Goal: Task Accomplishment & Management: Complete application form

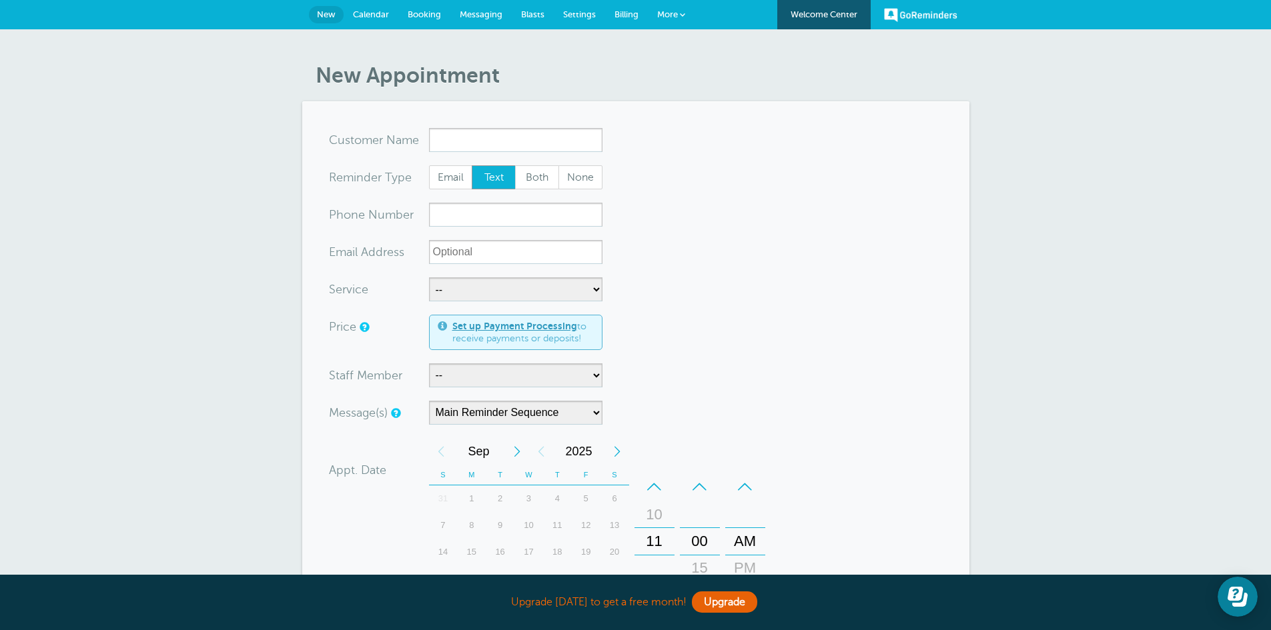
click at [678, 9] on link "More" at bounding box center [671, 15] width 47 height 30
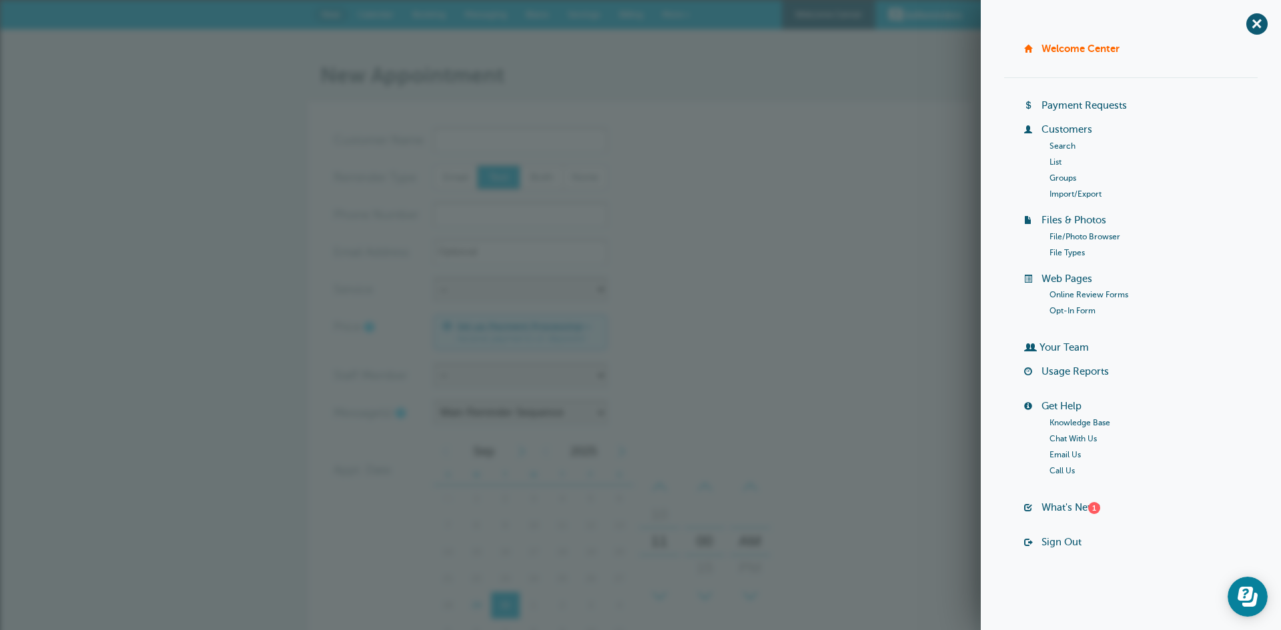
click at [673, 71] on h1 "New Appointment" at bounding box center [647, 75] width 654 height 25
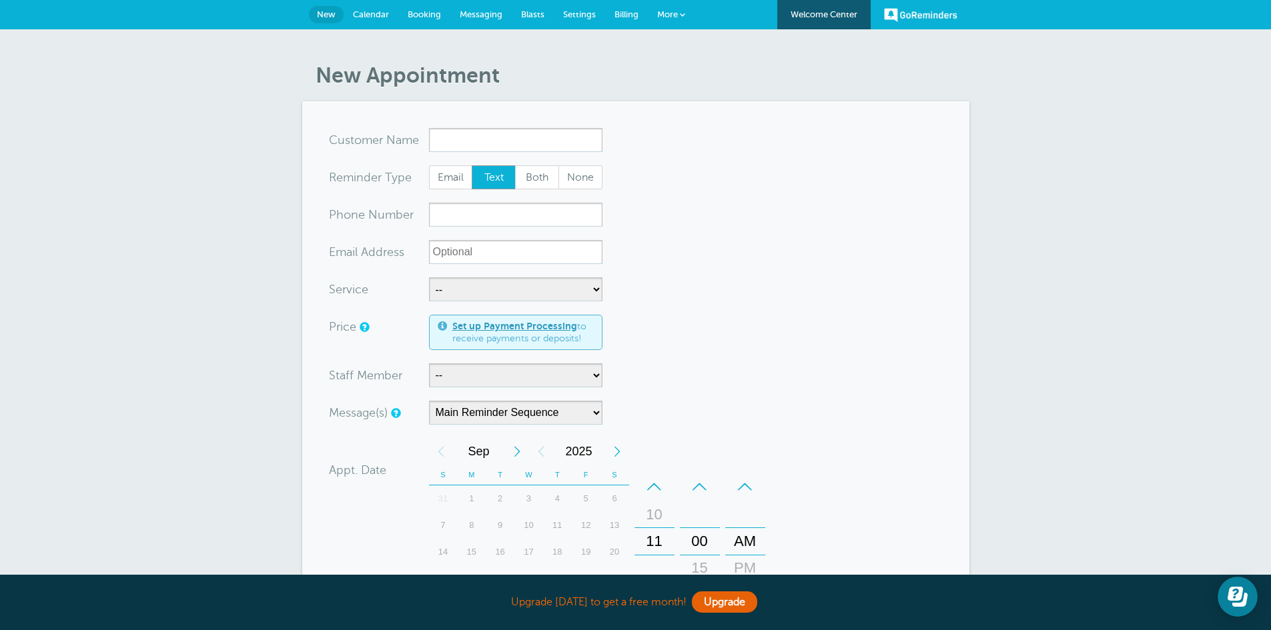
click at [673, 71] on h1 "New Appointment" at bounding box center [643, 75] width 654 height 25
click at [578, 52] on div "New Appointment You are creating a new customer. To use an existing customer se…" at bounding box center [635, 485] width 1271 height 913
click at [432, 17] on span "Booking" at bounding box center [424, 14] width 33 height 10
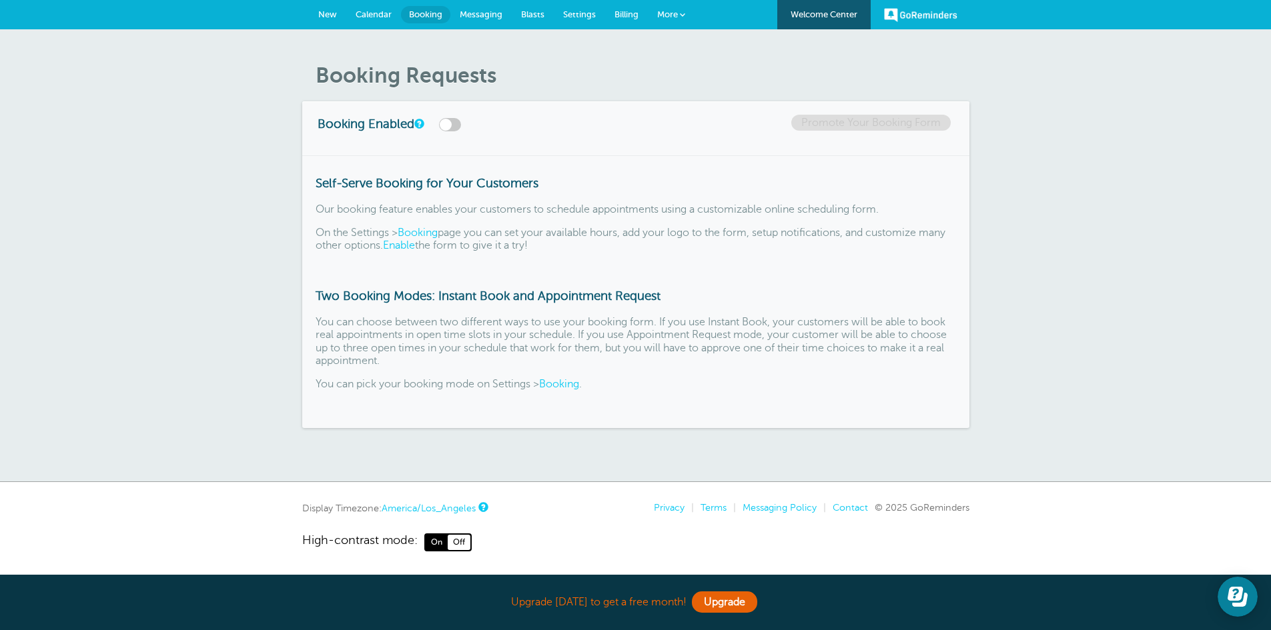
click at [330, 9] on link "New" at bounding box center [327, 14] width 37 height 29
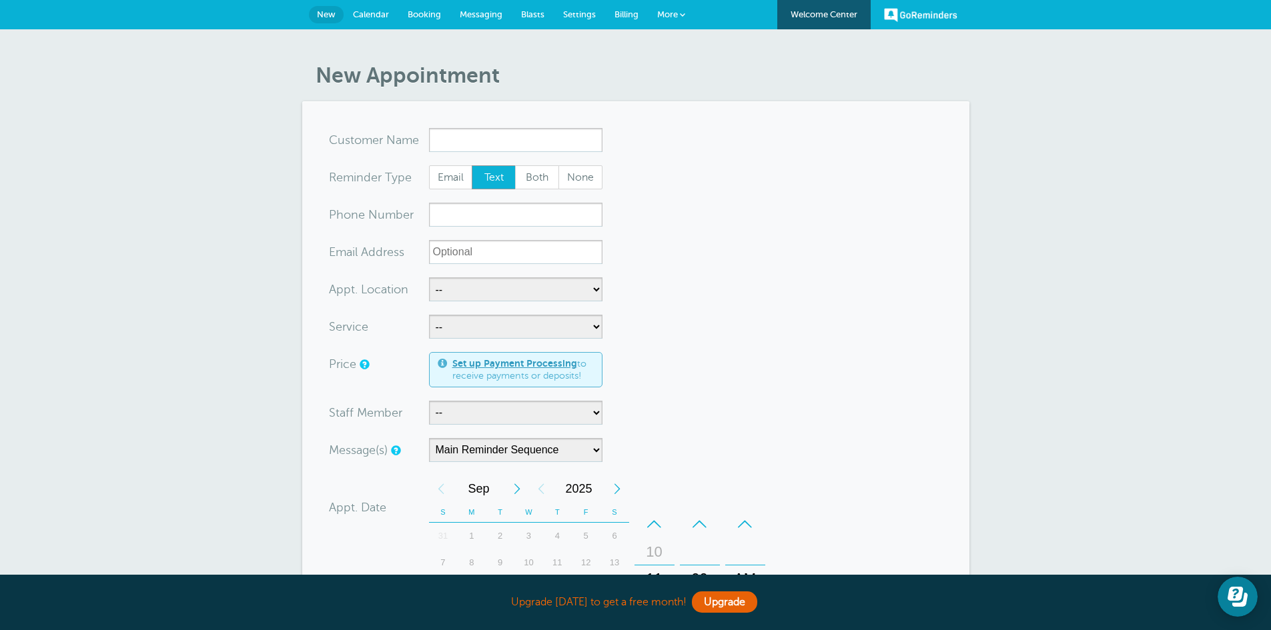
click at [669, 14] on span "More" at bounding box center [667, 14] width 21 height 10
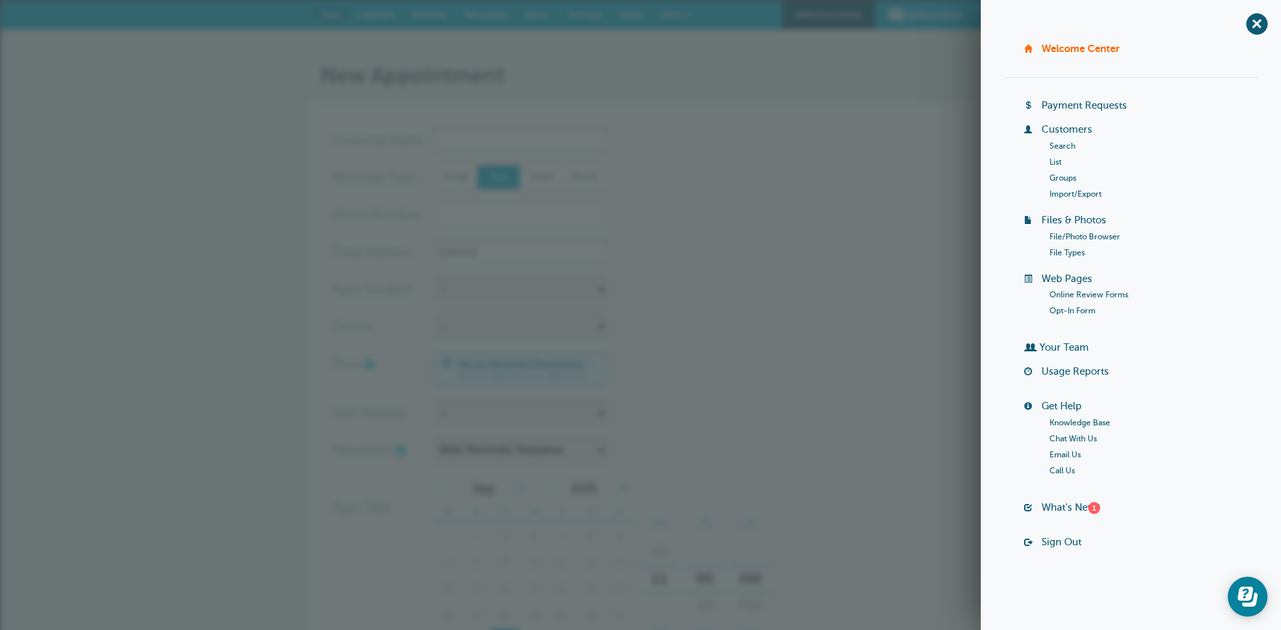
click at [1080, 133] on link "Customers" at bounding box center [1066, 129] width 51 height 11
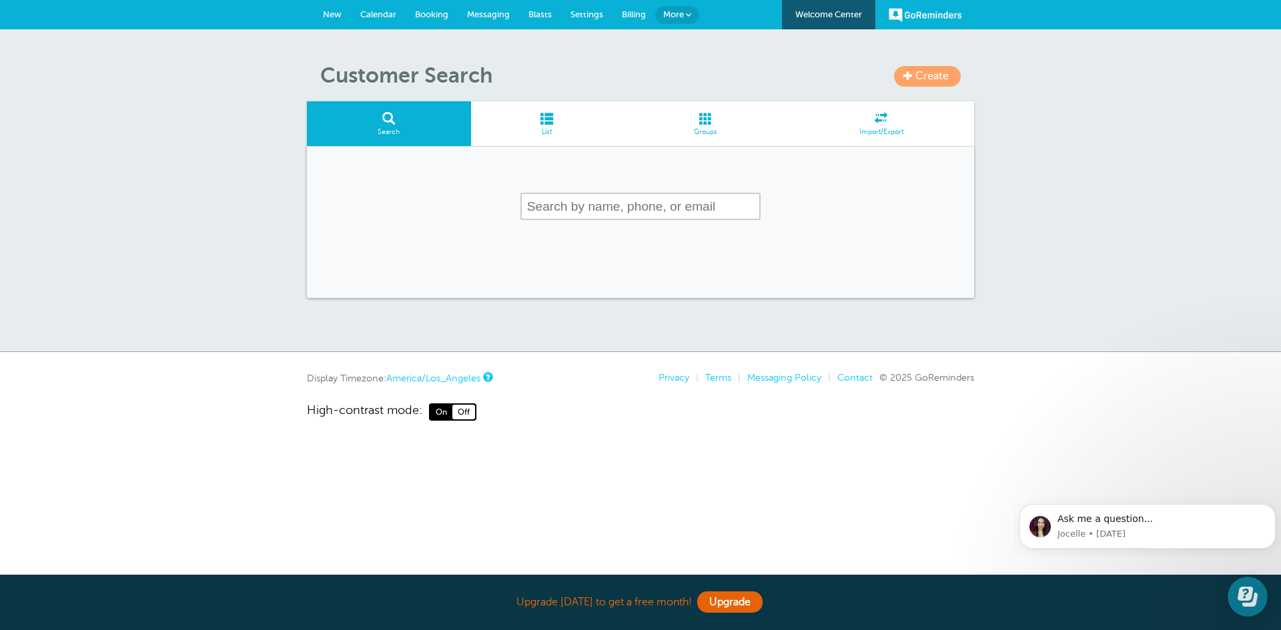
click at [572, 16] on span "Settings" at bounding box center [586, 14] width 33 height 10
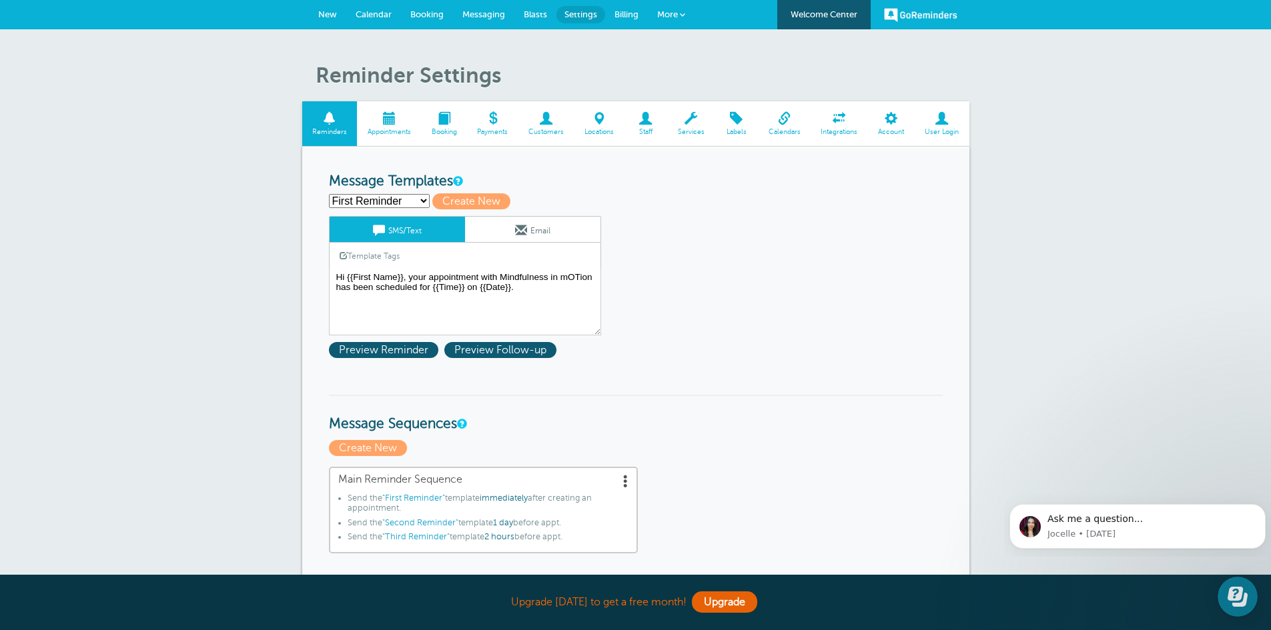
click at [542, 121] on span at bounding box center [546, 118] width 56 height 13
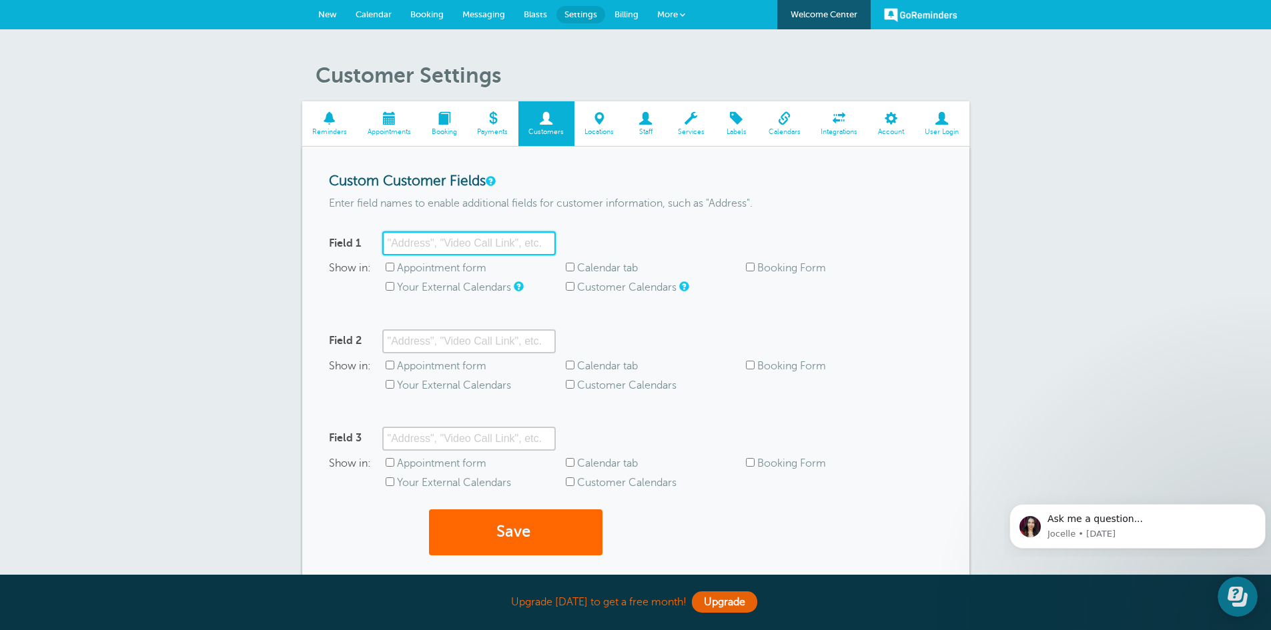
click at [430, 244] on input "Field 1" at bounding box center [468, 243] width 173 height 24
type input "[STREET_ADDRESS][US_STATE]"
click at [429, 510] on button "Save" at bounding box center [515, 533] width 173 height 46
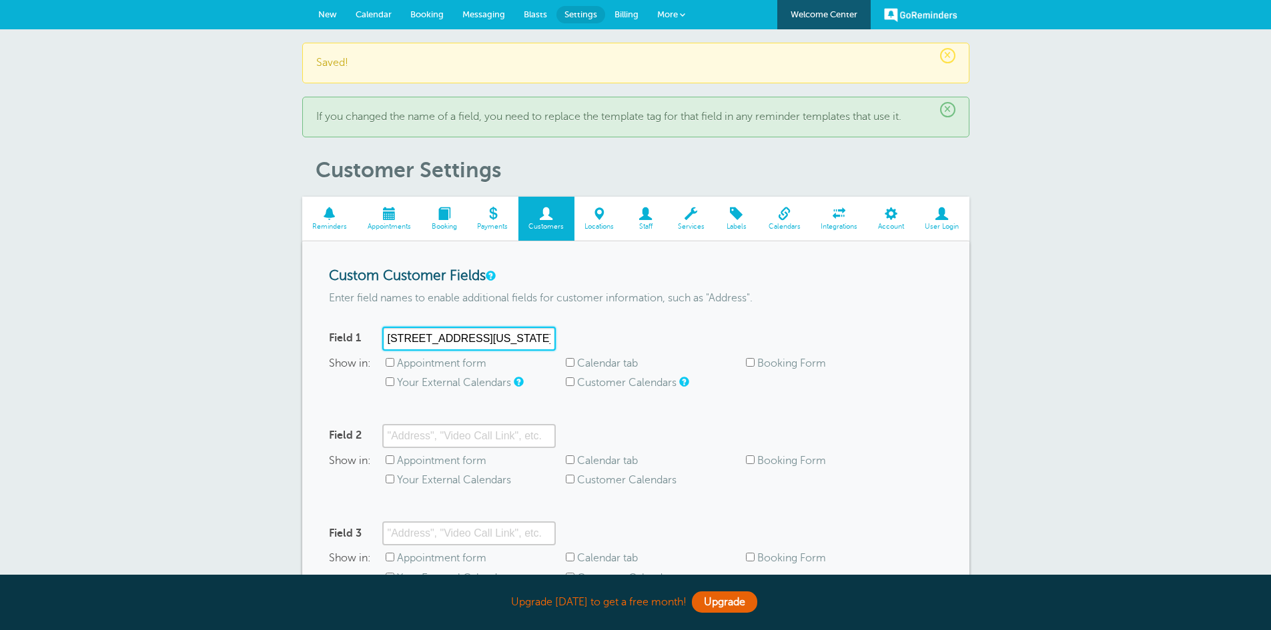
click at [517, 339] on input "[STREET_ADDRESS][US_STATE]" at bounding box center [468, 339] width 173 height 24
click at [517, 342] on input "721 Nevada Street, Ste." at bounding box center [468, 339] width 173 height 24
drag, startPoint x: 517, startPoint y: 342, endPoint x: 346, endPoint y: 336, distance: 170.9
click at [346, 336] on div "Field 1 721 Nevada Street, Ste." at bounding box center [442, 339] width 227 height 24
type input "\"
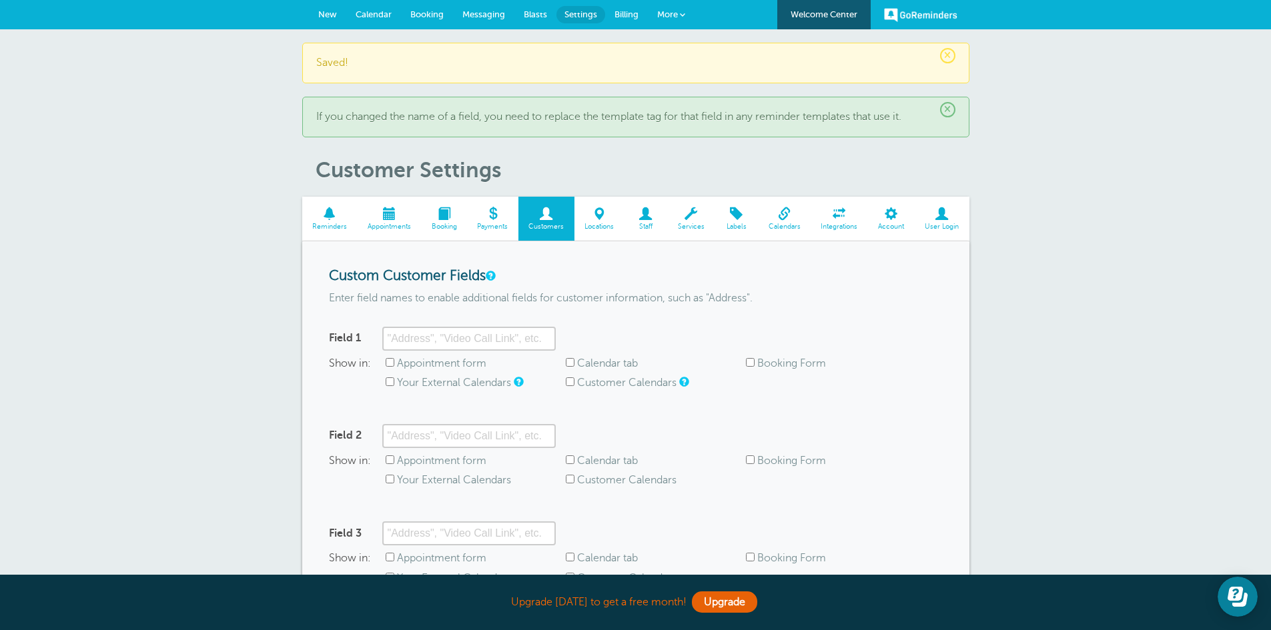
click at [885, 400] on div "Field 1 Show in: Appointment form Calendar tab Booking Form Your External Calen…" at bounding box center [636, 365] width 614 height 76
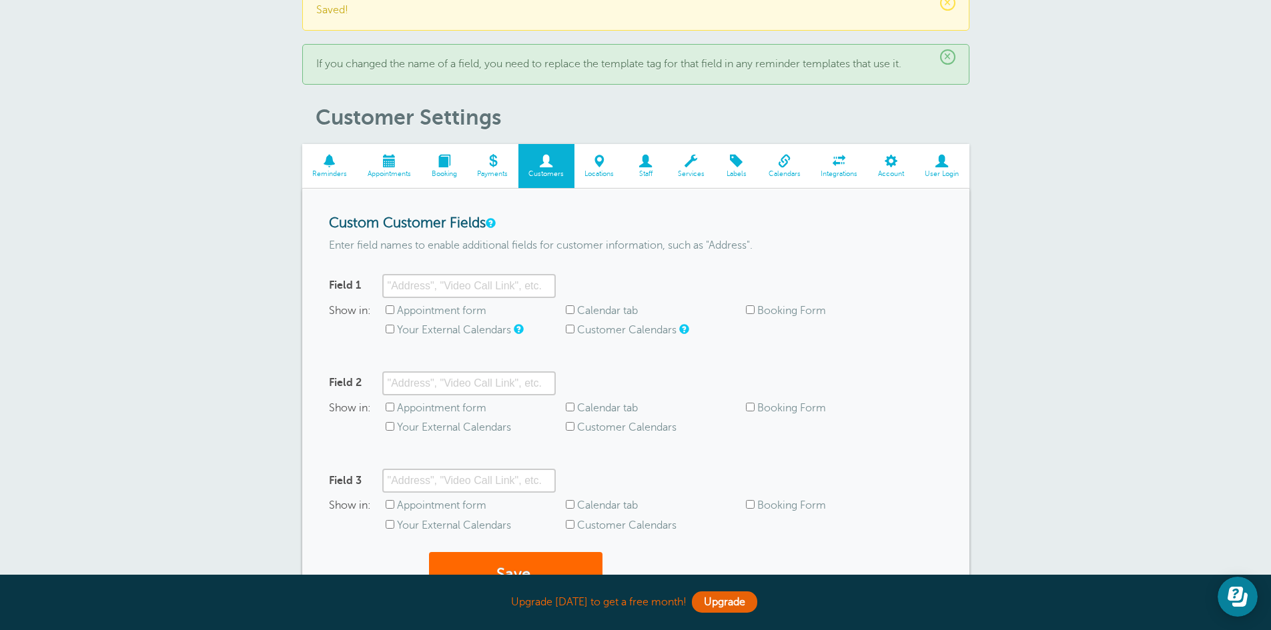
scroll to position [49, 0]
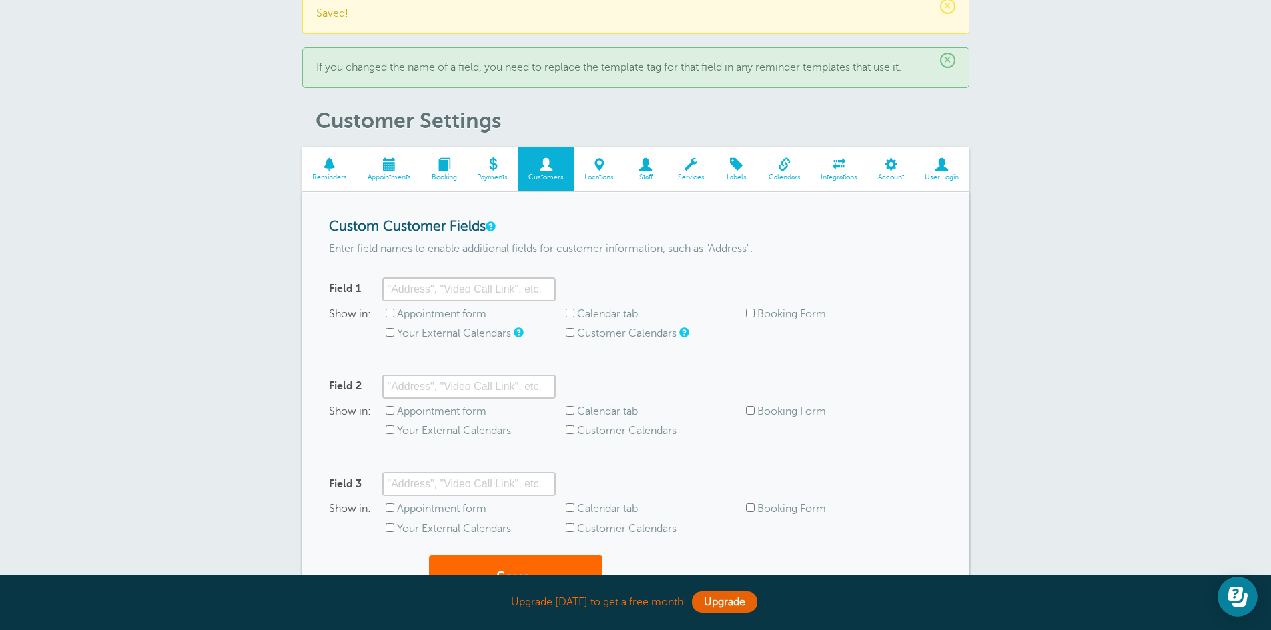
click at [594, 174] on span "Locations" at bounding box center [599, 177] width 37 height 8
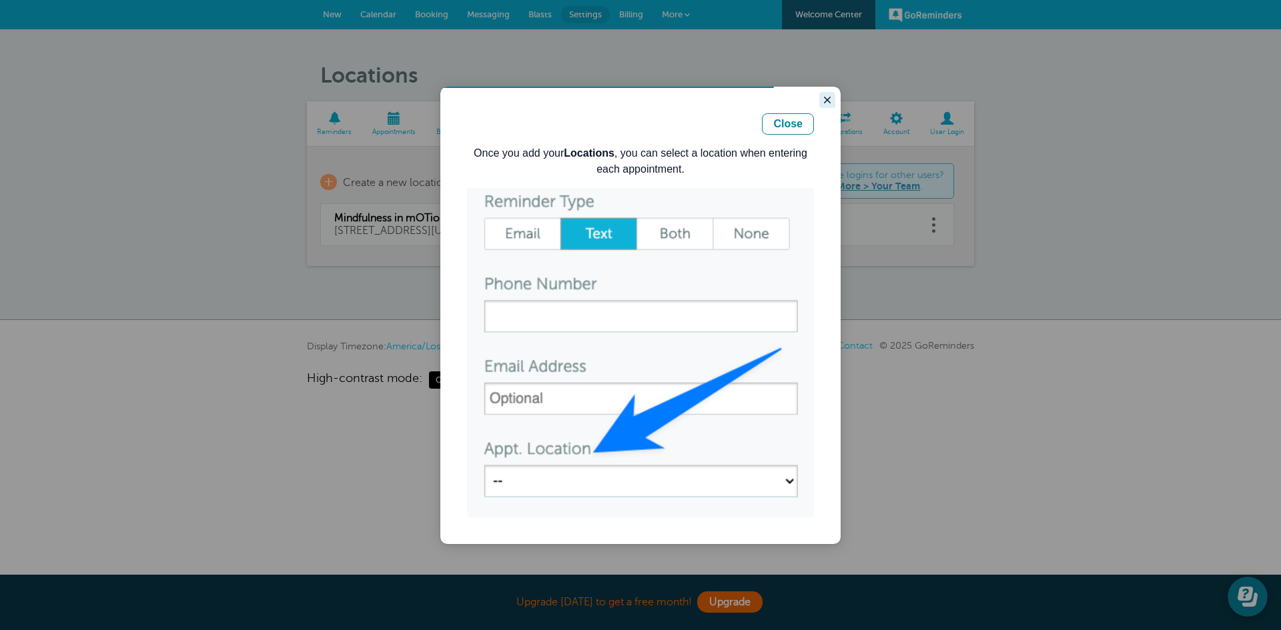
click at [832, 103] on icon "Close guide" at bounding box center [827, 100] width 11 height 11
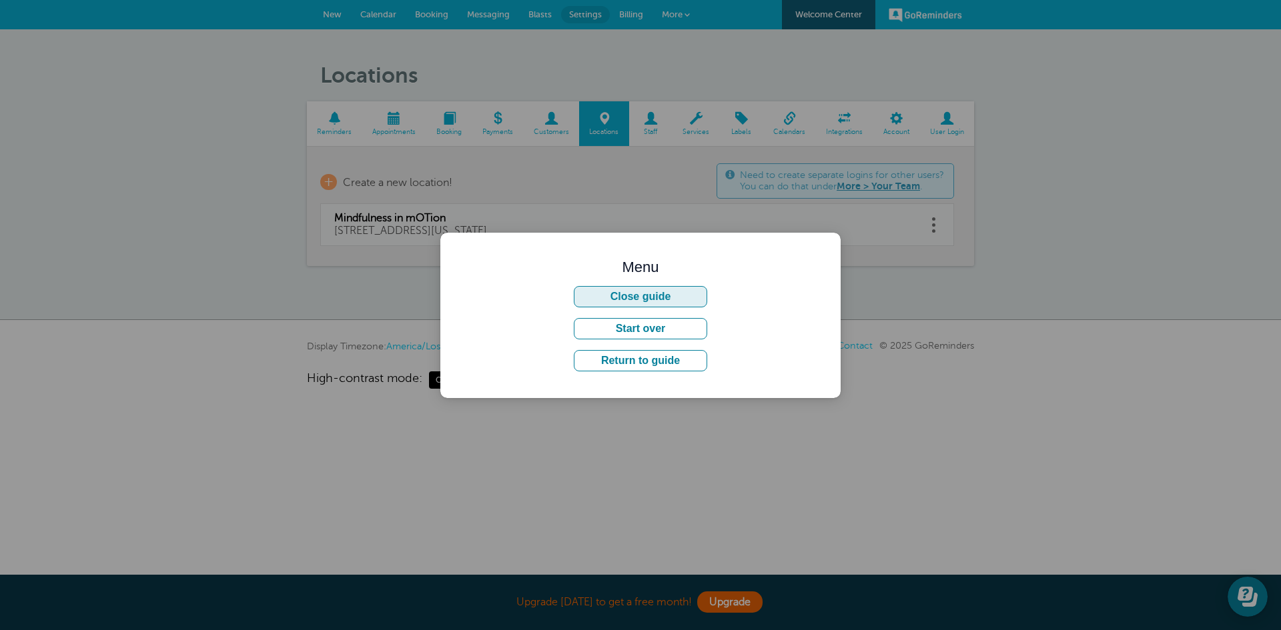
click at [668, 296] on button "Close guide" at bounding box center [640, 296] width 133 height 21
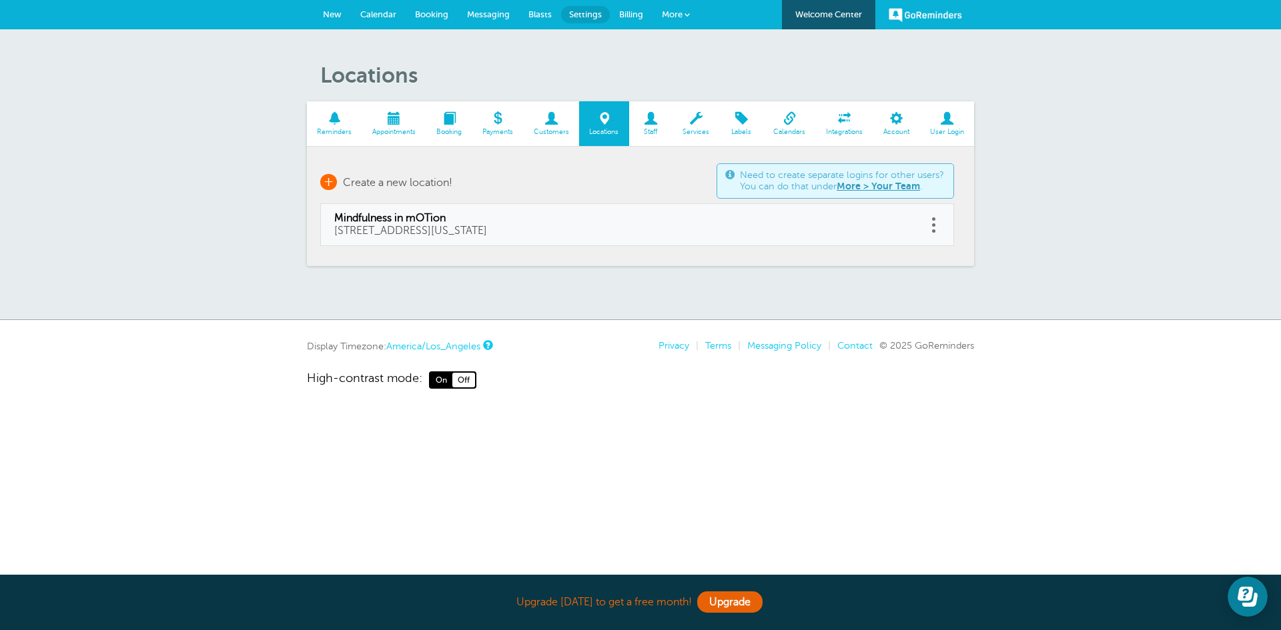
click at [328, 181] on span "+" at bounding box center [328, 182] width 17 height 16
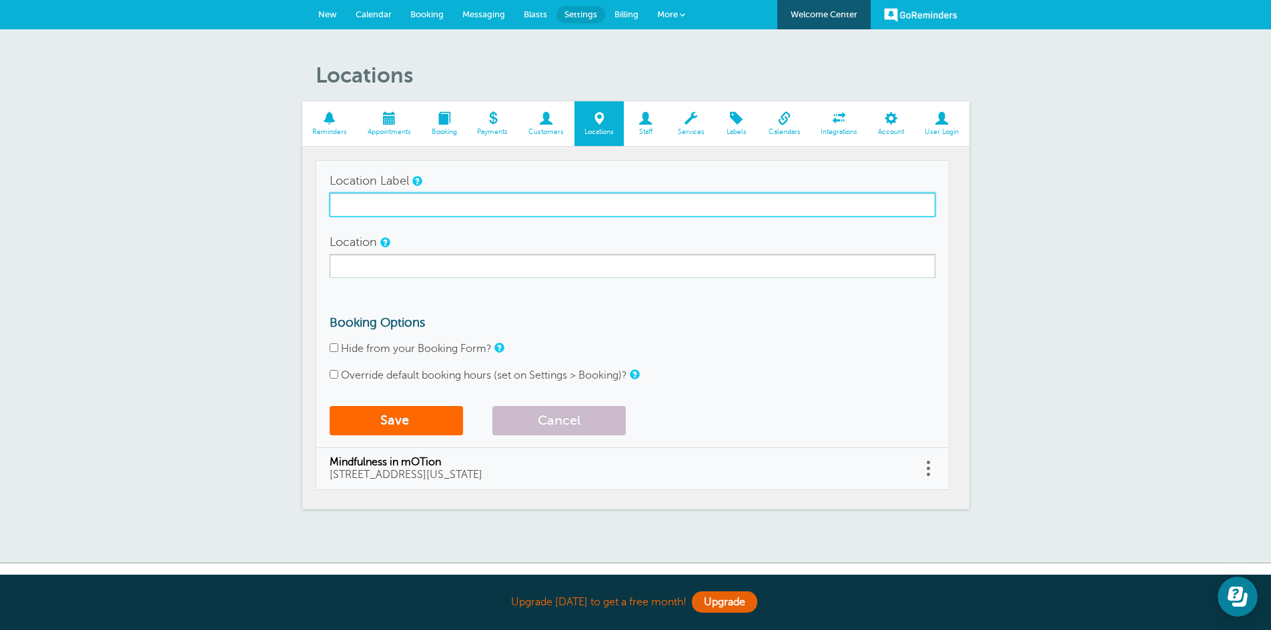
click at [366, 208] on input "Location Label" at bounding box center [633, 205] width 606 height 24
type input "In-Home Services"
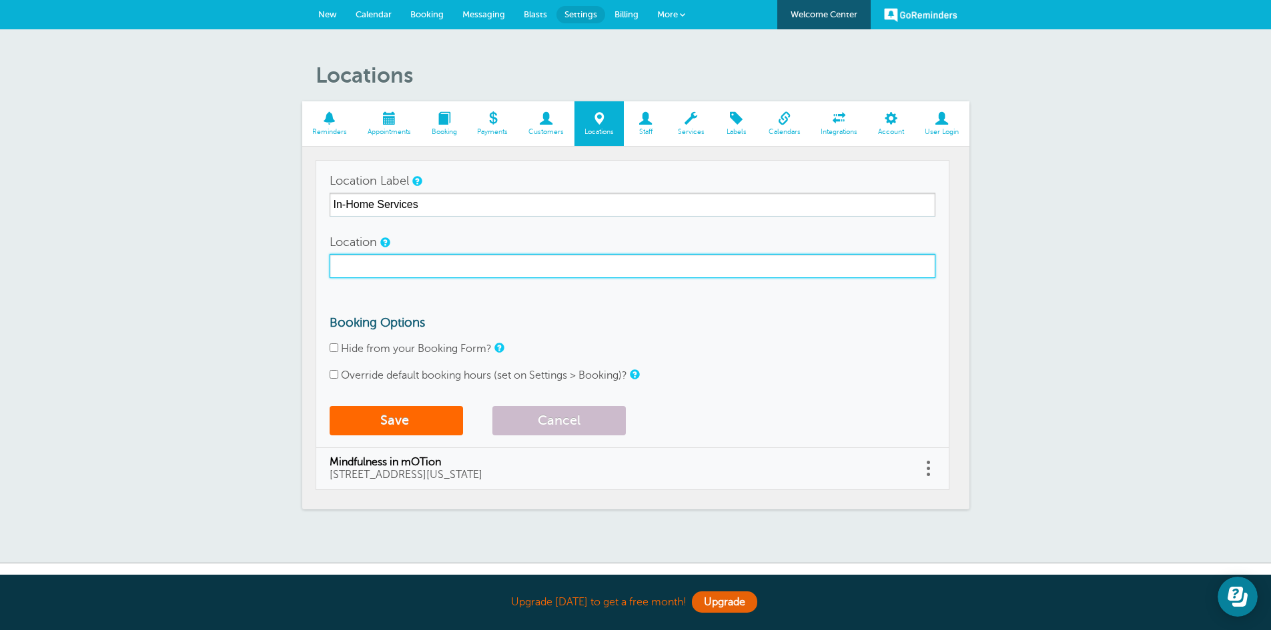
click at [375, 265] on input "Location" at bounding box center [633, 266] width 606 height 24
type input "In- Home"
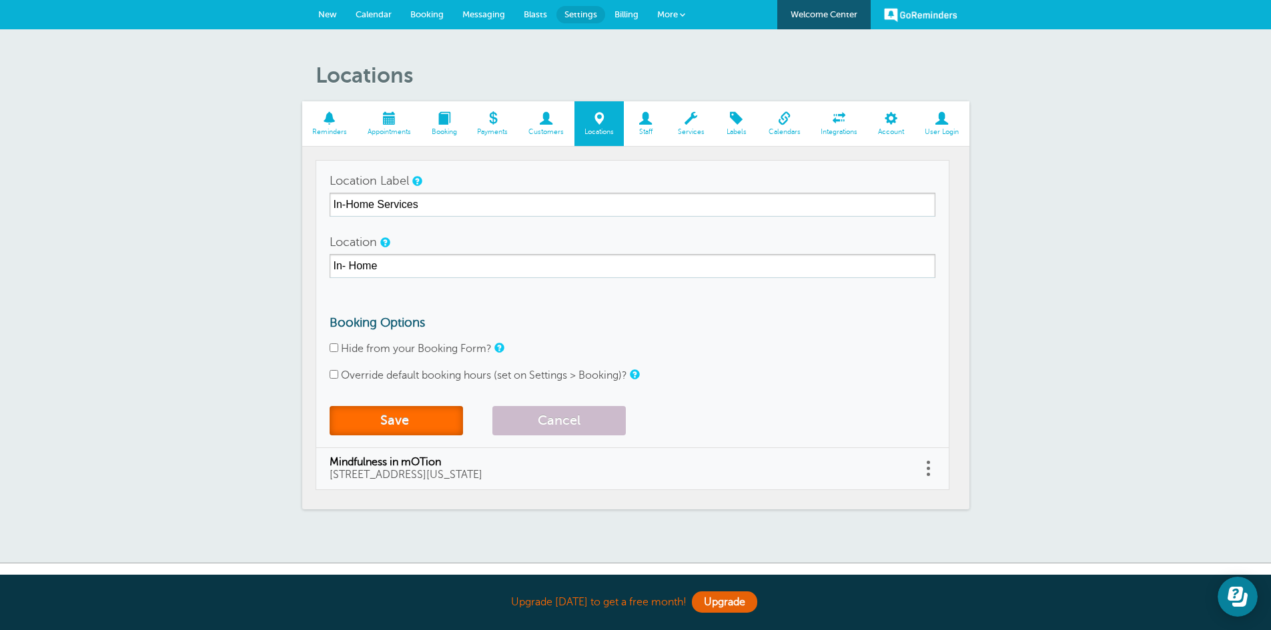
click at [384, 418] on button "Save" at bounding box center [396, 420] width 133 height 29
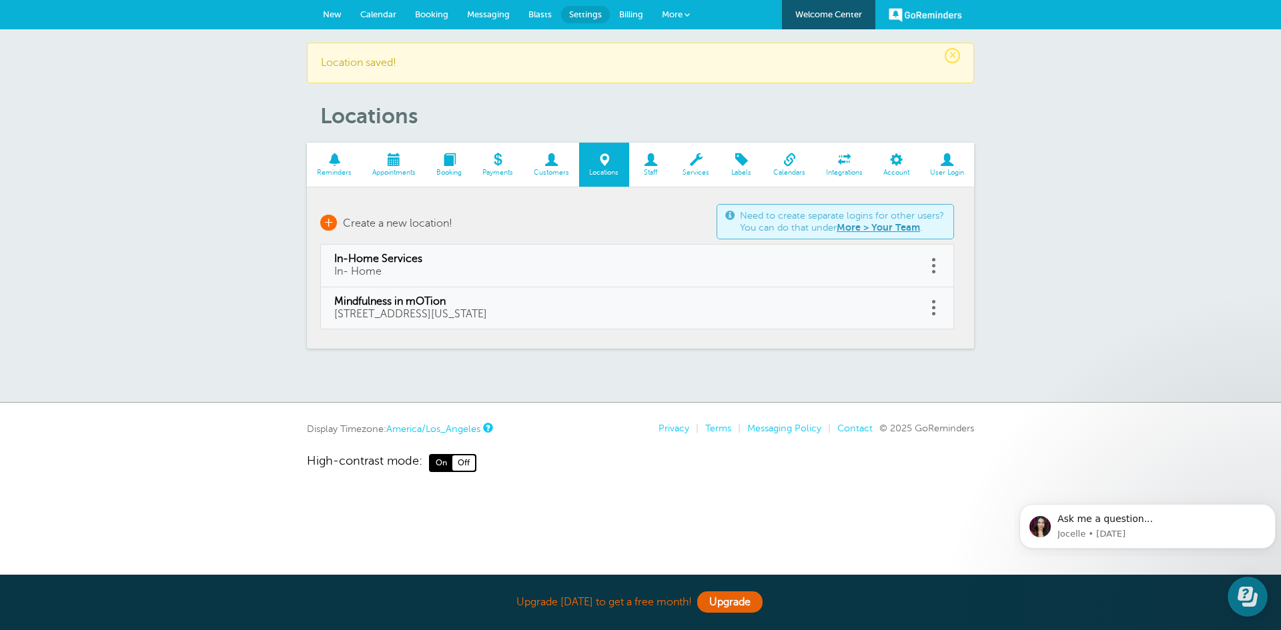
click at [419, 224] on span "Create a new location!" at bounding box center [397, 223] width 109 height 12
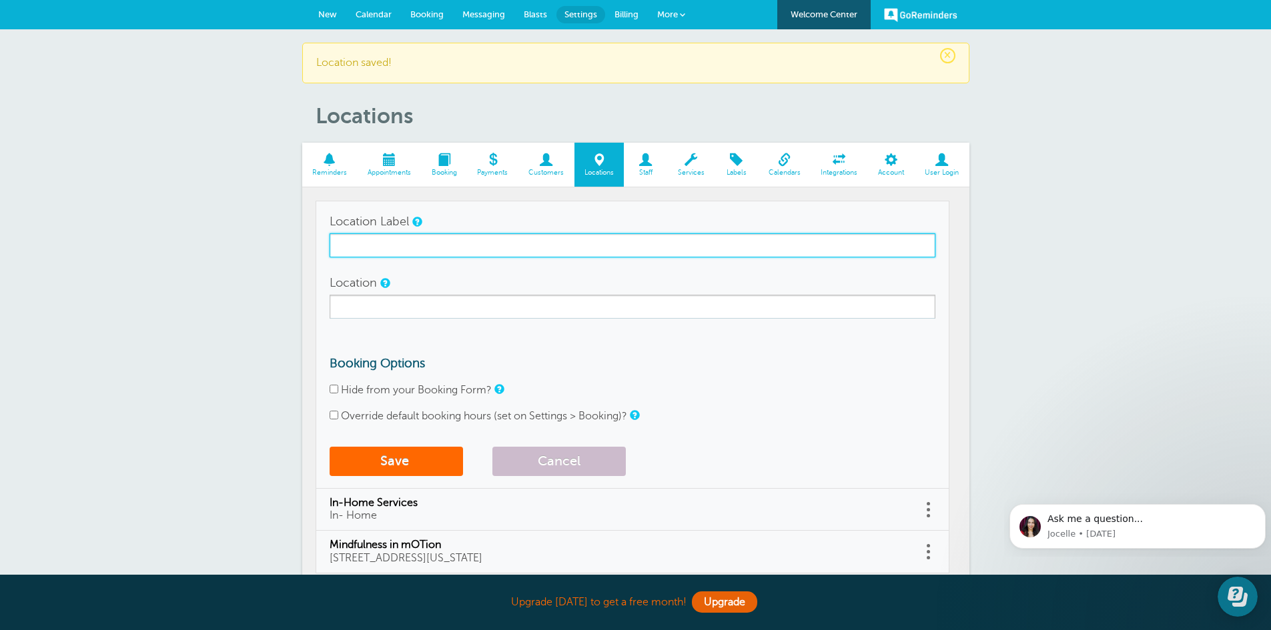
click at [404, 242] on input "Location Label" at bounding box center [633, 245] width 606 height 24
type input "Virtual Services"
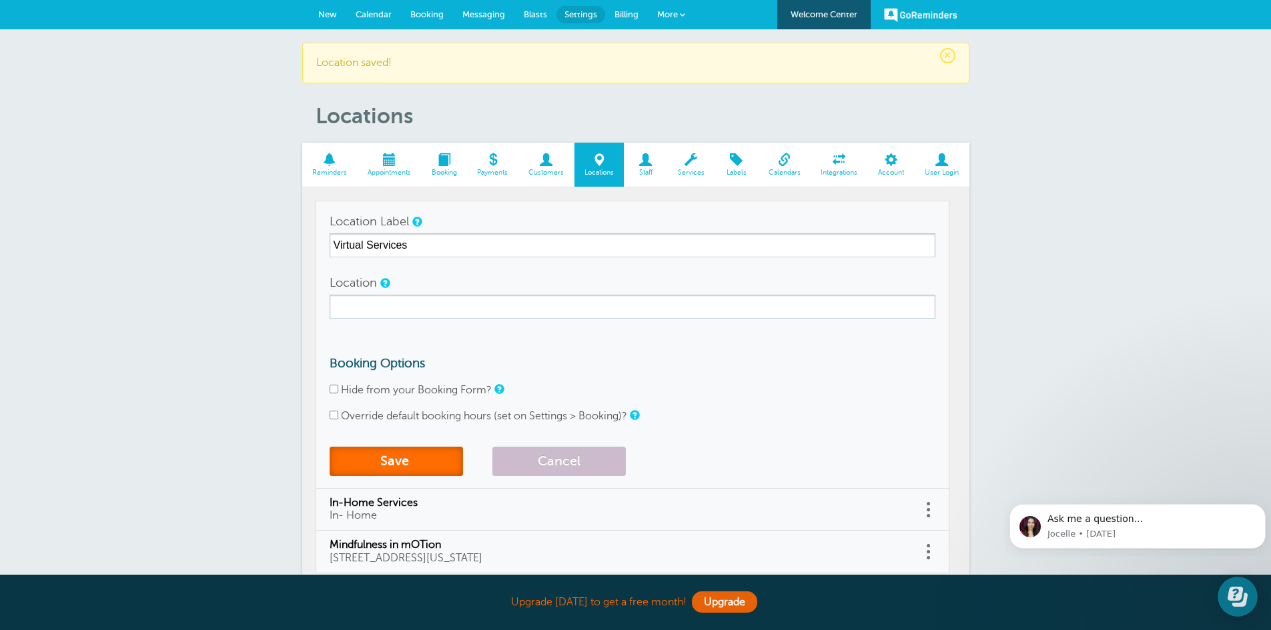
click at [408, 457] on button "Save" at bounding box center [396, 461] width 133 height 29
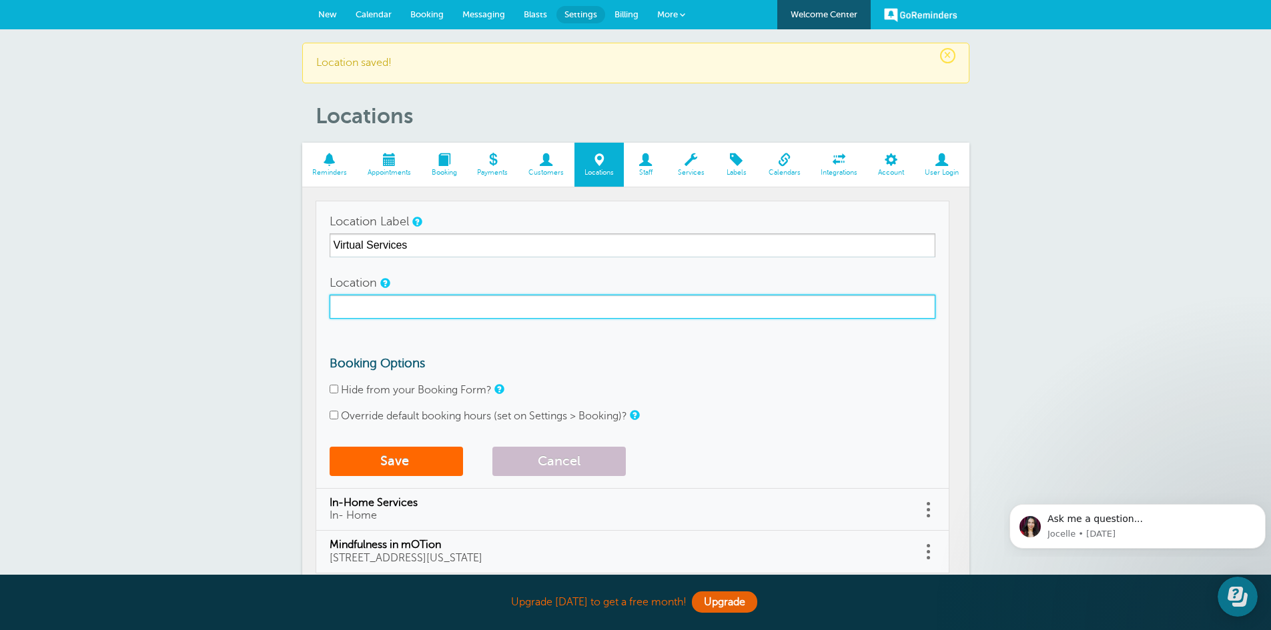
click at [416, 316] on input "Location" at bounding box center [633, 307] width 606 height 24
type input "virtual"
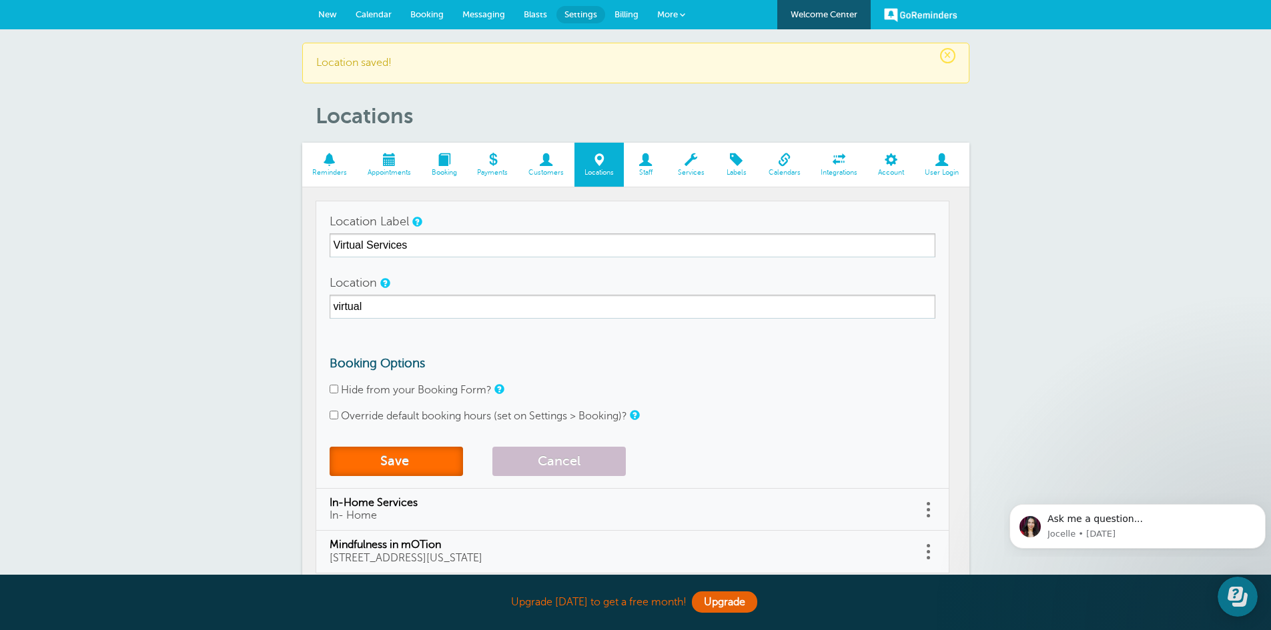
click at [384, 448] on button "Save" at bounding box center [396, 461] width 133 height 29
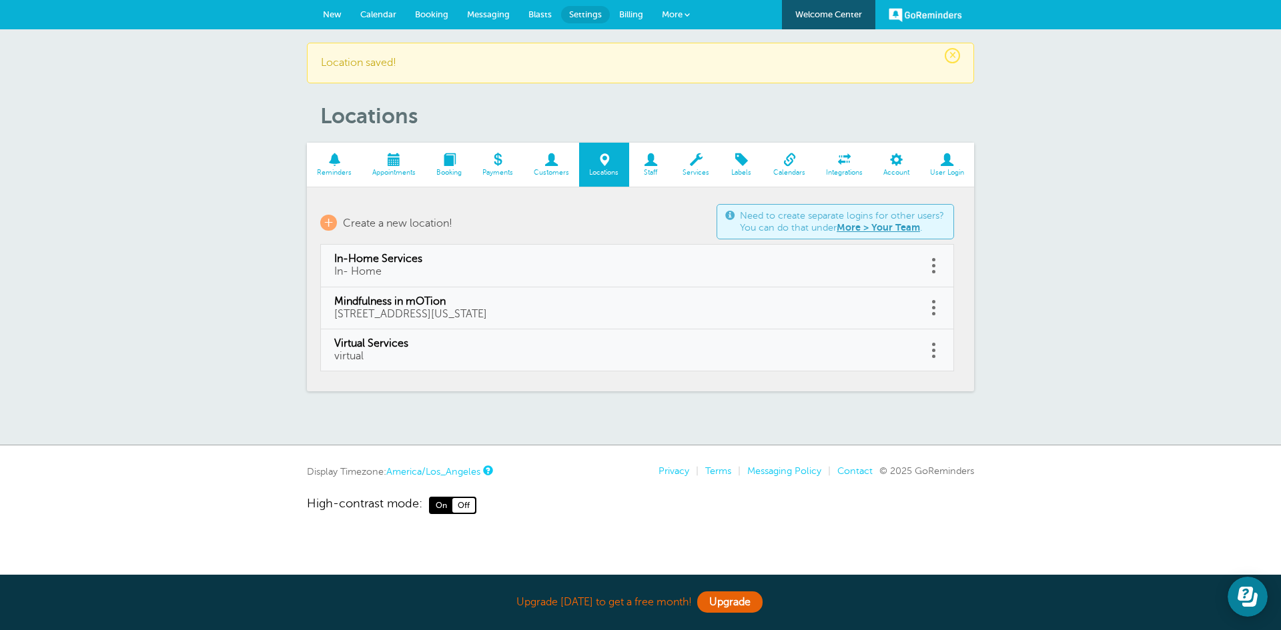
click at [658, 161] on span at bounding box center [650, 159] width 43 height 13
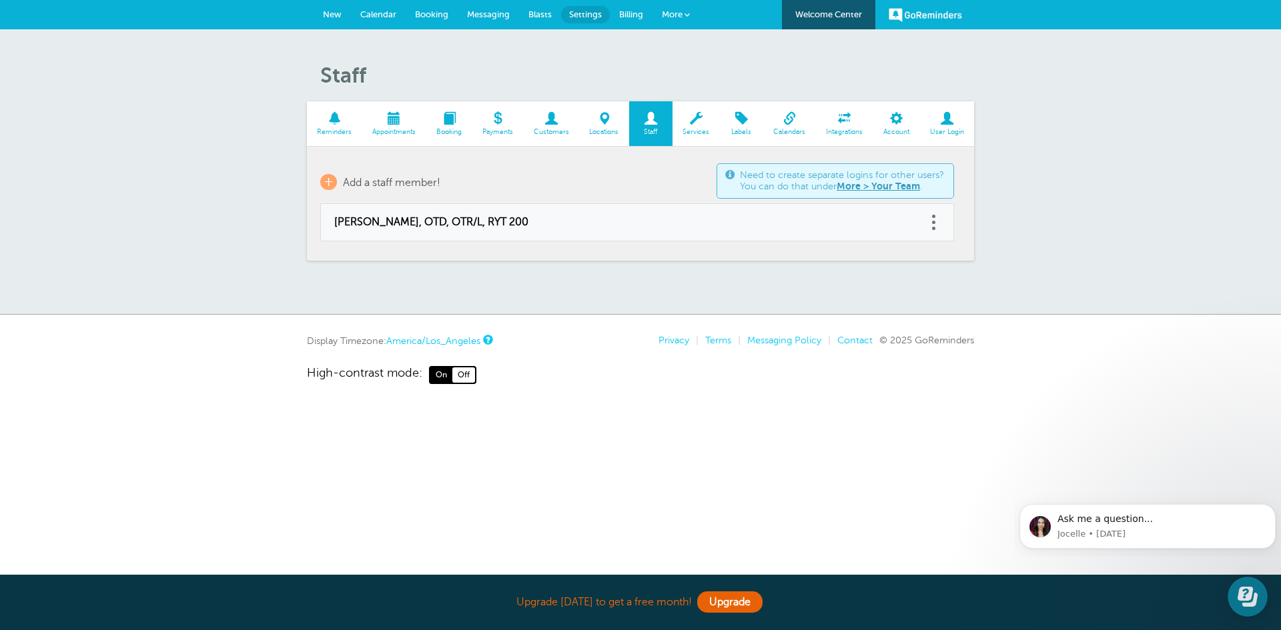
click at [550, 128] on span "Customers" at bounding box center [551, 132] width 43 height 8
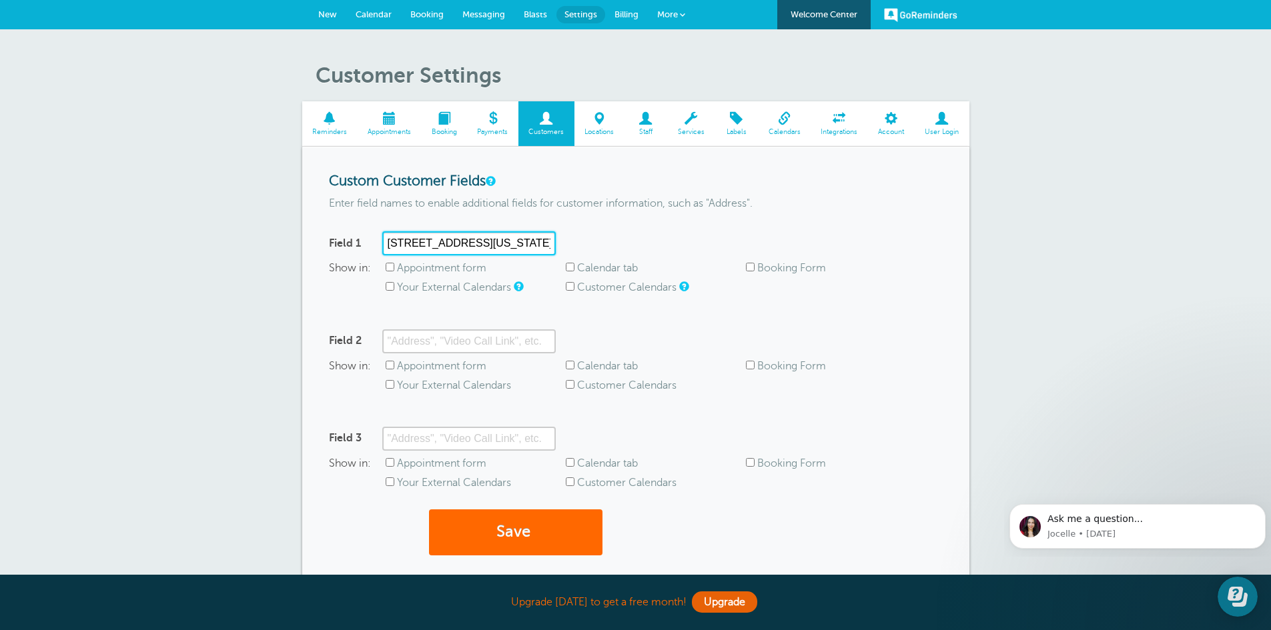
click at [477, 242] on input "721 Nevada Street" at bounding box center [468, 243] width 173 height 24
click at [477, 245] on input "721 Nevada Street Ste 20" at bounding box center [468, 243] width 173 height 24
click at [500, 239] on input "721 Nevada St Ste 20" at bounding box center [468, 243] width 173 height 24
type input "721 Nevada St Ste 205"
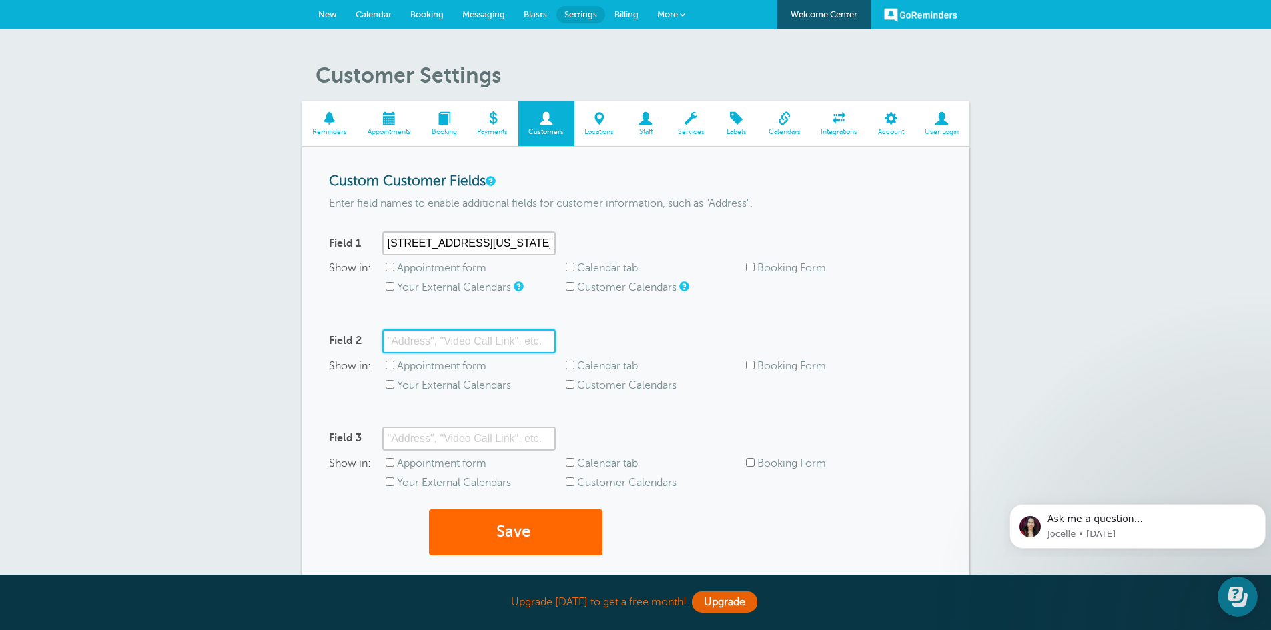
click at [439, 344] on input "Field 2" at bounding box center [468, 342] width 173 height 24
type input "In-Home"
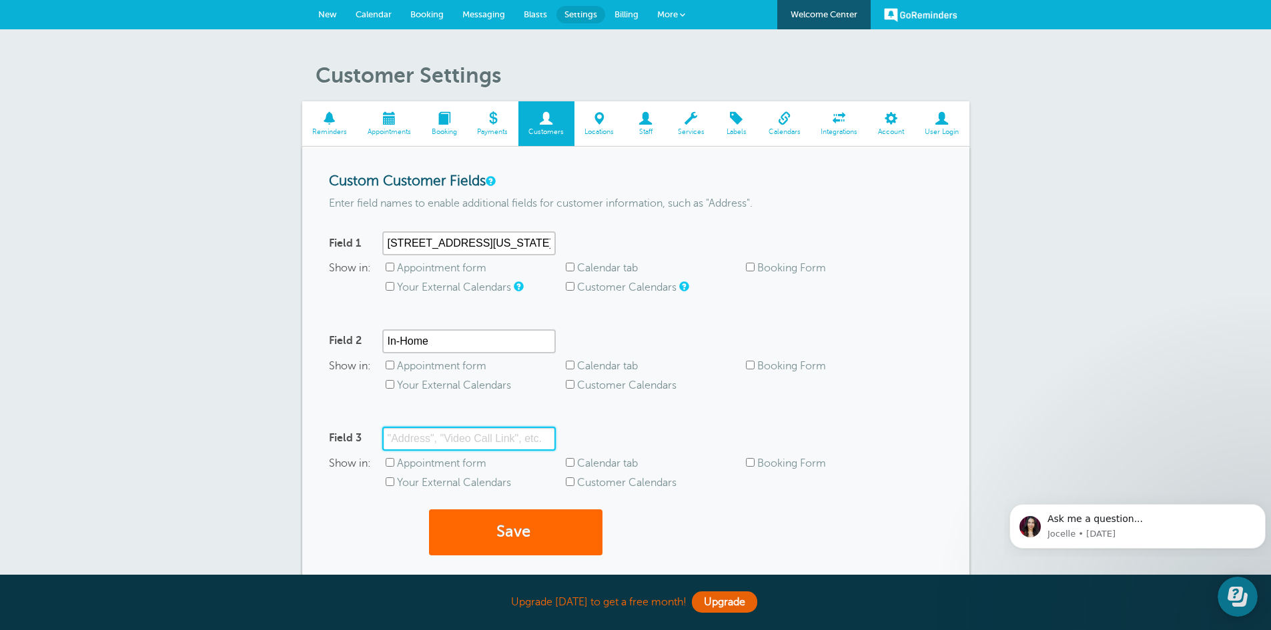
click at [460, 442] on input "Field 3" at bounding box center [468, 439] width 173 height 24
type input "Virtual"
click at [590, 544] on button "Save" at bounding box center [515, 533] width 173 height 46
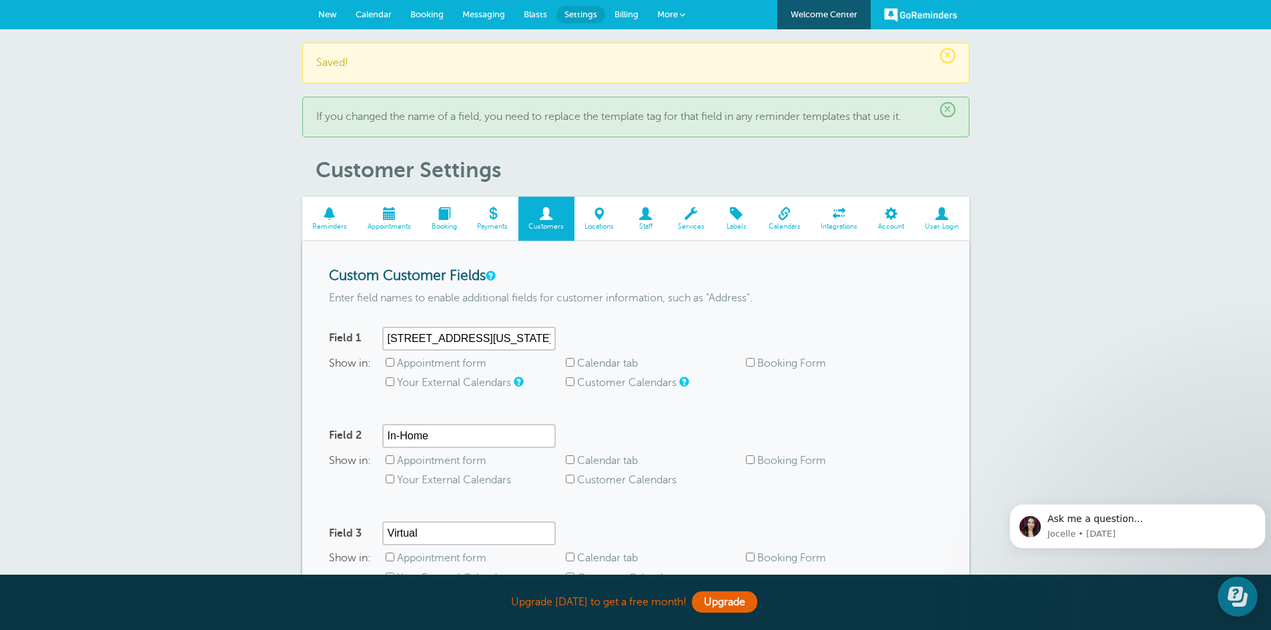
click at [322, 17] on span "New" at bounding box center [327, 14] width 19 height 10
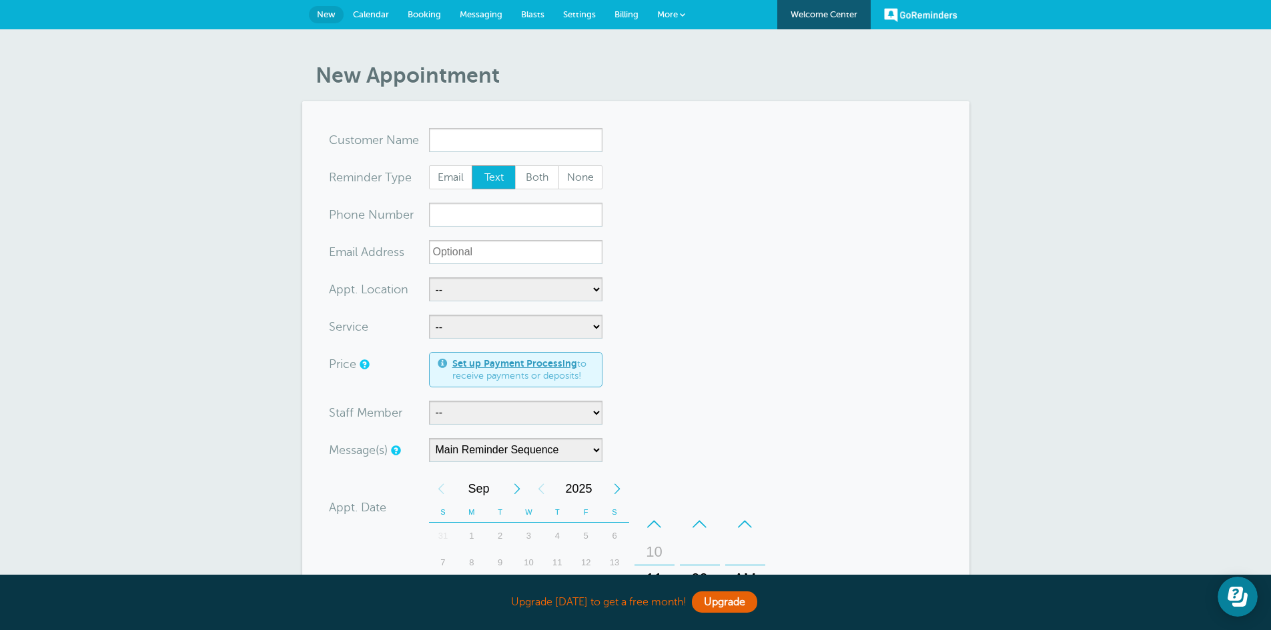
click at [957, 431] on section "You are creating a new customer. To use an existing customer select one from th…" at bounding box center [635, 513] width 667 height 825
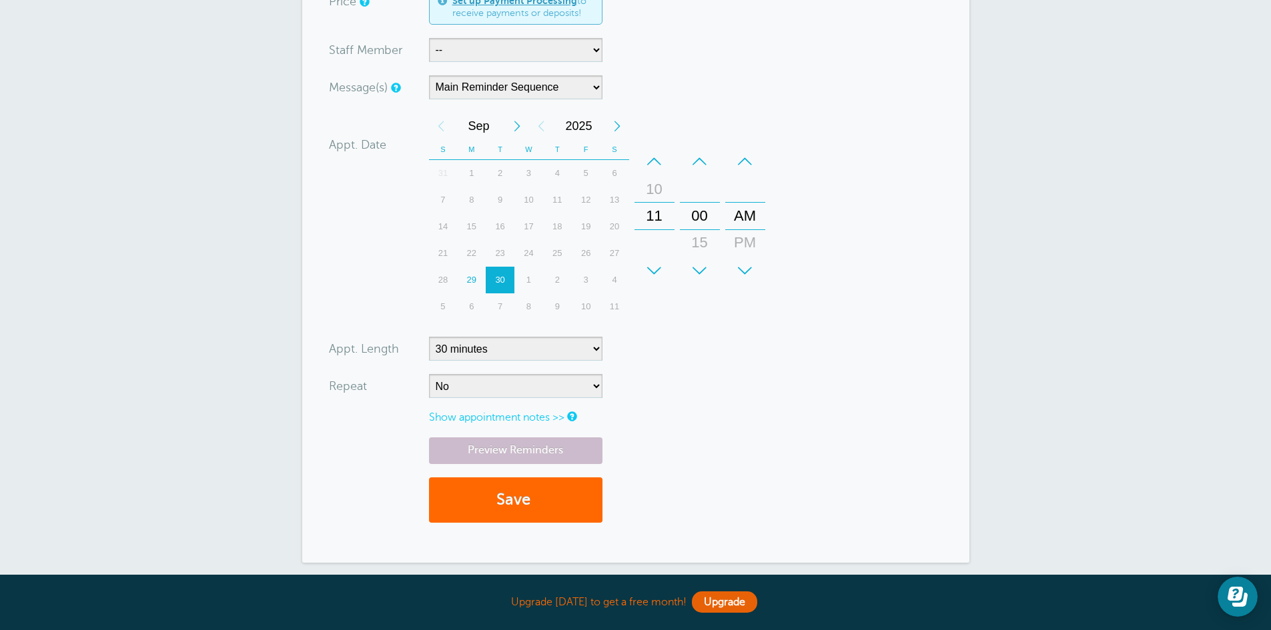
scroll to position [365, 0]
click at [593, 345] on select "5 minutes 10 minutes 15 minutes 20 minutes 25 minutes 30 minutes 35 minutes 40 …" at bounding box center [515, 347] width 173 height 24
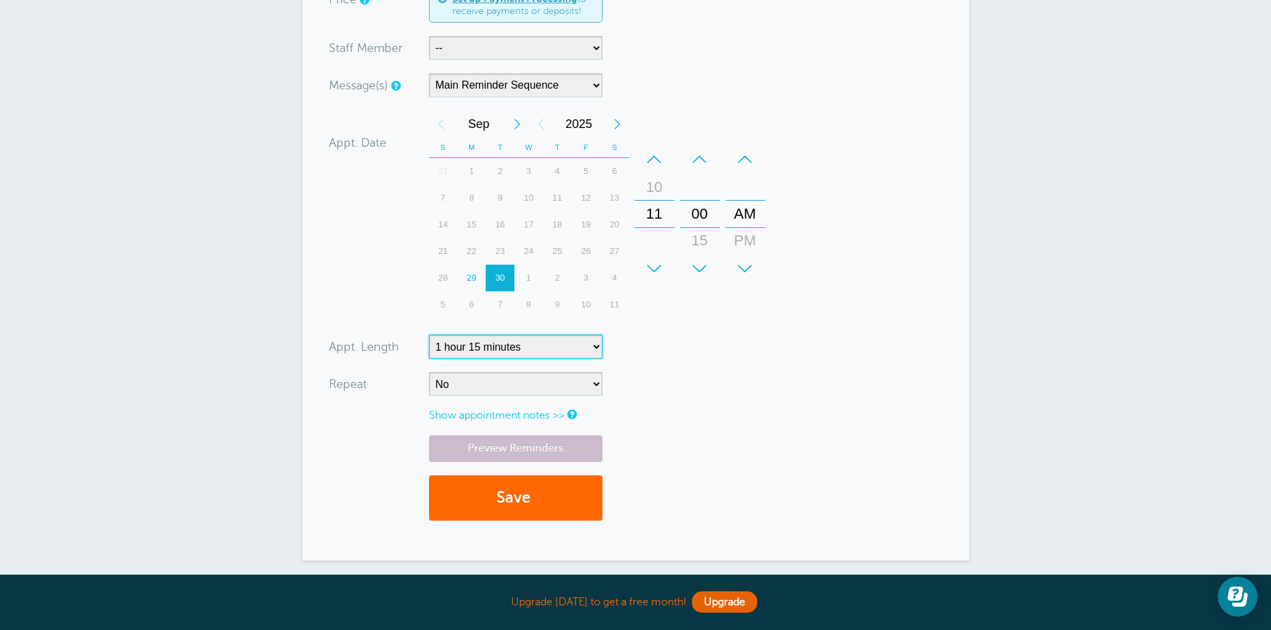
click at [429, 335] on select "5 minutes 10 minutes 15 minutes 20 minutes 25 minutes 30 minutes 35 minutes 40 …" at bounding box center [515, 347] width 173 height 24
click at [595, 344] on select "5 minutes 10 minutes 15 minutes 20 minutes 25 minutes 30 minutes 35 minutes 40 …" at bounding box center [515, 347] width 173 height 24
select select "60"
click at [429, 335] on select "5 minutes 10 minutes 15 minutes 20 minutes 25 minutes 30 minutes 35 minutes 40 …" at bounding box center [515, 347] width 173 height 24
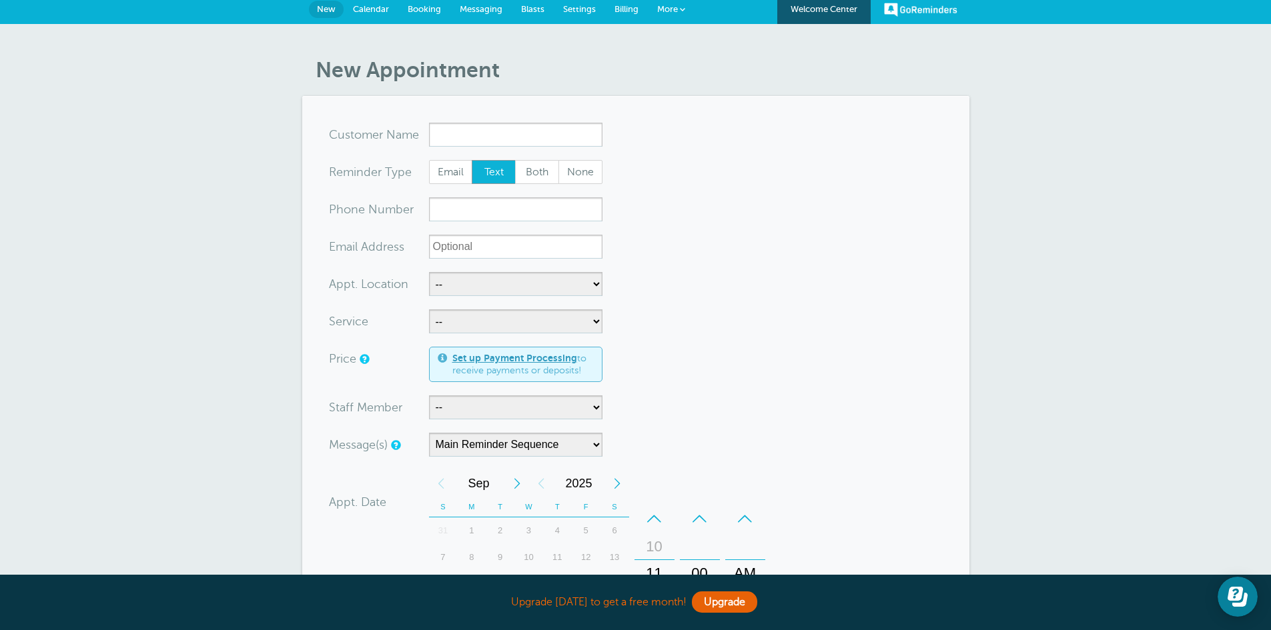
scroll to position [5, 0]
click at [543, 139] on input "x-no-autofill" at bounding box center [515, 135] width 173 height 24
type input "Bertha Smith"
paste input "(909) 453-1676"
type input "(909) 453-1676"
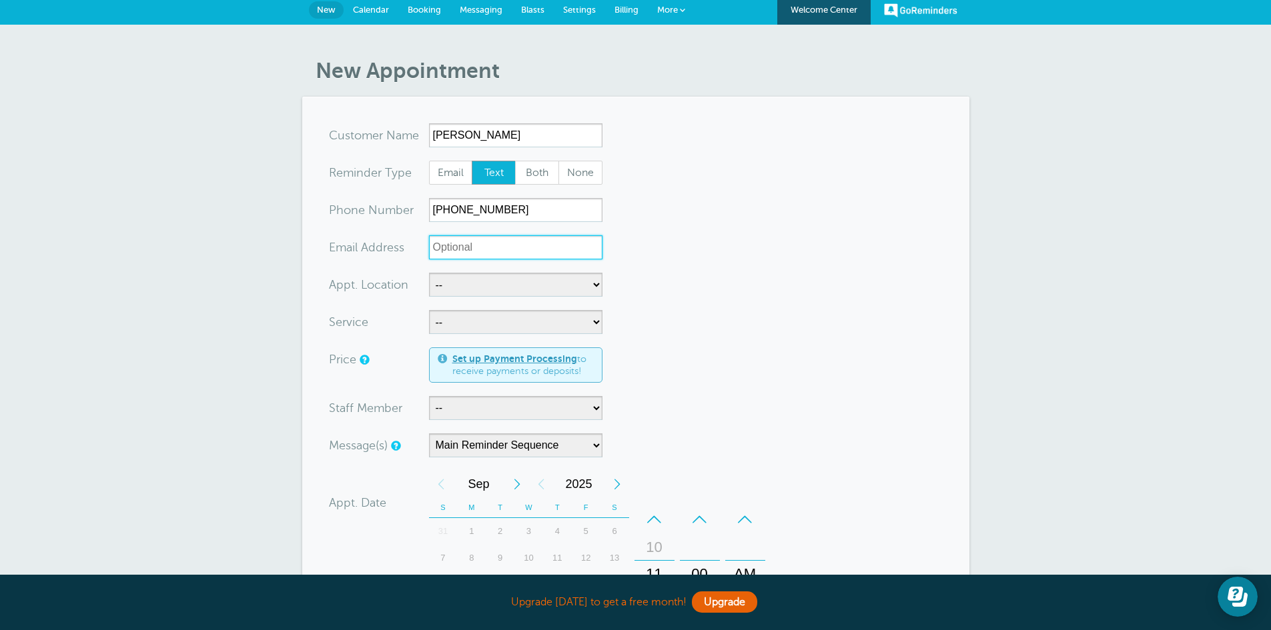
click at [542, 248] on input "xx-no-autofill" at bounding box center [515, 247] width 173 height 24
paste input "Berthas23@yahoo.com"
type input "Berthas23@yahoo.com"
click at [591, 288] on select "-- In-Home Services Mindfulness in mOTion Virtual Services" at bounding box center [515, 285] width 173 height 24
select select "25351"
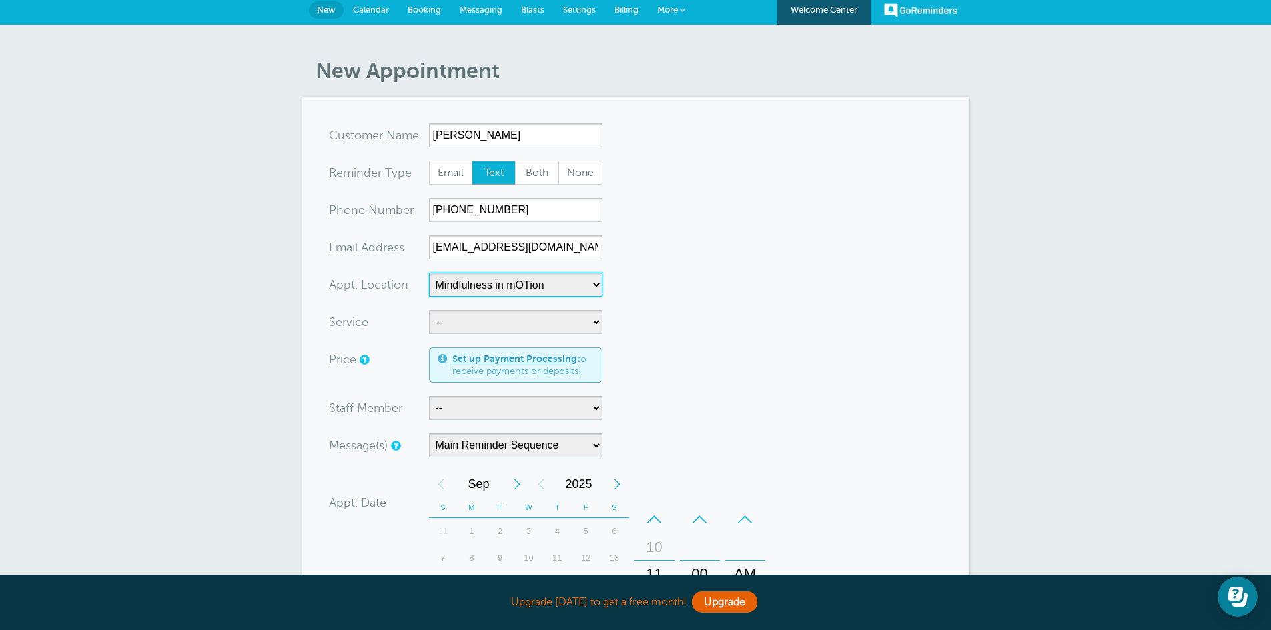
click at [429, 273] on select "-- In-Home Services Mindfulness in mOTion Virtual Services" at bounding box center [515, 285] width 173 height 24
click at [591, 325] on select "-- Occupational Therapy Physical Therapy Speech Therapy" at bounding box center [515, 322] width 173 height 24
select select "28343"
click at [429, 310] on select "-- Occupational Therapy Physical Therapy Speech Therapy" at bounding box center [515, 322] width 173 height 24
click at [593, 408] on select "-- Danielle Delorenzo, OTD, OTR/L, RYT 200" at bounding box center [515, 408] width 173 height 24
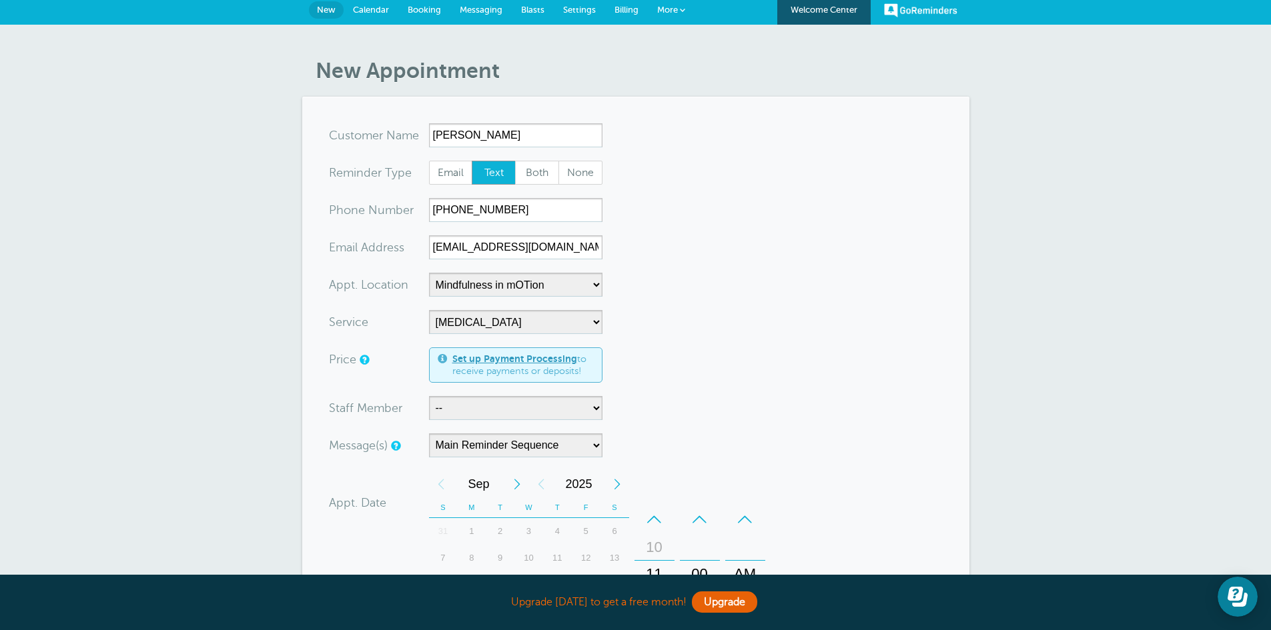
click at [731, 279] on form "You are creating a new customer. To use an existing customer select one from th…" at bounding box center [636, 508] width 614 height 771
click at [594, 452] on select "Main Reminder Sequence" at bounding box center [515, 446] width 173 height 24
click at [904, 441] on form "You are creating a new customer. To use an existing customer select one from th…" at bounding box center [636, 508] width 614 height 771
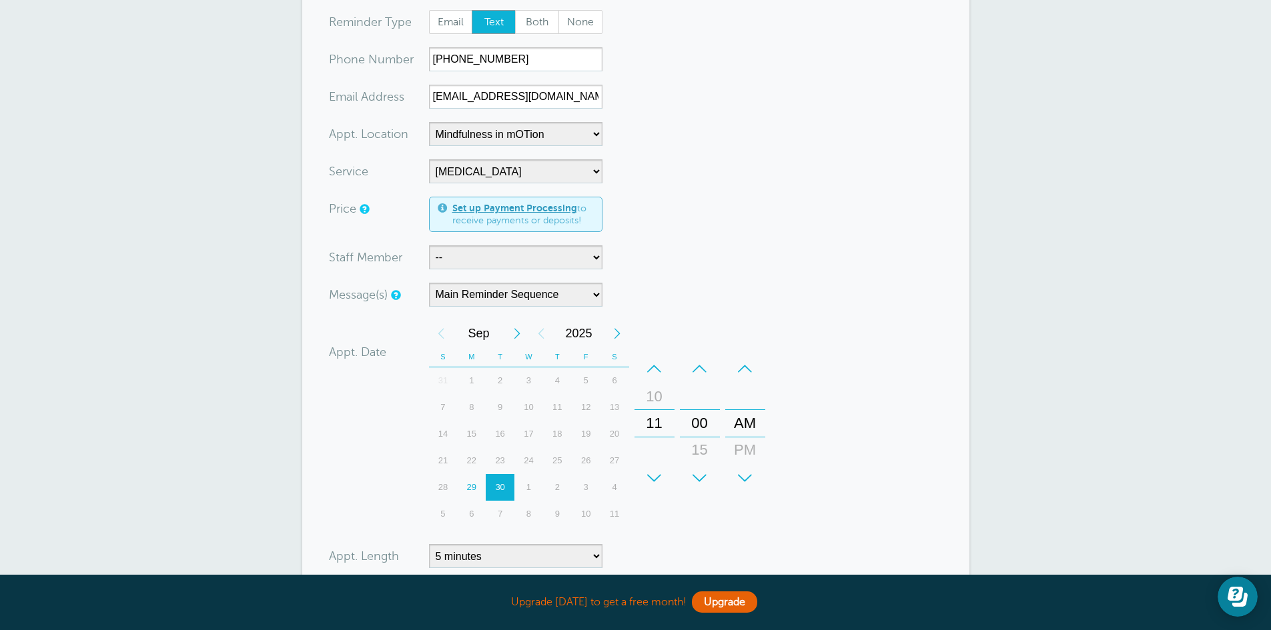
scroll to position [157, 0]
click at [1010, 533] on div "New Appointment You are creating a new customer. To use an existing customer se…" at bounding box center [635, 348] width 1271 height 951
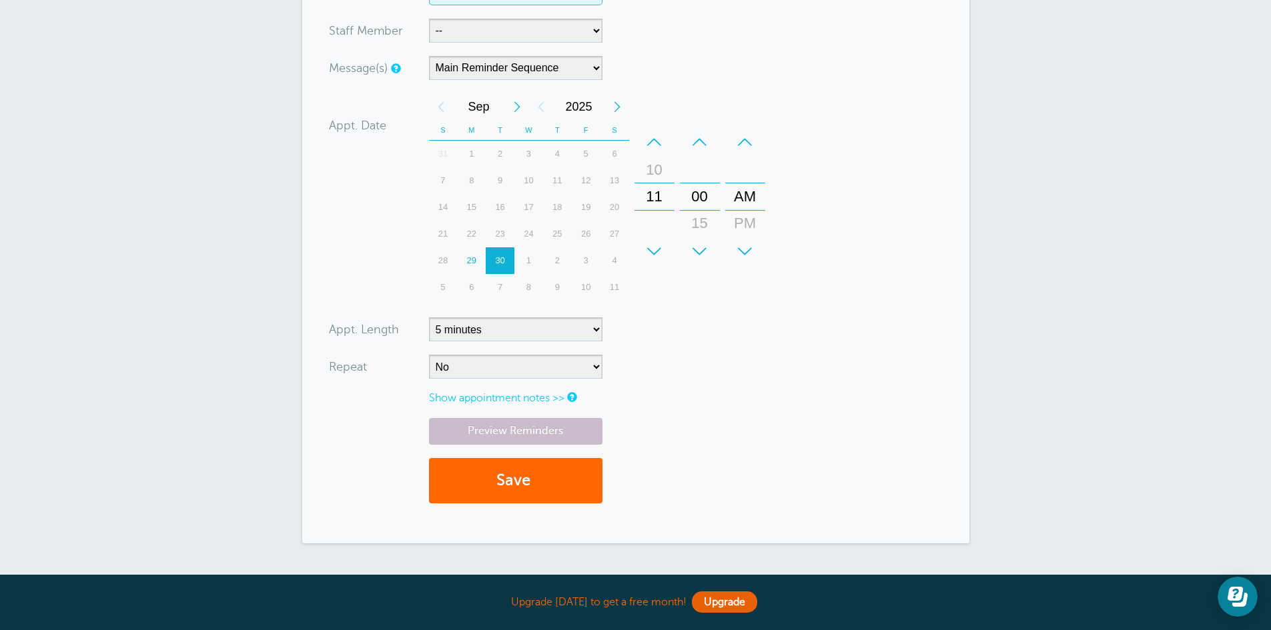
scroll to position [385, 0]
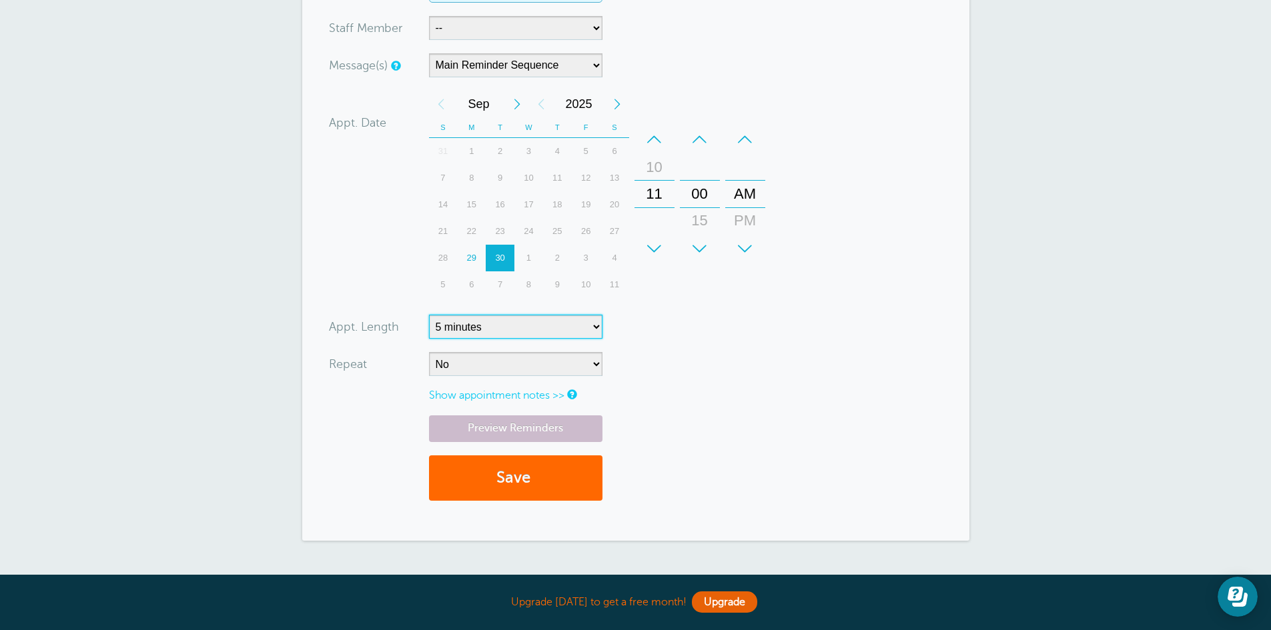
click at [594, 337] on select "5 minutes 10 minutes 15 minutes 20 minutes 25 minutes 30 minutes 35 minutes 40 …" at bounding box center [515, 327] width 173 height 24
select select "60"
click at [429, 315] on select "5 minutes 10 minutes 15 minutes 20 minutes 25 minutes 30 minutes 35 minutes 40 …" at bounding box center [515, 327] width 173 height 24
click at [921, 181] on form "You are creating a new customer. To use an existing customer select one from th…" at bounding box center [636, 128] width 614 height 771
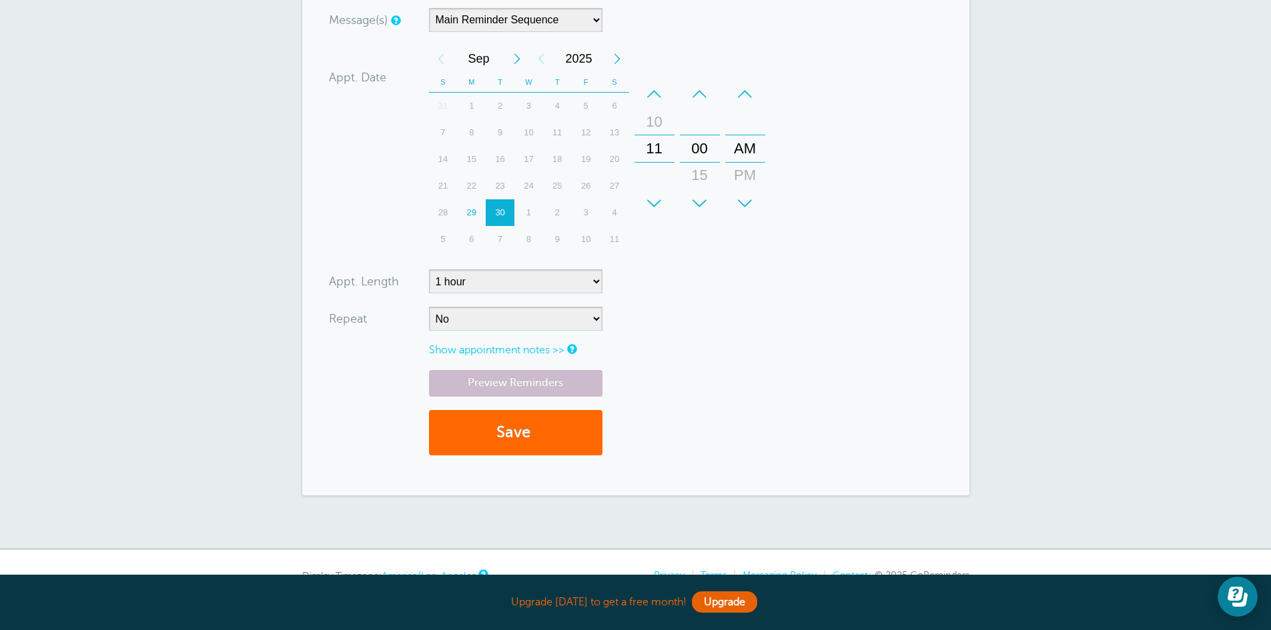
scroll to position [431, 0]
click at [595, 319] on select "No Daily Weekly Every 2 weeks Every 3 weeks Every 4 weeks Monthly Every 5 weeks…" at bounding box center [515, 318] width 173 height 24
select select "RRULE:FREQ=WEEKLY"
click at [429, 306] on select "No Daily Weekly Every 2 weeks Every 3 weeks Every 4 weeks Monthly Every 5 weeks…" at bounding box center [515, 318] width 173 height 24
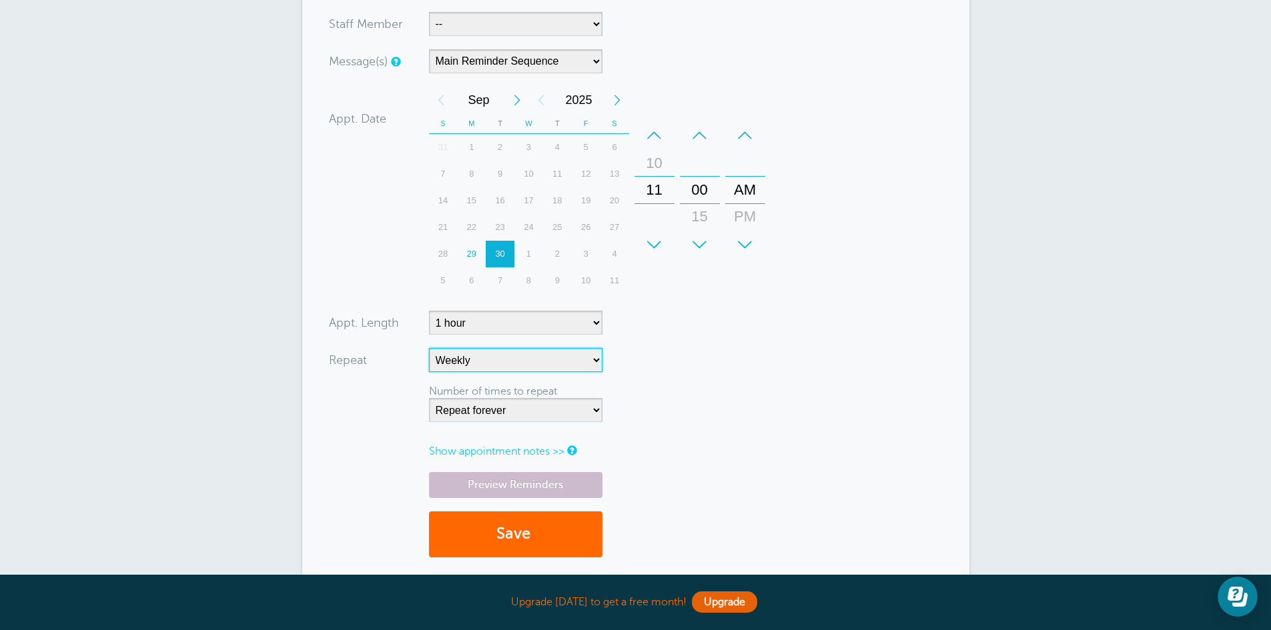
scroll to position [388, 0]
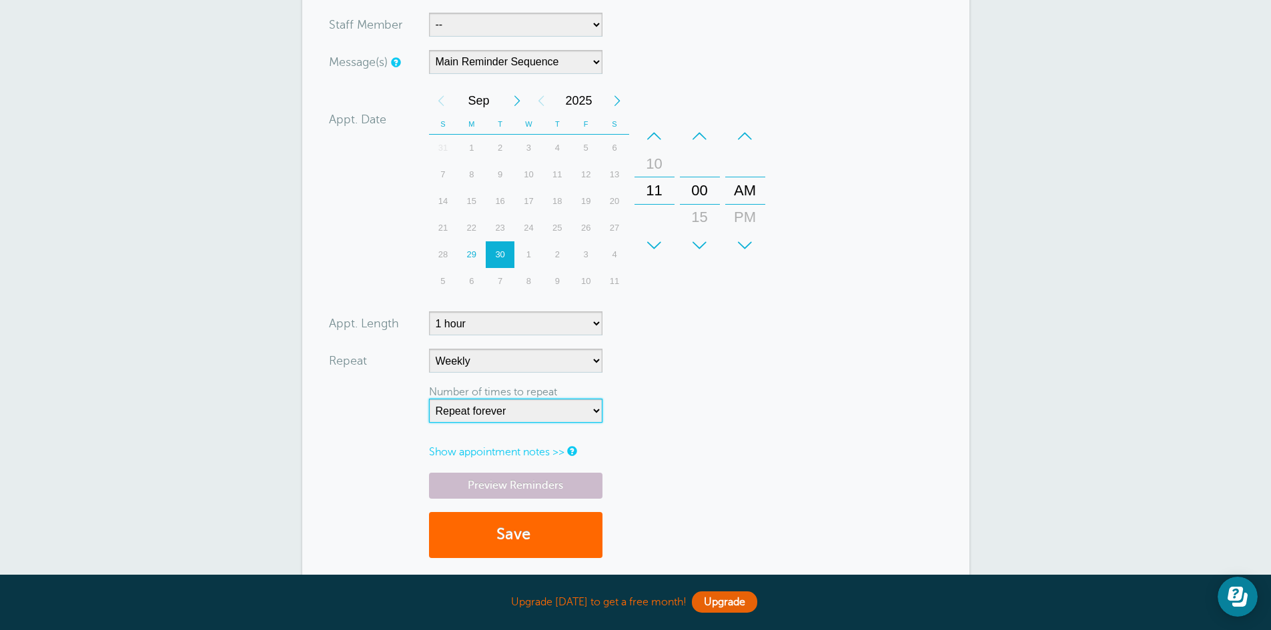
click at [591, 407] on select "Repeat forever 2 3 4 5 6 7 8 9 10 11 12 13 14 15 16 17 18 19 20" at bounding box center [515, 411] width 173 height 24
click at [429, 399] on select "Repeat forever 2 3 4 5 6 7 8 9 10 11 12 13 14 15 16 17 18 19 20" at bounding box center [515, 411] width 173 height 24
click at [596, 418] on select "Repeat forever 2 3 4 5 6 7 8 9 10 11 12 13 14 15 16 17 18 19 20" at bounding box center [515, 411] width 173 height 24
click at [429, 399] on select "Repeat forever 2 3 4 5 6 7 8 9 10 11 12 13 14 15 16 17 18 19 20" at bounding box center [515, 411] width 173 height 24
click at [599, 412] on select "Repeat forever 2 3 4 5 6 7 8 9 10 11 12 13 14 15 16 17 18 19 20" at bounding box center [515, 411] width 173 height 24
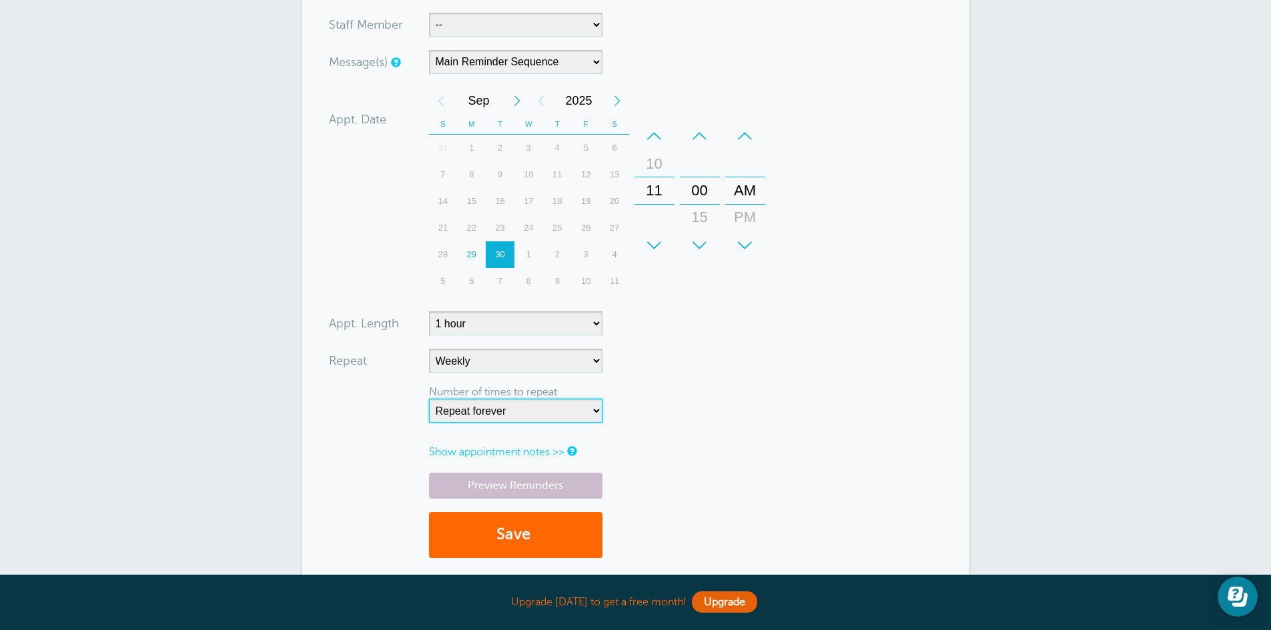
click at [429, 399] on select "Repeat forever 2 3 4 5 6 7 8 9 10 11 12 13 14 15 16 17 18 19 20" at bounding box center [515, 411] width 173 height 24
click at [210, 266] on div "New Appointment You are creating a new customer. To use an existing customer se…" at bounding box center [635, 146] width 1271 height 1011
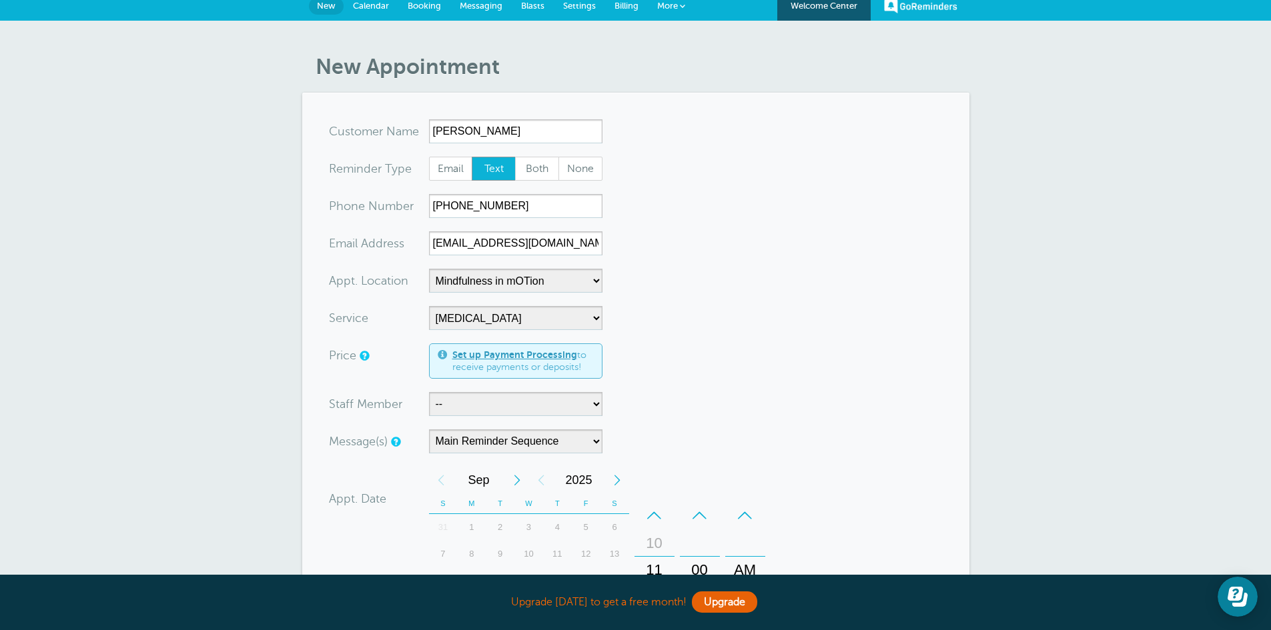
scroll to position [0, 0]
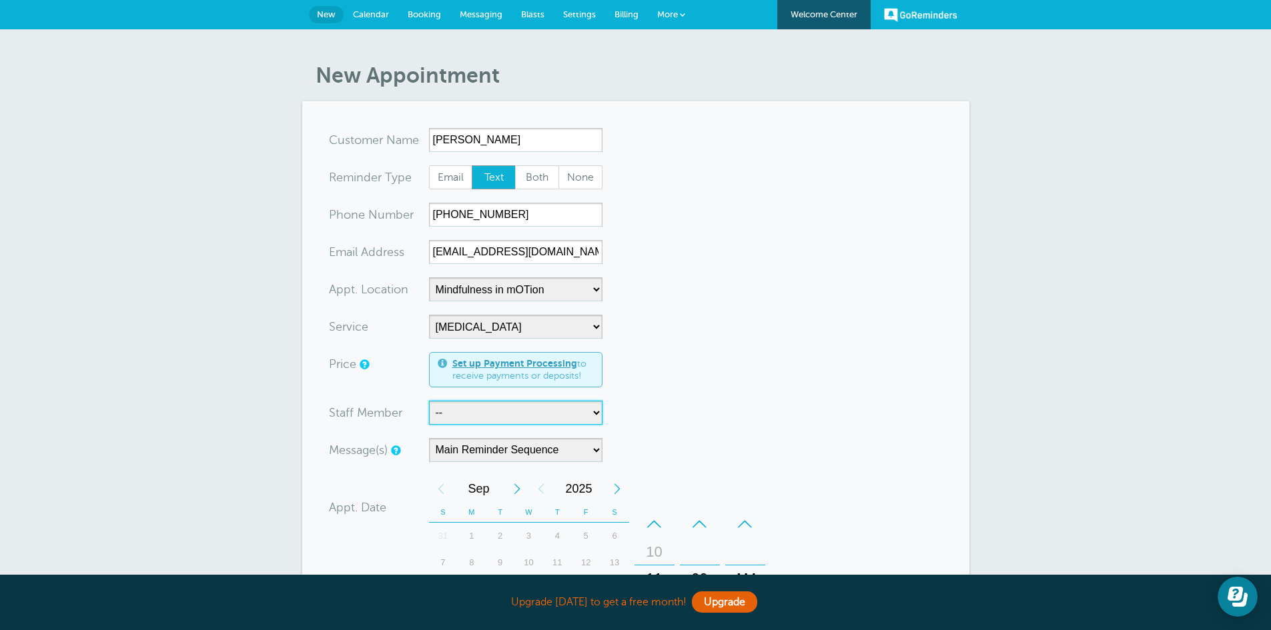
click at [582, 418] on select "-- Danielle Delorenzo, OTD, OTR/L, RYT 200" at bounding box center [515, 413] width 173 height 24
click at [207, 382] on div "New Appointment You are creating a new customer. To use an existing customer se…" at bounding box center [635, 534] width 1271 height 1011
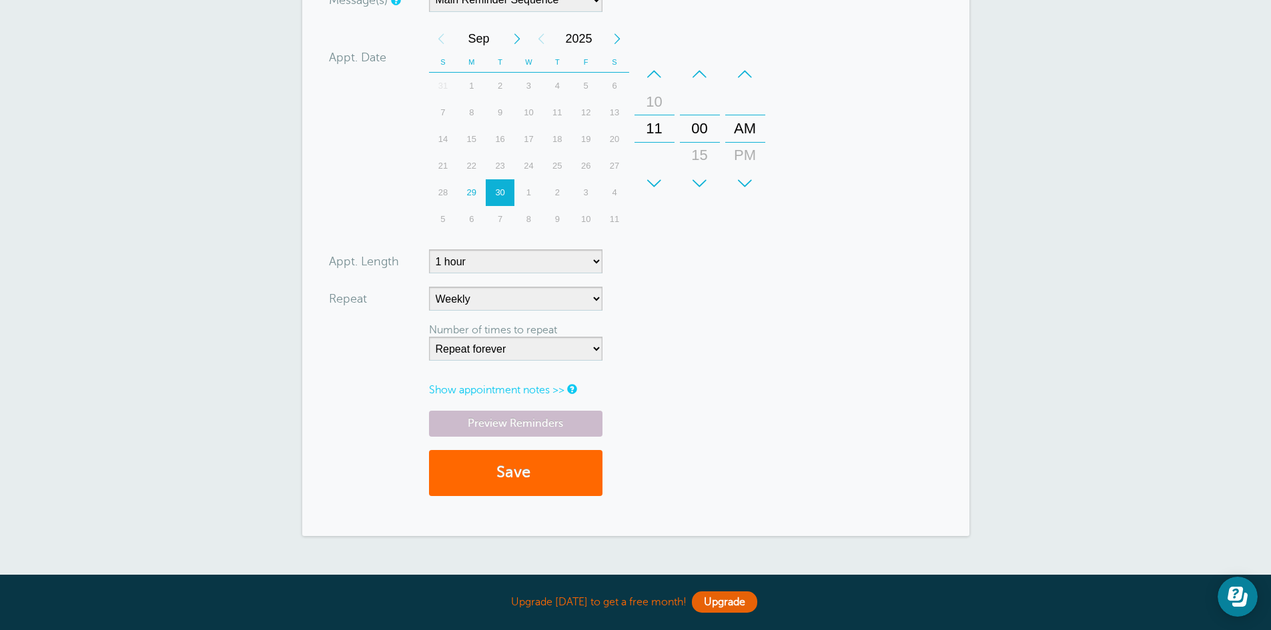
scroll to position [559, 0]
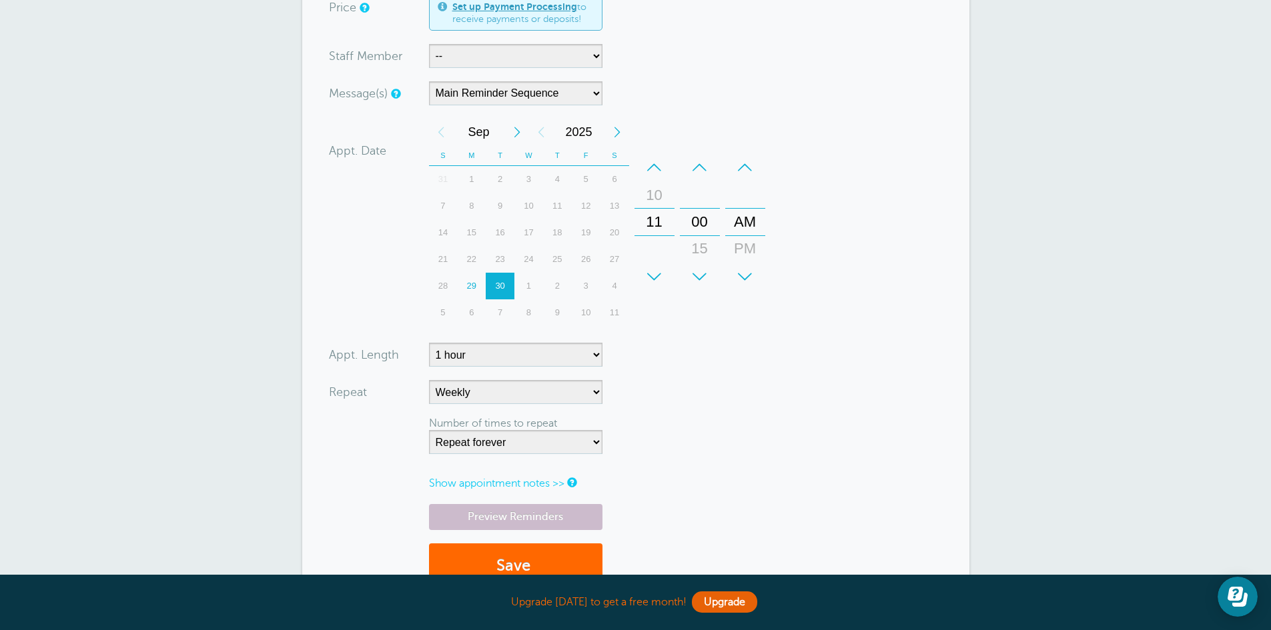
scroll to position [358, 0]
click at [594, 444] on select "Repeat forever 2 3 4 5 6 7 8 9 10 11 12 13 14 15 16 17 18 19 20" at bounding box center [515, 442] width 173 height 24
click at [429, 430] on select "Repeat forever 2 3 4 5 6 7 8 9 10 11 12 13 14 15 16 17 18 19 20" at bounding box center [515, 442] width 173 height 24
click at [591, 437] on select "Repeat forever 2 3 4 5 6 7 8 9 10 11 12 13 14 15 16 17 18 19 20" at bounding box center [515, 442] width 173 height 24
select select "3"
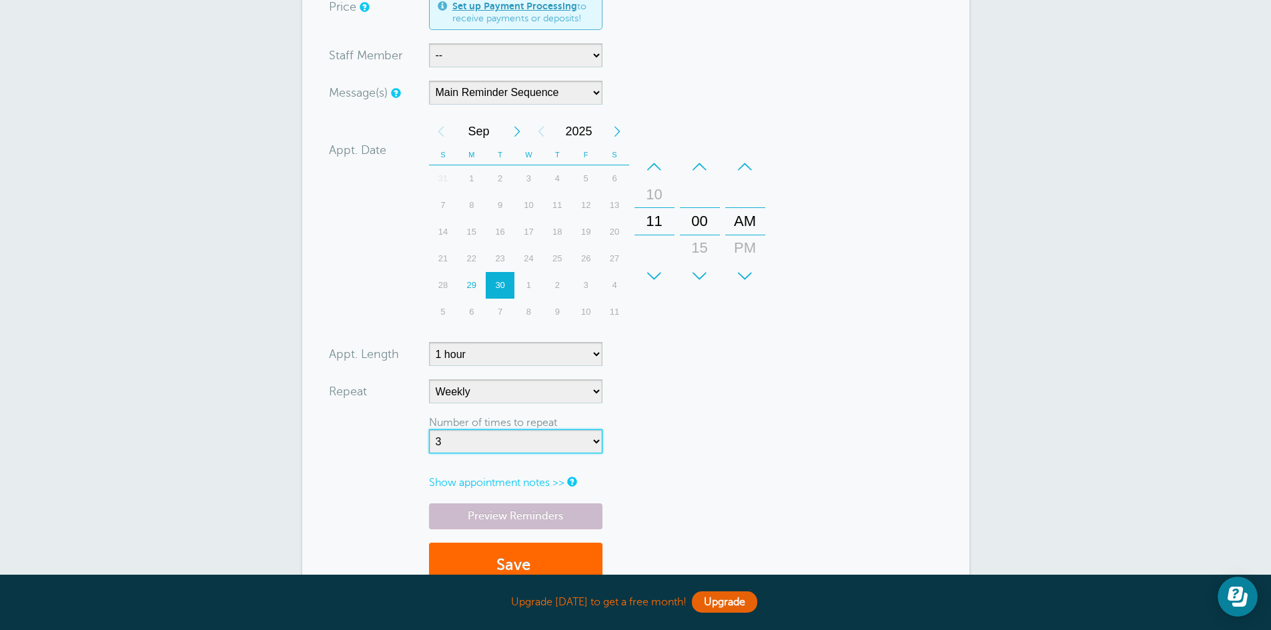
click at [429, 430] on select "Repeat forever 2 3 4 5 6 7 8 9 10 11 12 13 14 15 16 17 18 19 20" at bounding box center [515, 442] width 173 height 24
click at [485, 442] on select "Repeat forever 2 3 4 5 6 7 8 9 10 11 12 13 14 15 16 17 18 19 20" at bounding box center [515, 442] width 173 height 24
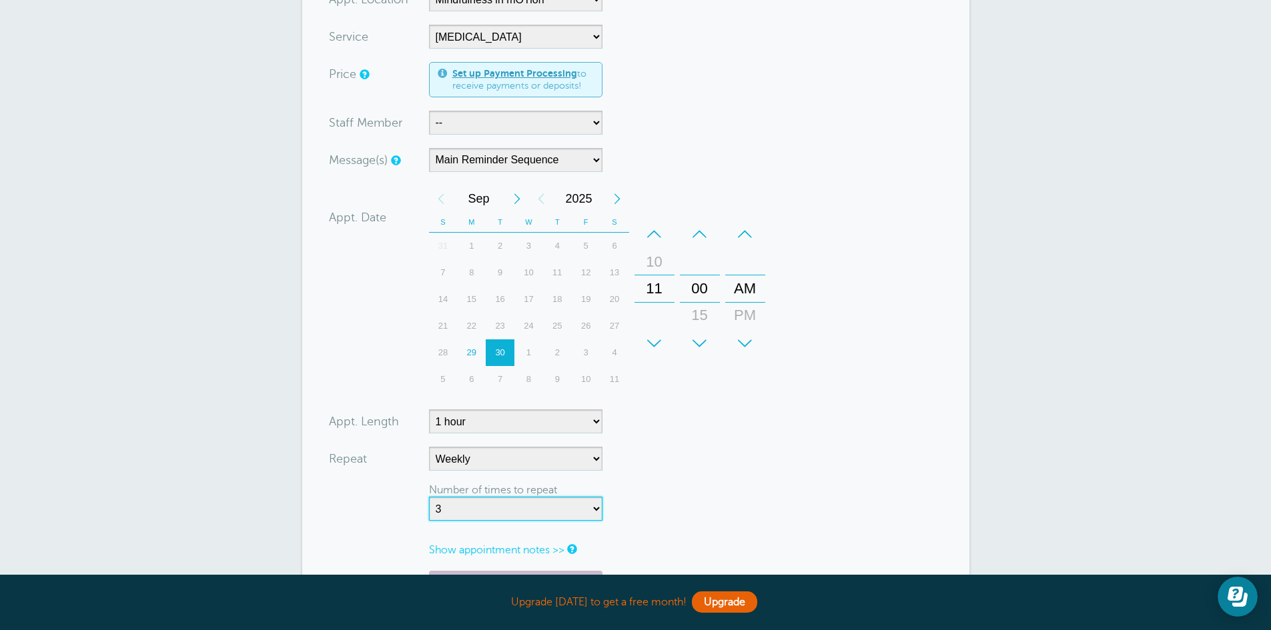
scroll to position [290, 0]
click at [525, 348] on div "1" at bounding box center [528, 353] width 29 height 27
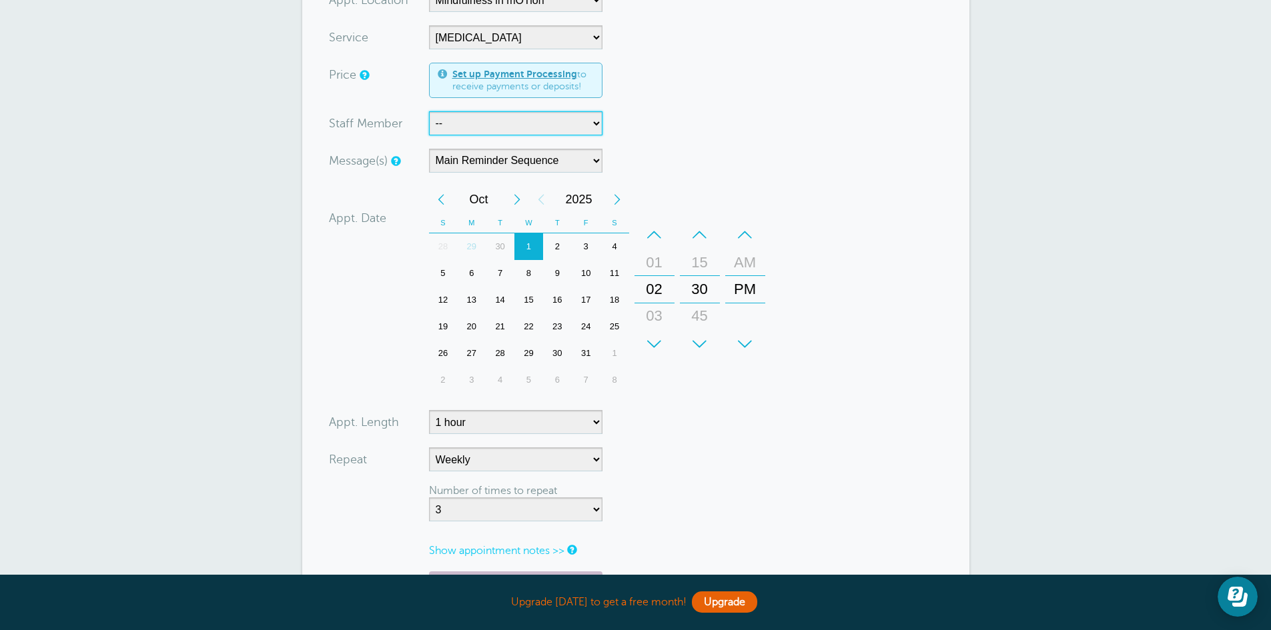
click at [592, 123] on select "-- Danielle Delorenzo, OTD, OTR/L, RYT 200" at bounding box center [515, 123] width 173 height 24
click at [915, 241] on form "You are creating a new customer. To use an existing customer select one from th…" at bounding box center [636, 254] width 614 height 831
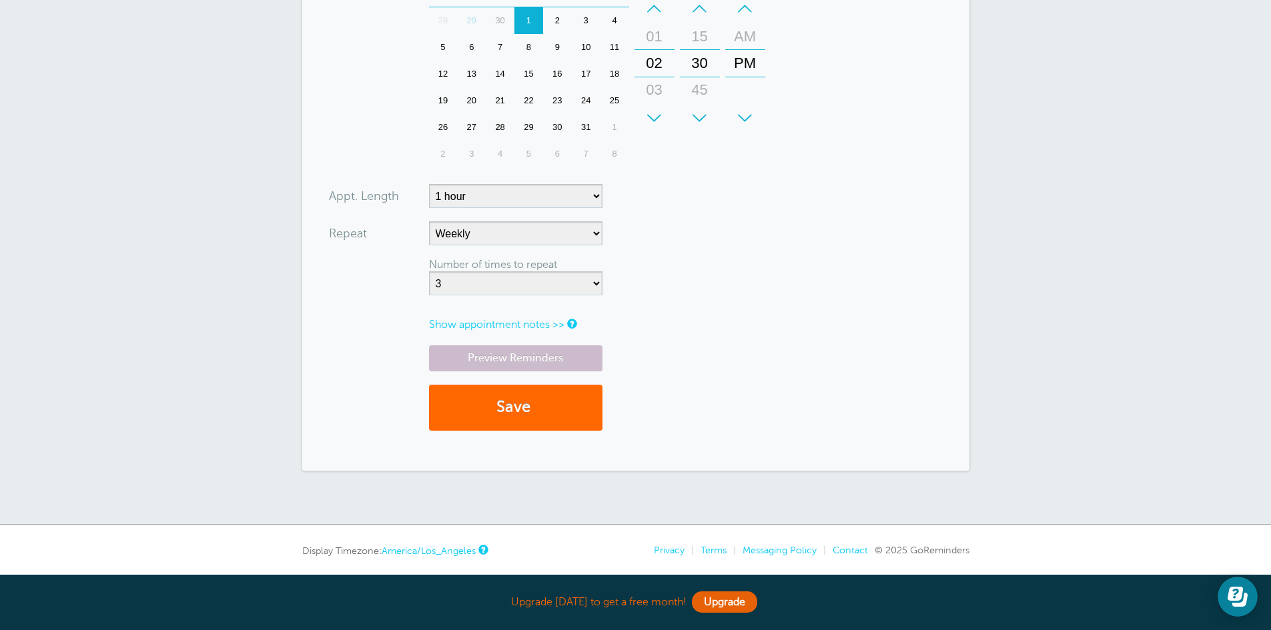
scroll to position [559, 0]
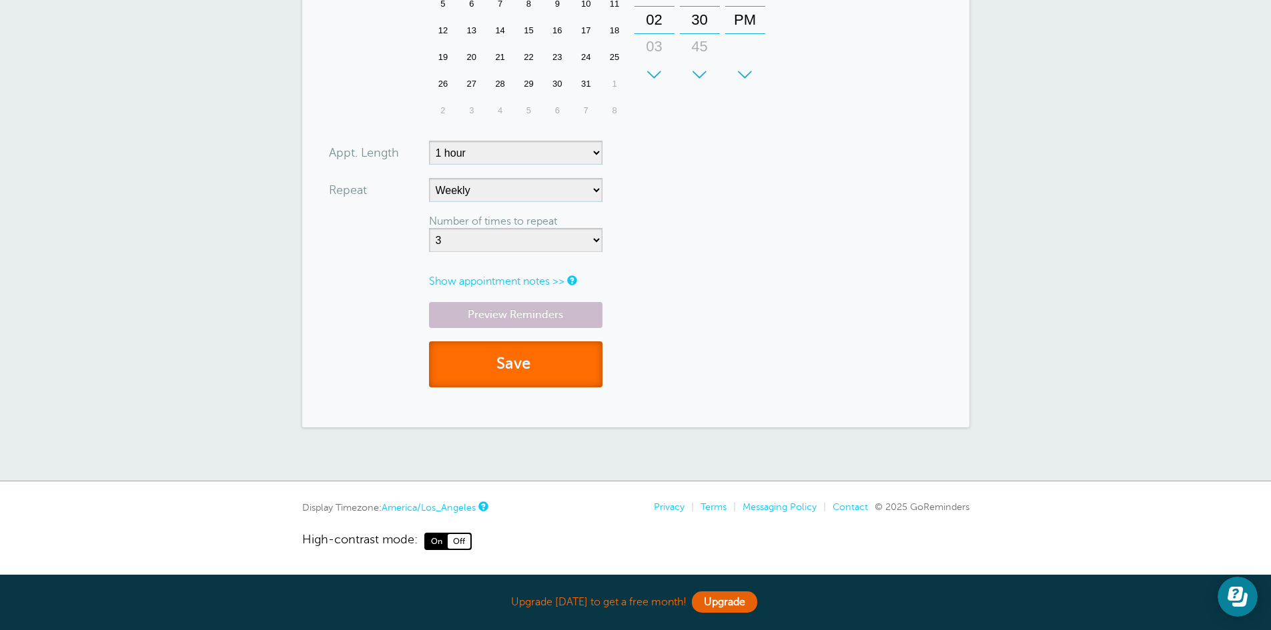
click at [573, 363] on button "Save" at bounding box center [515, 365] width 173 height 46
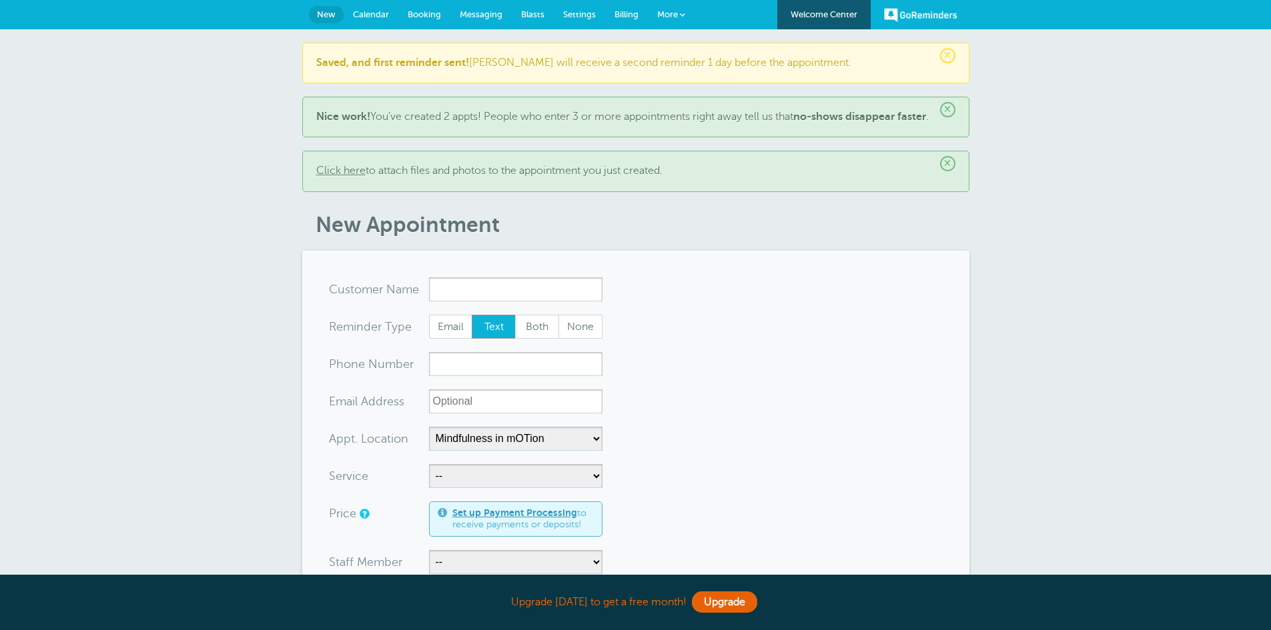
select select "25351"
click at [376, 63] on b "Saved, and first reminder sent!" at bounding box center [392, 63] width 153 height 12
click at [579, 11] on span "Settings" at bounding box center [579, 14] width 33 height 10
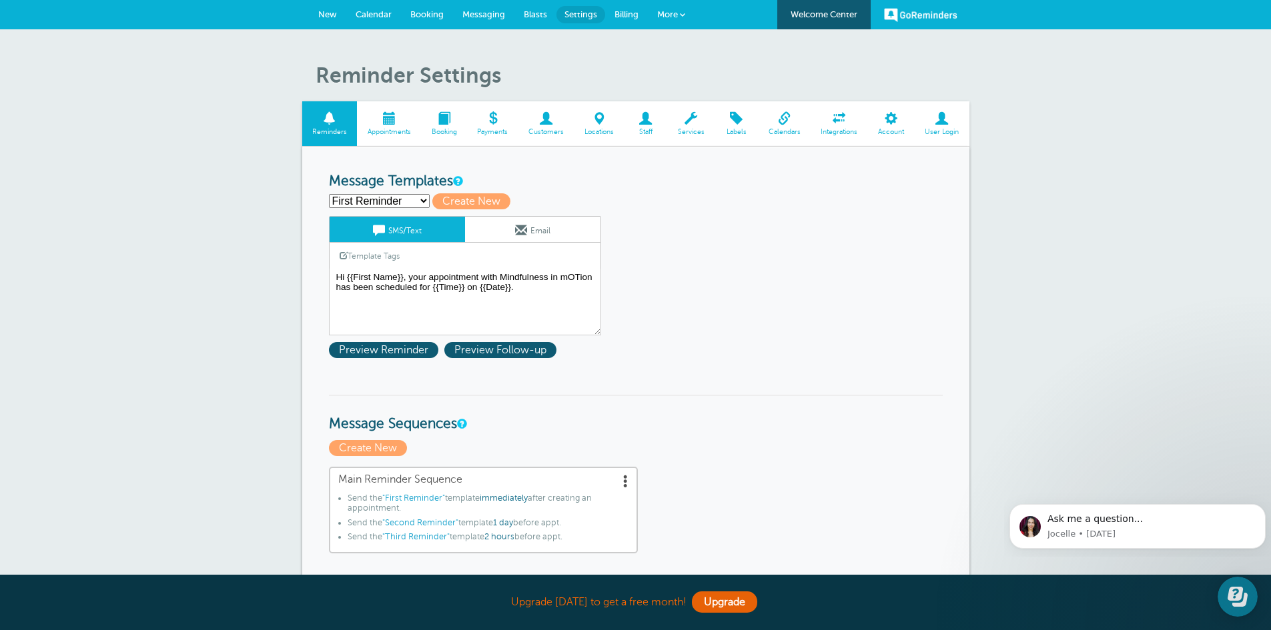
click at [544, 128] on span "Customers" at bounding box center [546, 132] width 43 height 8
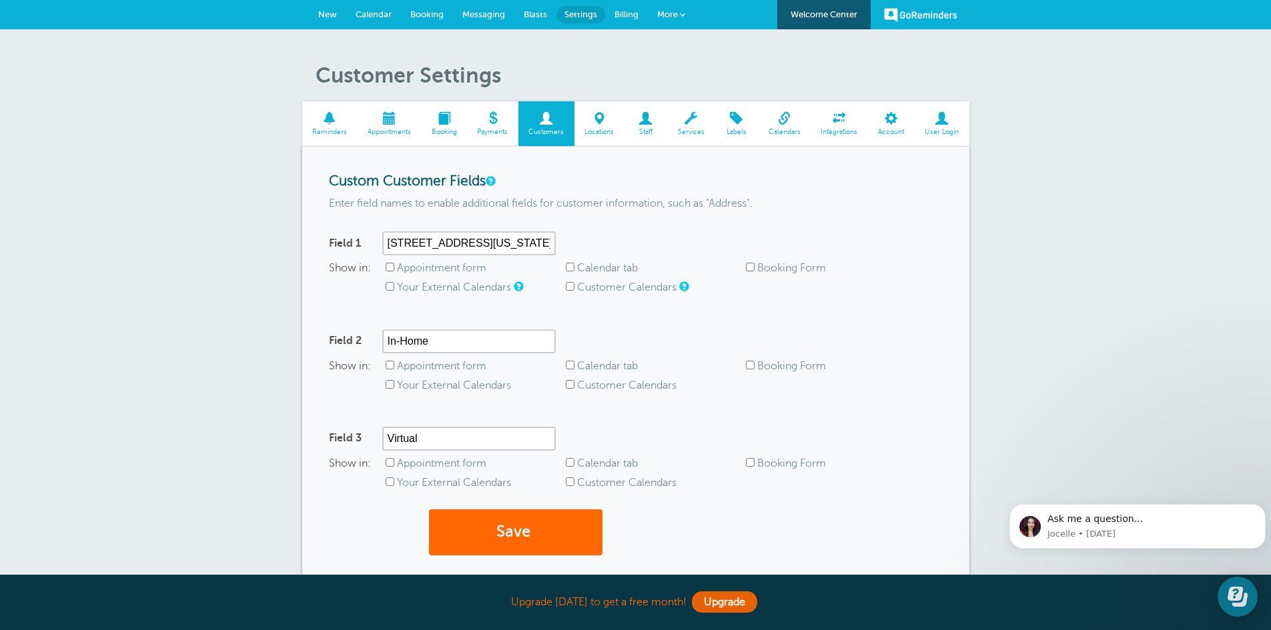
click at [343, 553] on div "Save" at bounding box center [636, 539] width 614 height 59
click at [441, 119] on span at bounding box center [444, 118] width 46 height 13
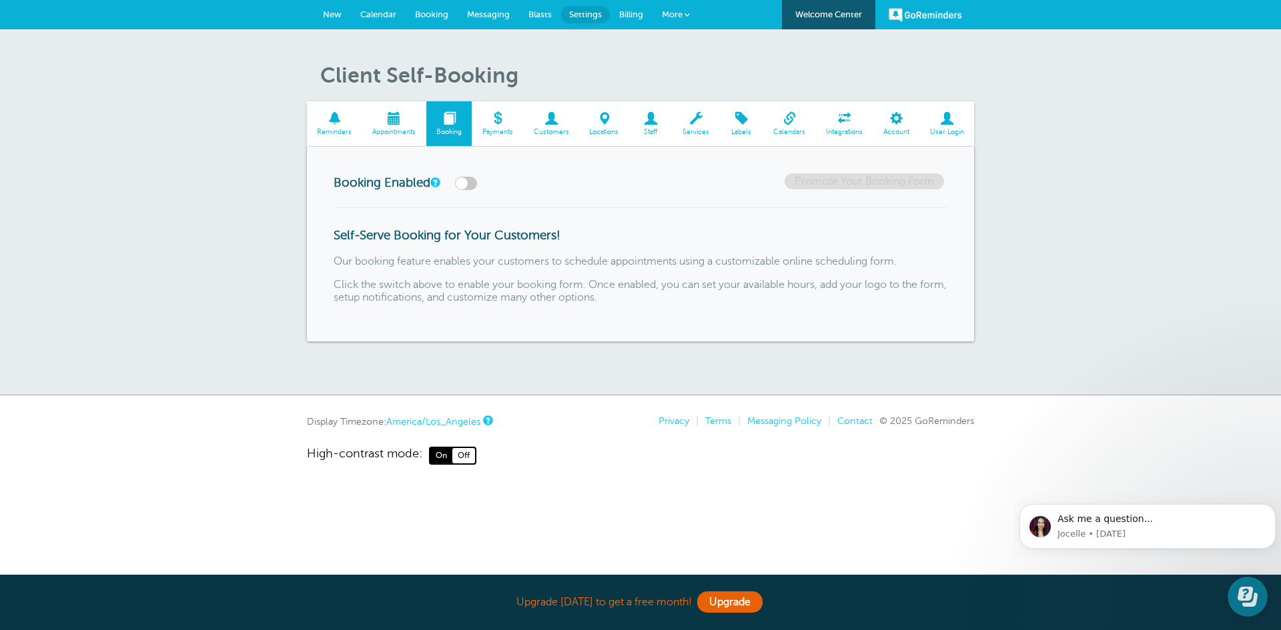
click at [394, 125] on span at bounding box center [394, 118] width 64 height 13
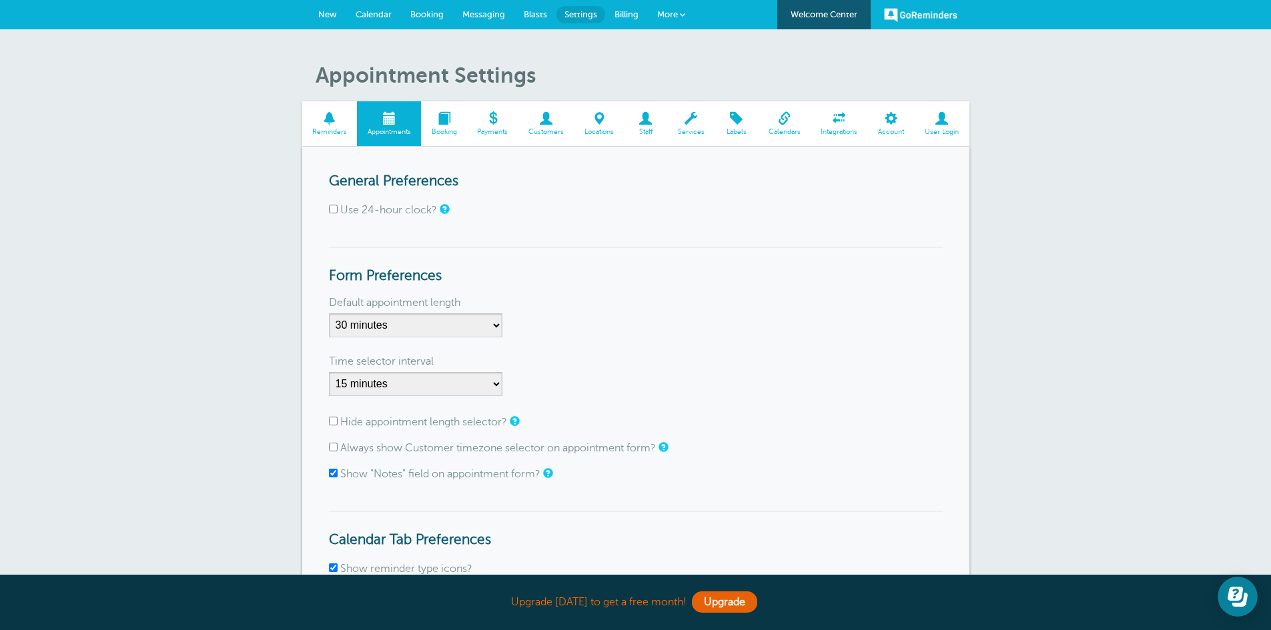
click at [330, 126] on link "Reminders" at bounding box center [329, 123] width 55 height 45
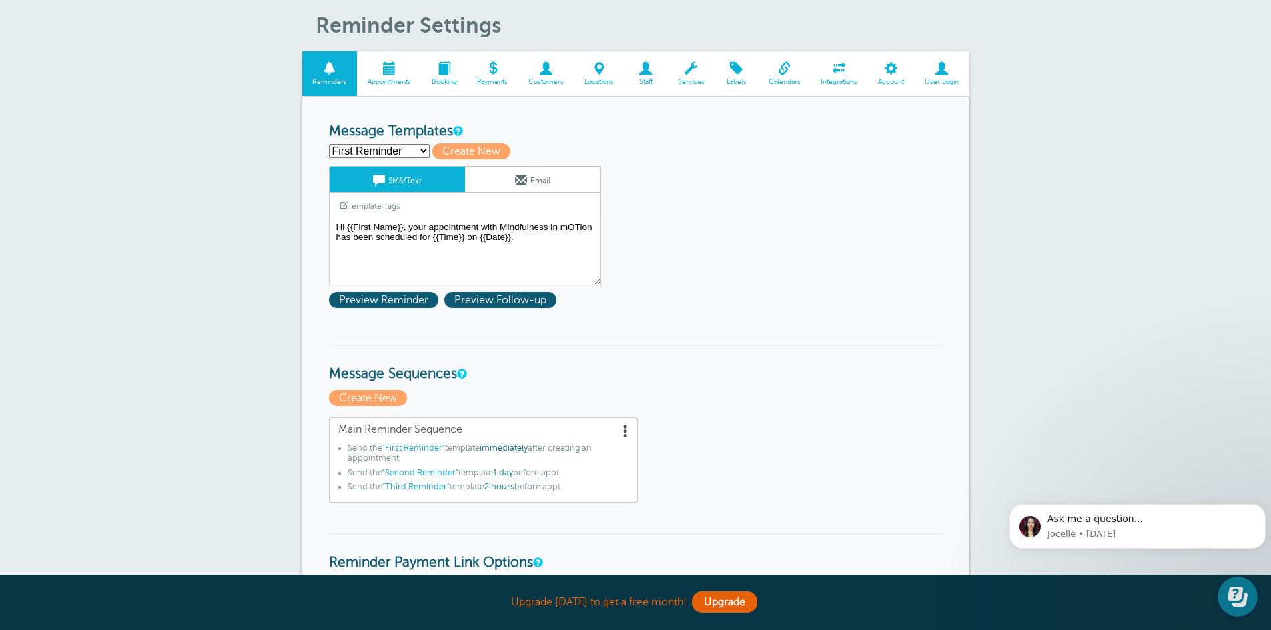
click at [388, 73] on span at bounding box center [389, 68] width 64 height 13
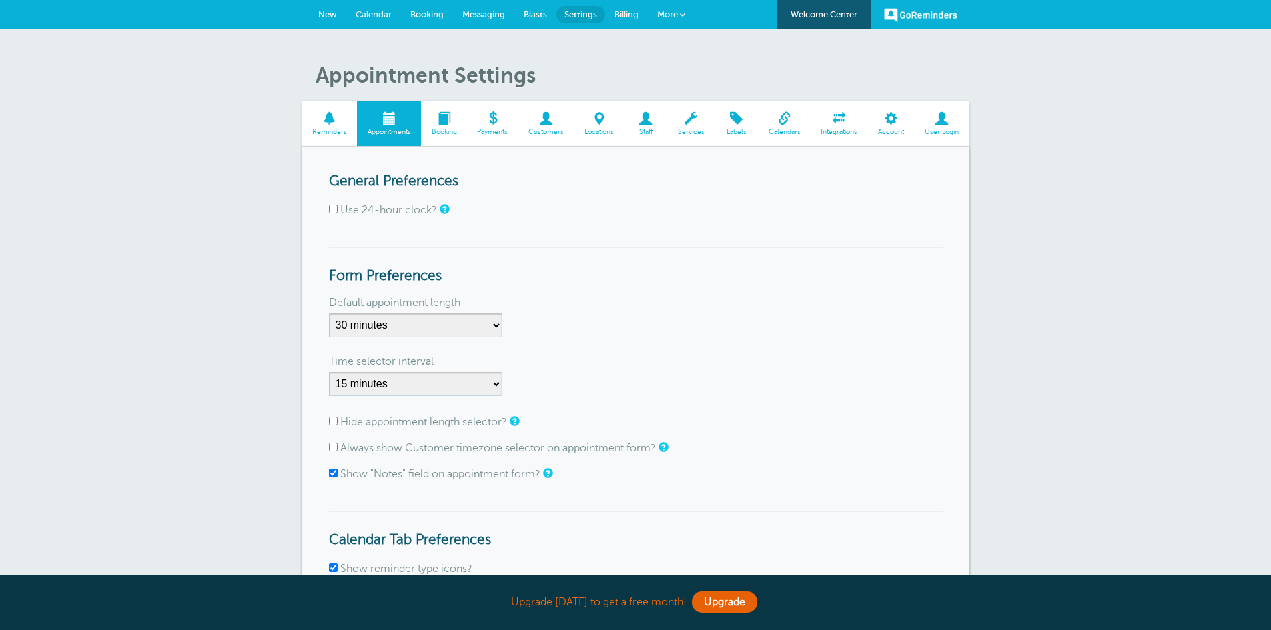
click at [445, 121] on span at bounding box center [444, 118] width 46 height 13
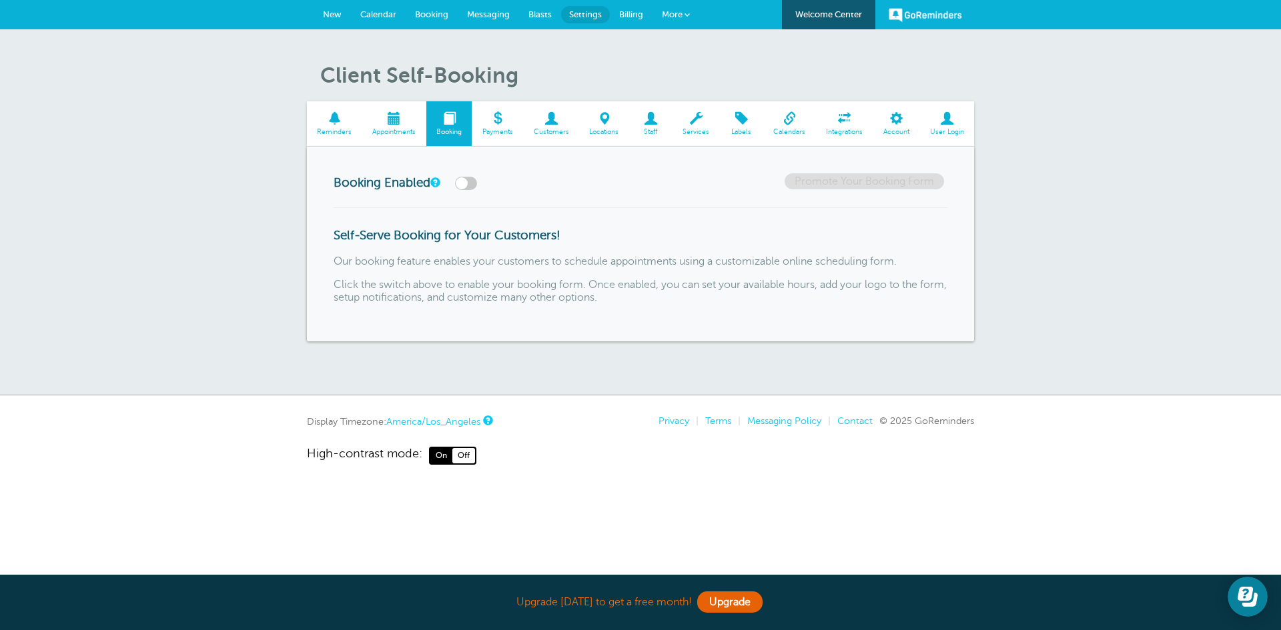
click at [491, 124] on span at bounding box center [497, 118] width 51 height 13
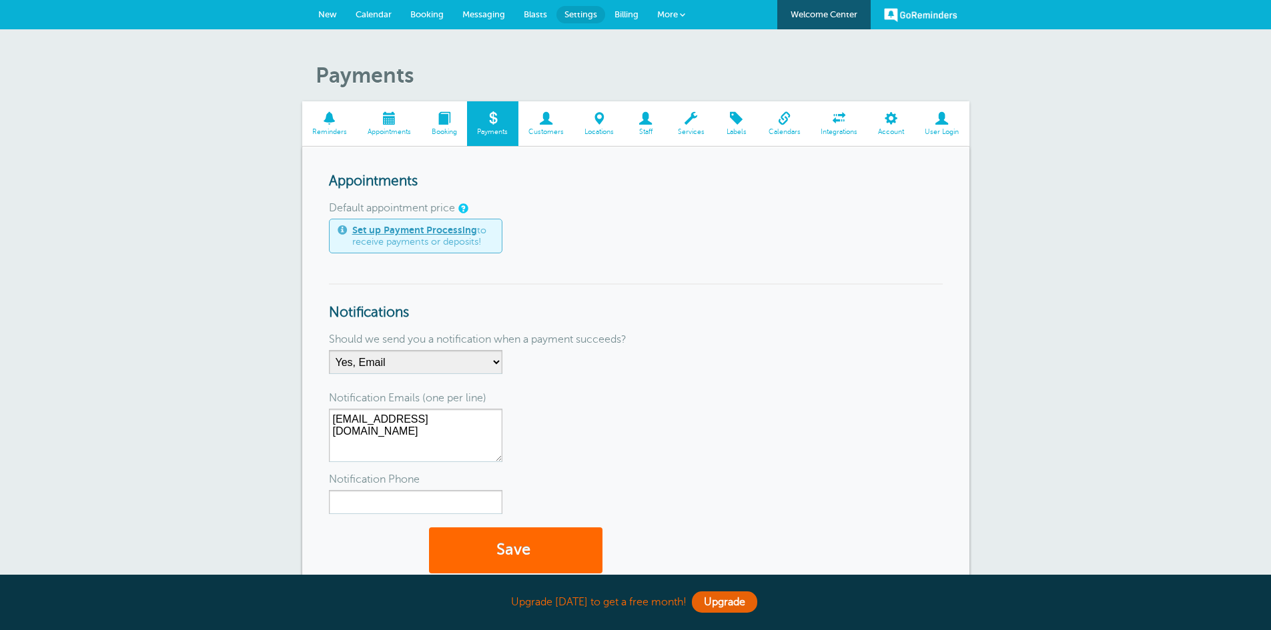
click at [532, 122] on span at bounding box center [546, 118] width 56 height 13
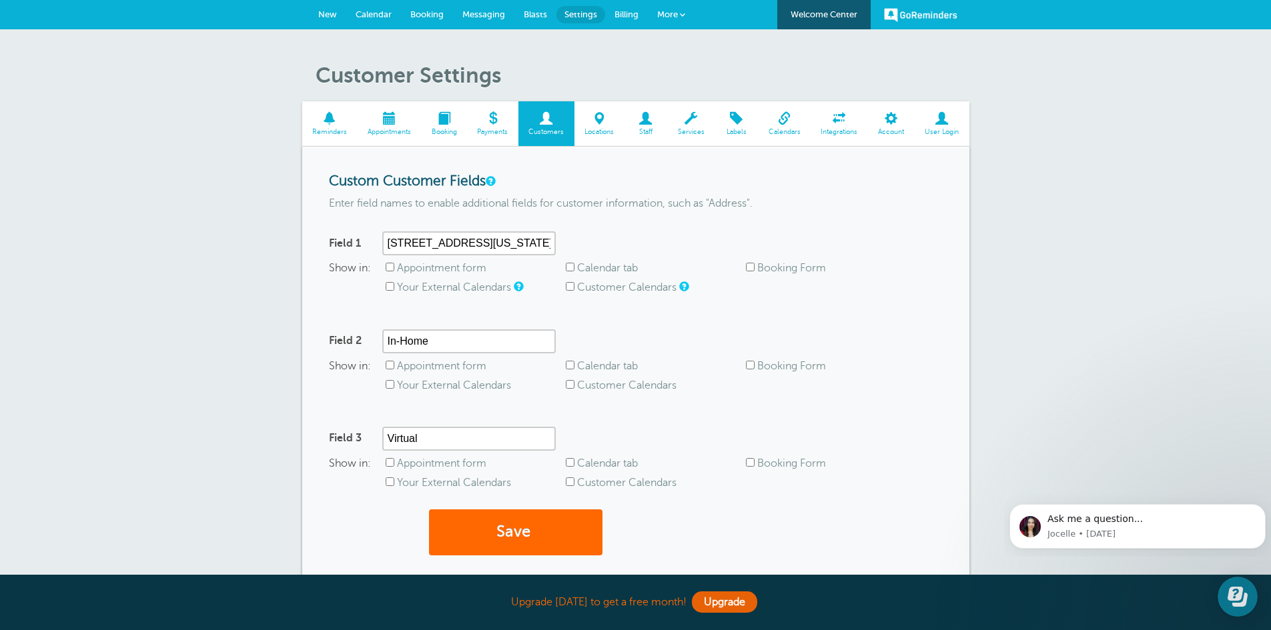
click at [598, 123] on span at bounding box center [599, 118] width 50 height 13
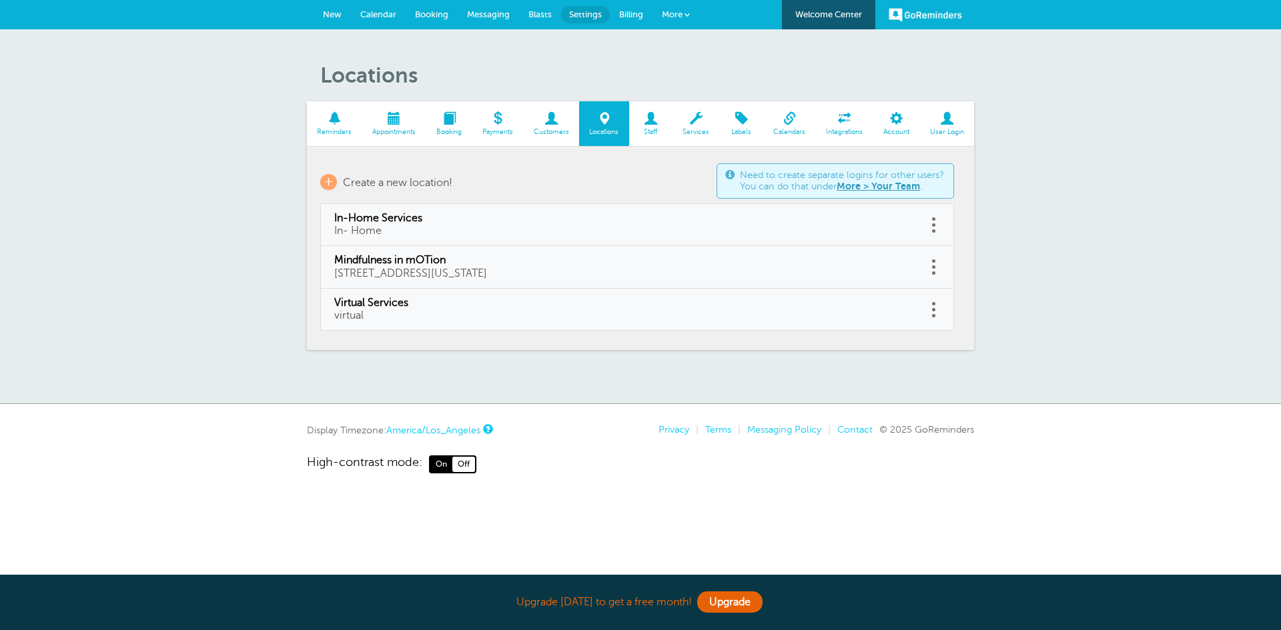
click at [648, 121] on span at bounding box center [650, 118] width 43 height 13
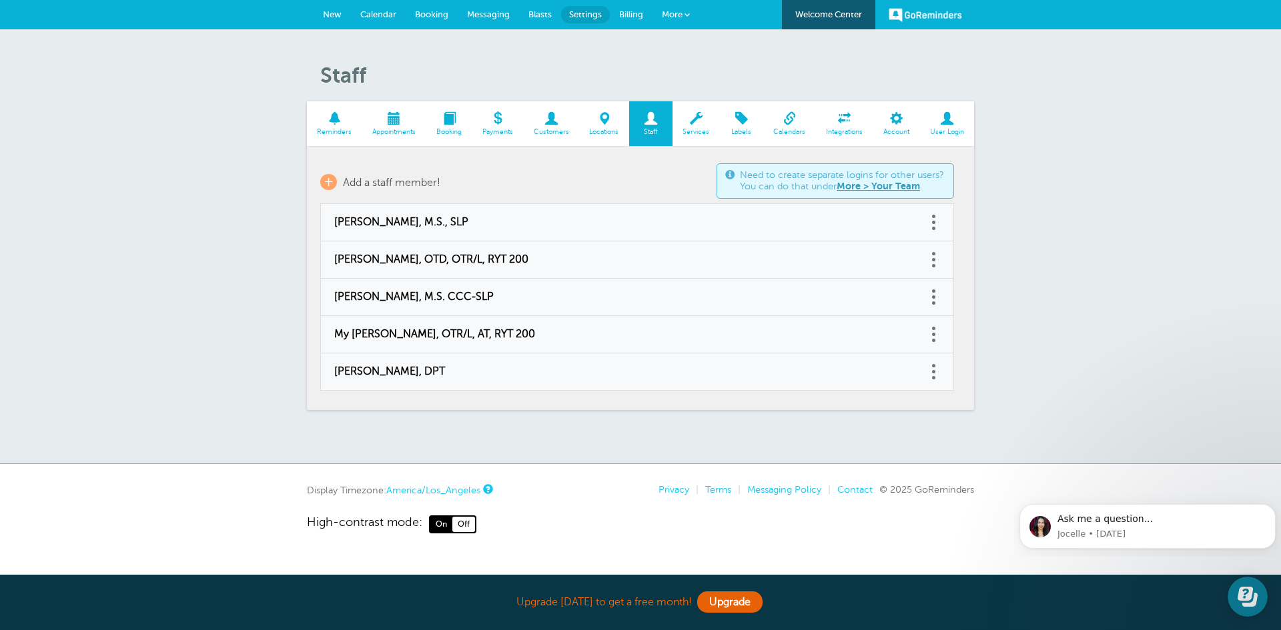
click at [698, 121] on span at bounding box center [695, 118] width 47 height 13
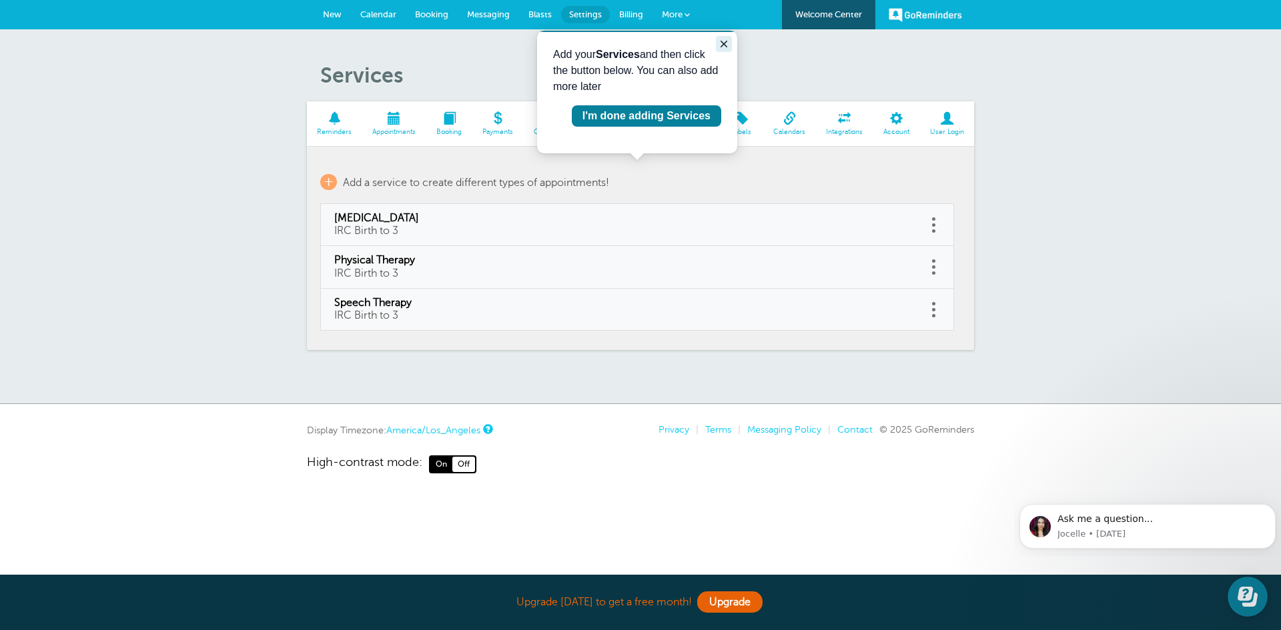
click at [720, 40] on icon "Close guide" at bounding box center [724, 44] width 11 height 11
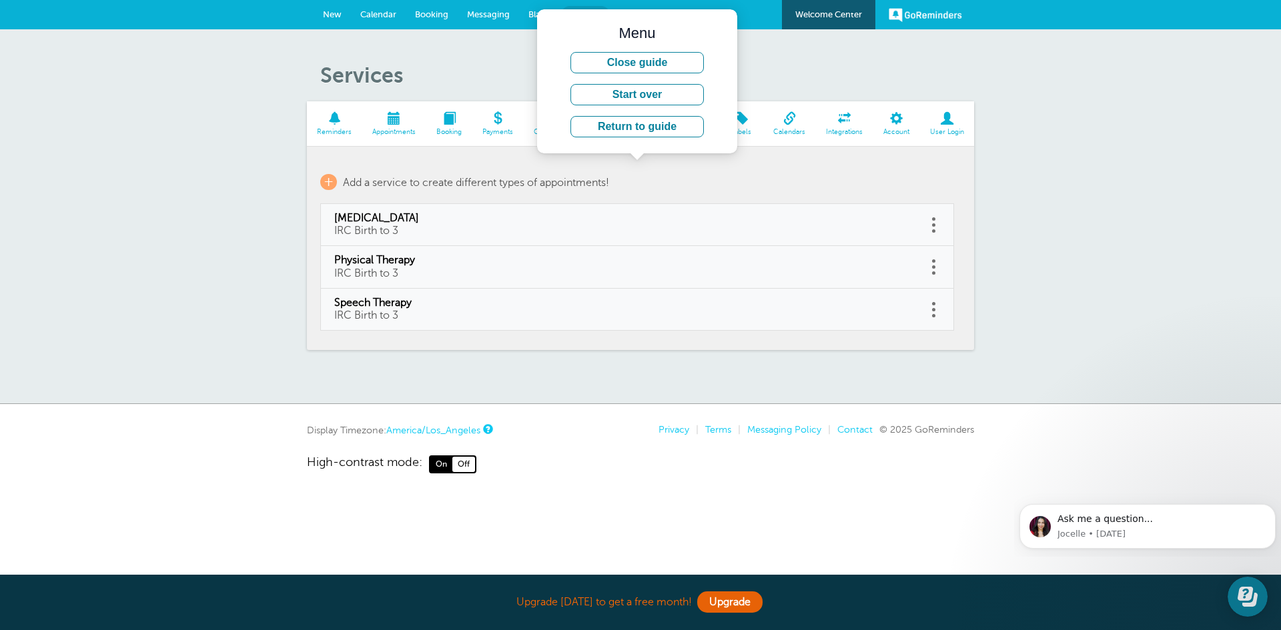
click at [769, 46] on div "Services Reminders Appointments Booking Payments Customers Locations Staff Serv…" at bounding box center [640, 216] width 1281 height 375
click at [690, 57] on button "Close guide" at bounding box center [636, 62] width 133 height 21
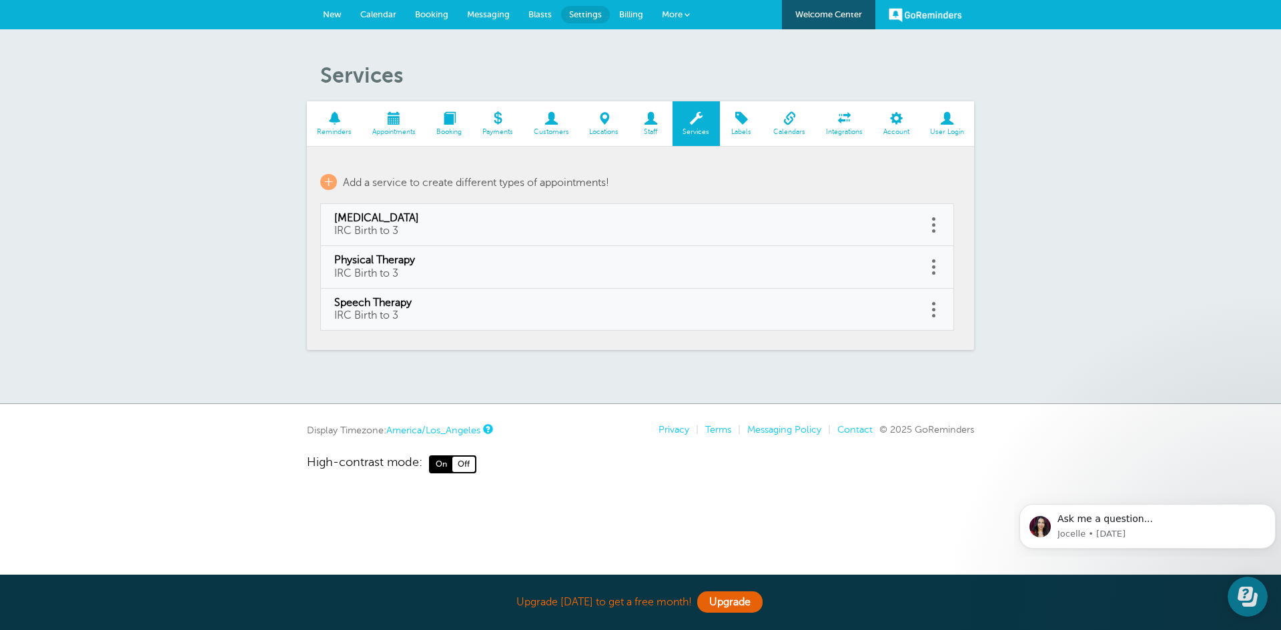
click at [683, 25] on link "More" at bounding box center [675, 15] width 47 height 30
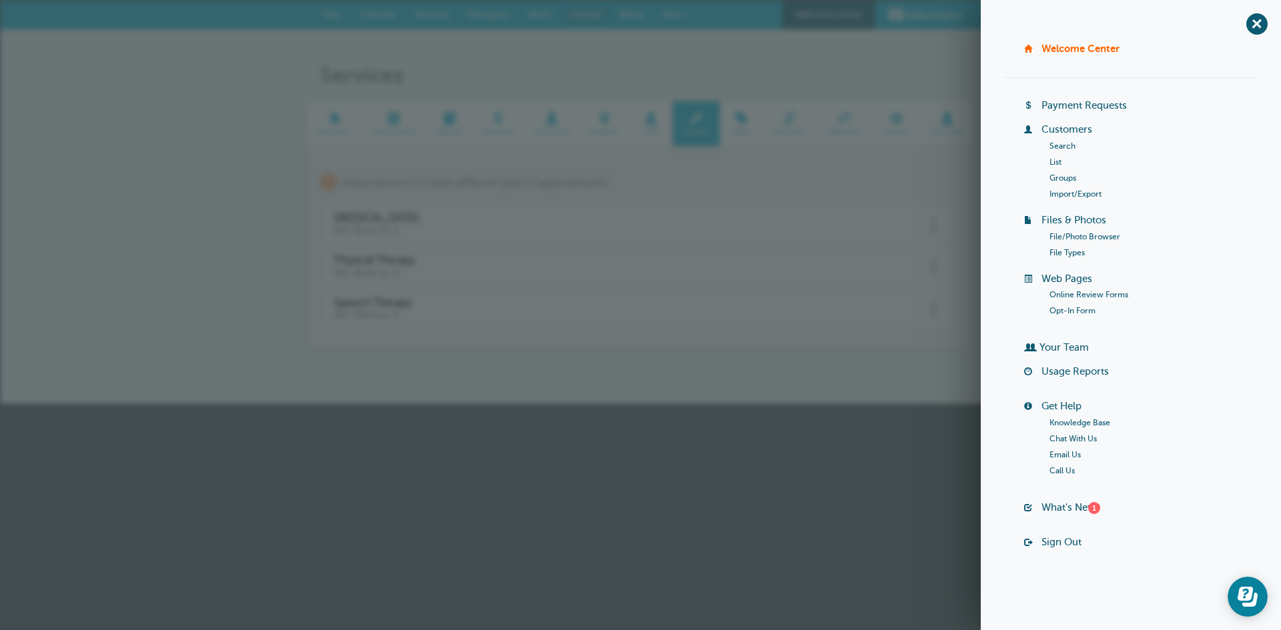
click at [1073, 145] on link "Search" at bounding box center [1062, 145] width 26 height 9
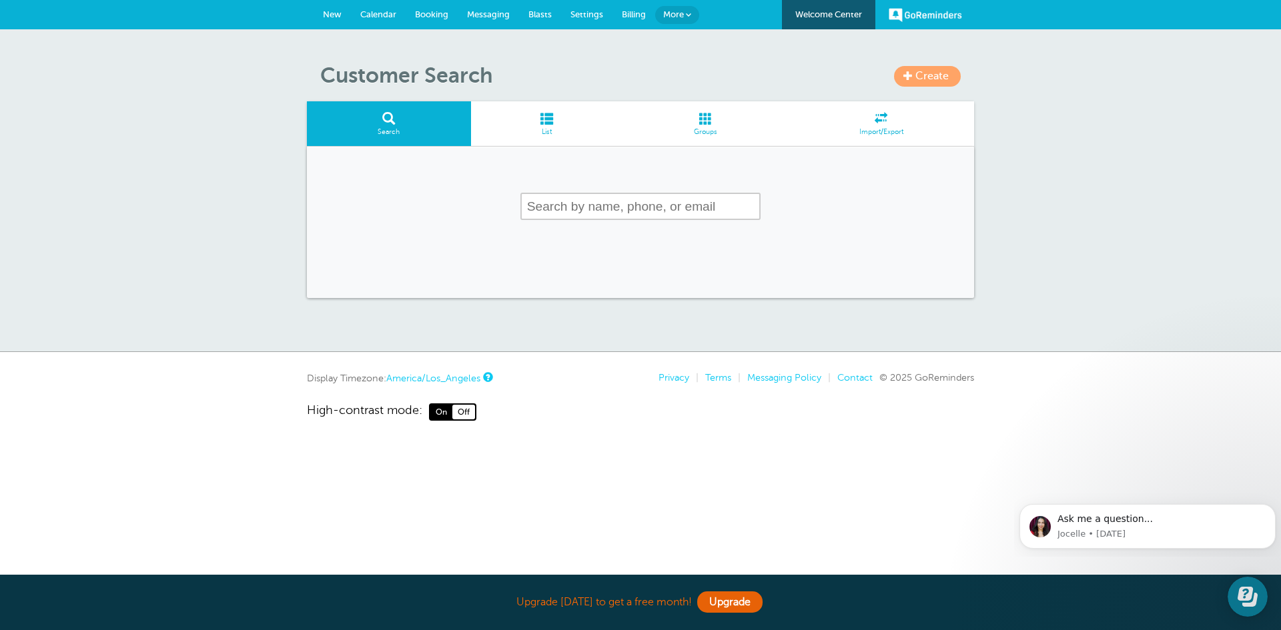
click at [544, 112] on span at bounding box center [547, 118] width 152 height 13
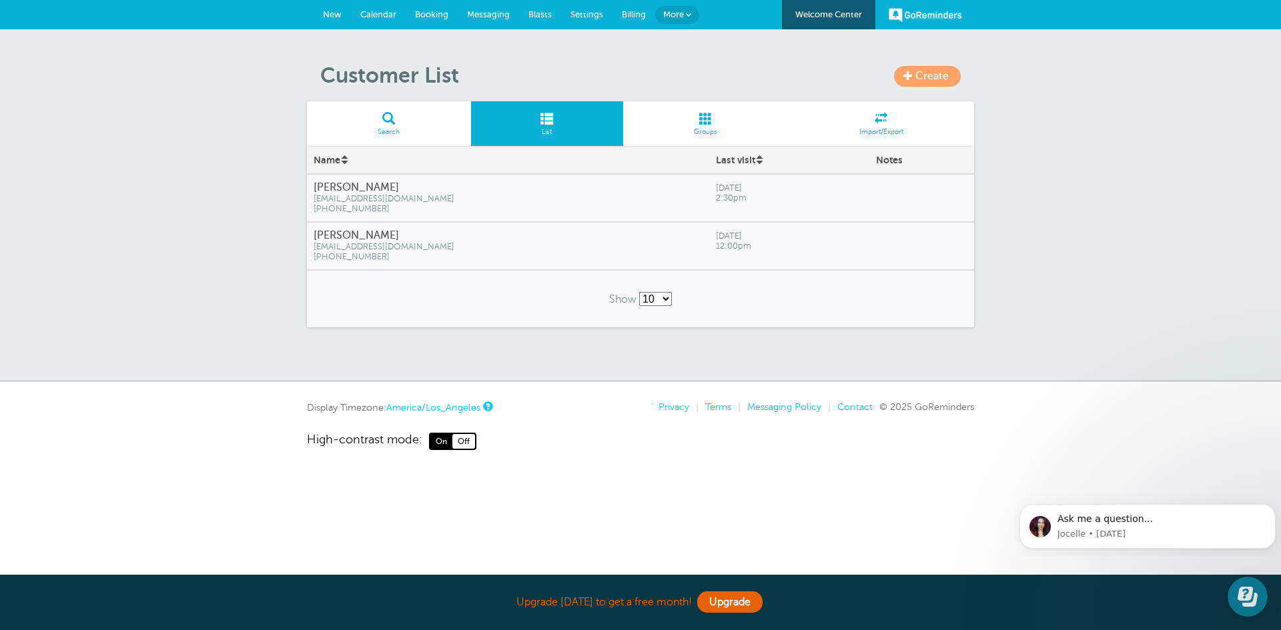
click at [474, 205] on span "[PHONE_NUMBER]" at bounding box center [508, 209] width 389 height 10
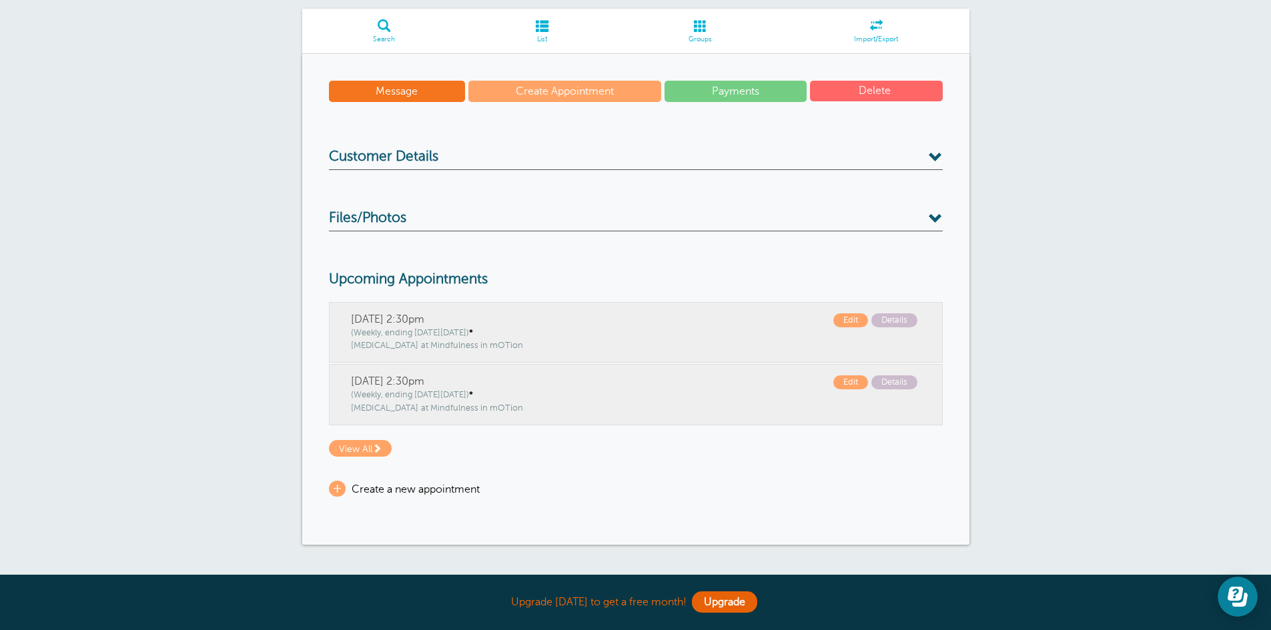
scroll to position [92, 0]
click at [941, 157] on span at bounding box center [936, 158] width 14 height 14
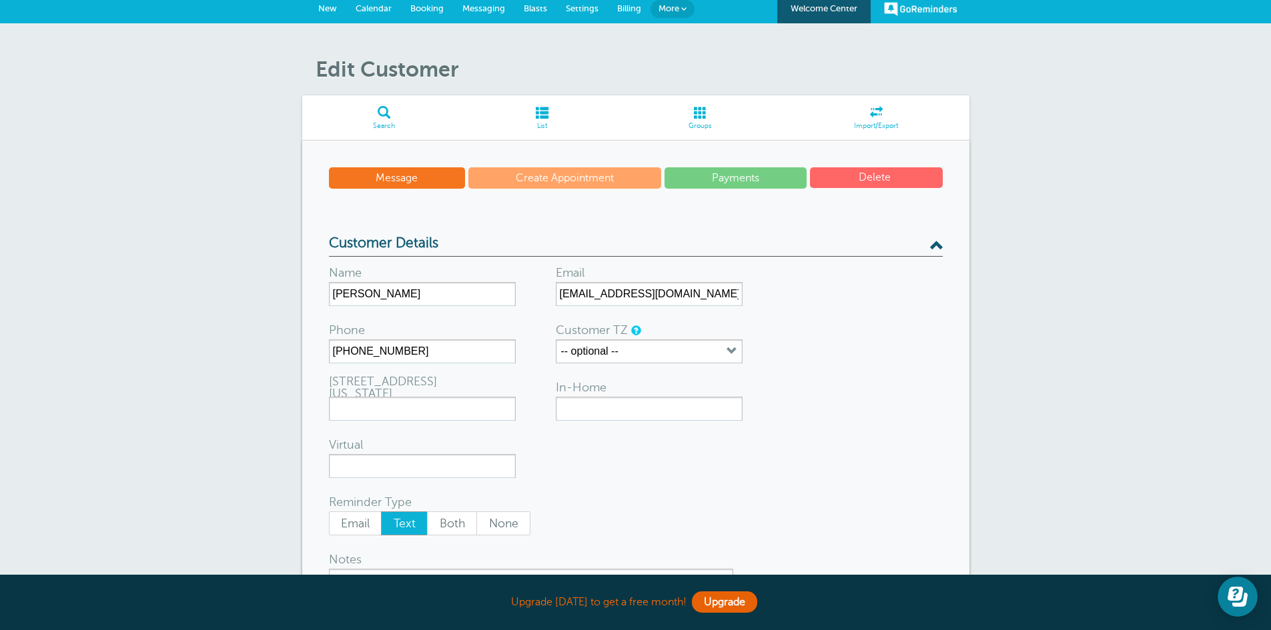
scroll to position [5, 0]
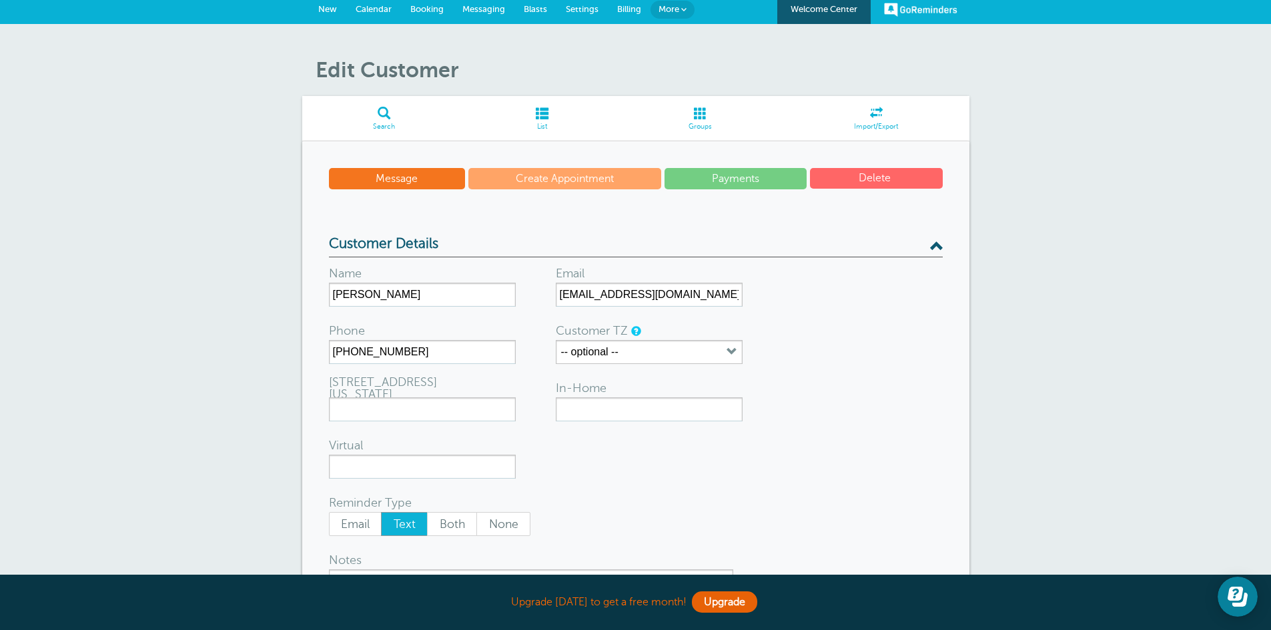
click at [590, 183] on link "Create Appointment" at bounding box center [564, 178] width 193 height 21
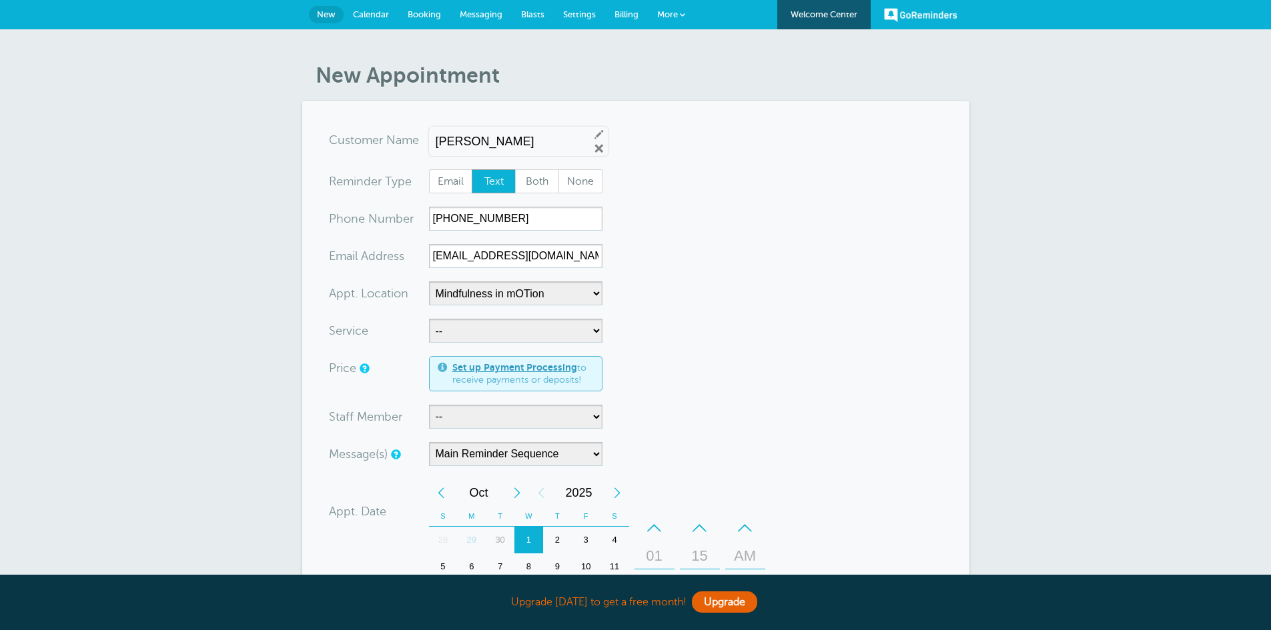
select select "25351"
click at [588, 330] on select "-- Occupational Therapy Physical Therapy Speech Therapy" at bounding box center [515, 331] width 173 height 24
select select "28343"
click at [429, 319] on select "-- Occupational Therapy Physical Therapy Speech Therapy" at bounding box center [515, 331] width 173 height 24
select select "5"
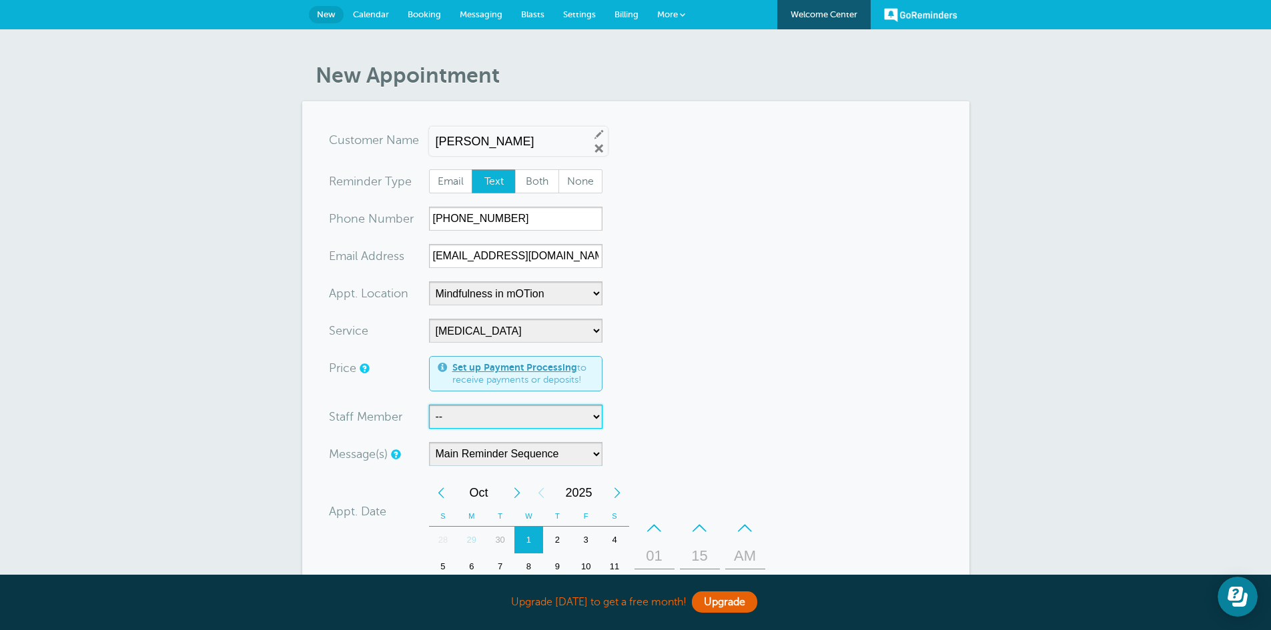
click at [595, 418] on select "-- Carly Kemmerer, M.S., SLP Danielle Delorenzo, OTD, OTR/L, RYT 200 Kaitlyn Wo…" at bounding box center [515, 417] width 173 height 24
select select "21660"
click at [429, 405] on select "-- Carly Kemmerer, M.S., SLP Danielle Delorenzo, OTD, OTR/L, RYT 200 Kaitlyn Wo…" at bounding box center [515, 417] width 173 height 24
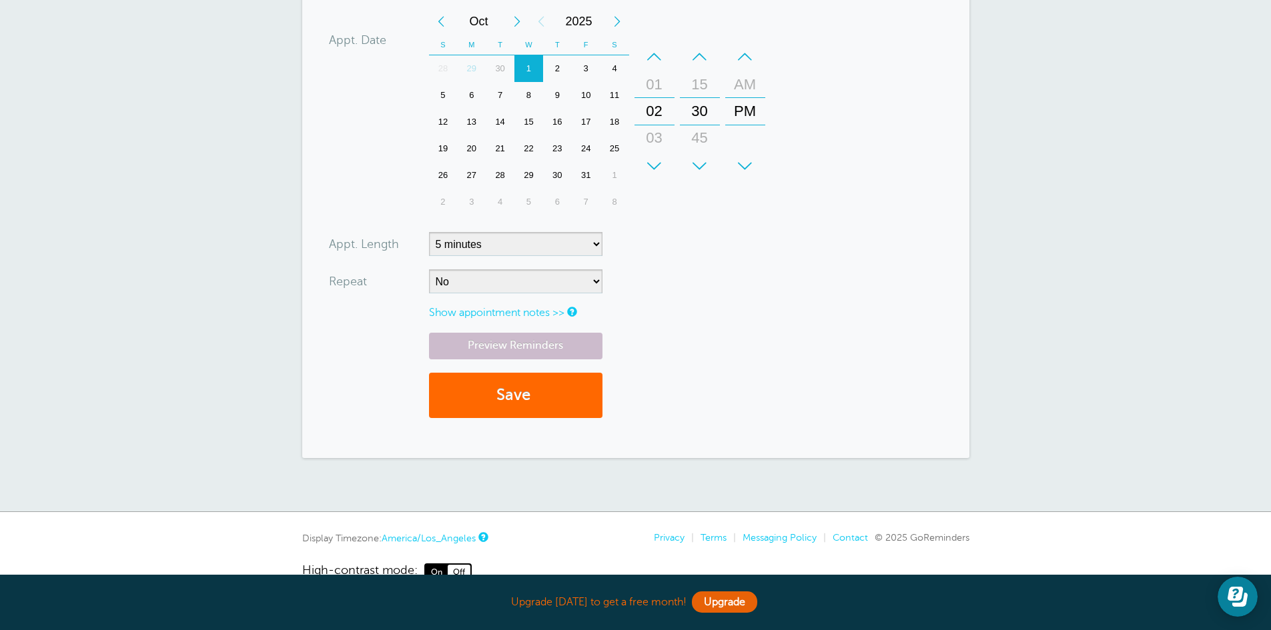
scroll to position [503, 0]
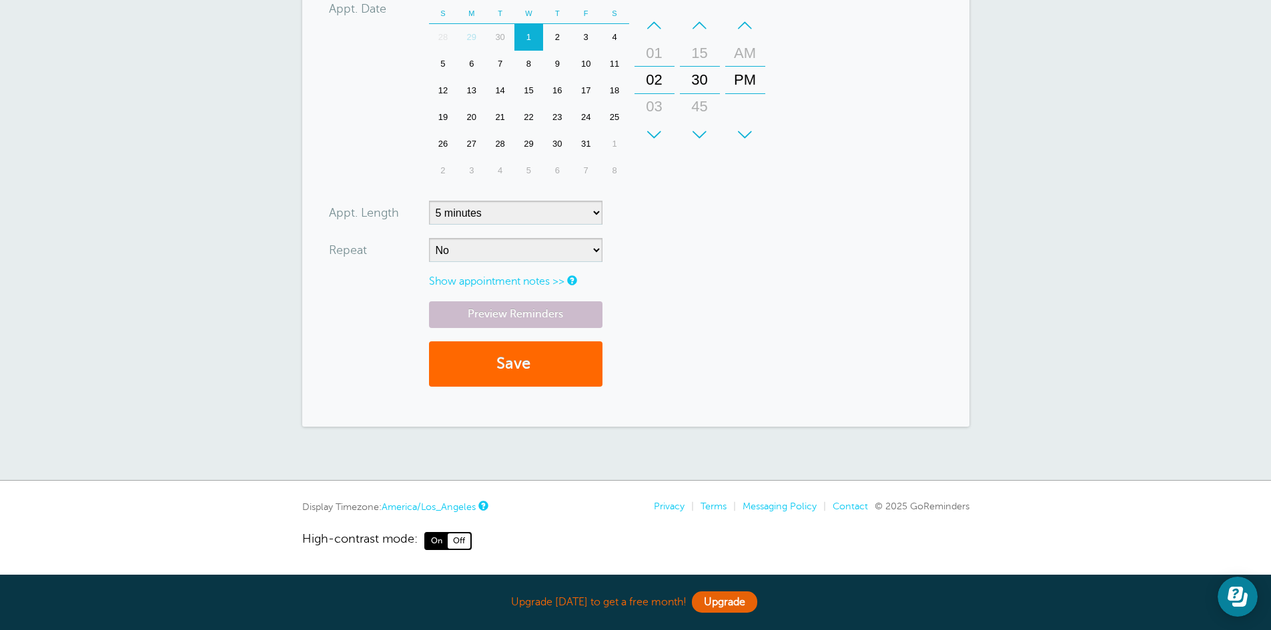
click at [711, 238] on form "You are creating a new customer. To use an existing customer select one from th…" at bounding box center [636, 12] width 614 height 775
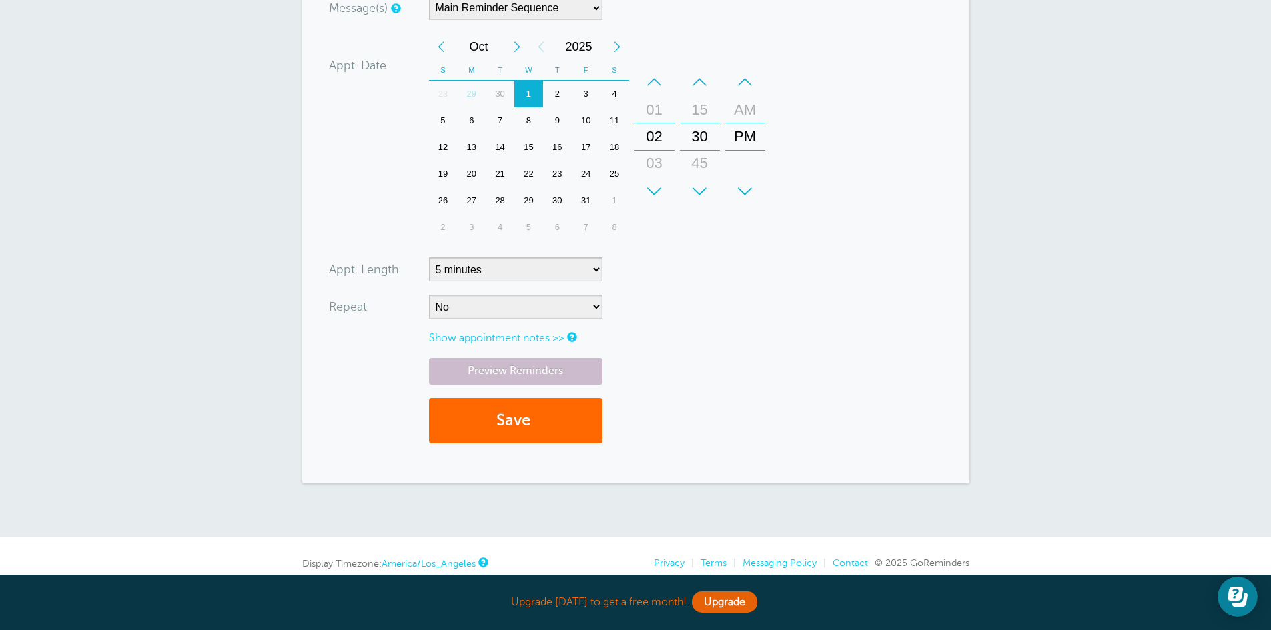
scroll to position [441, 0]
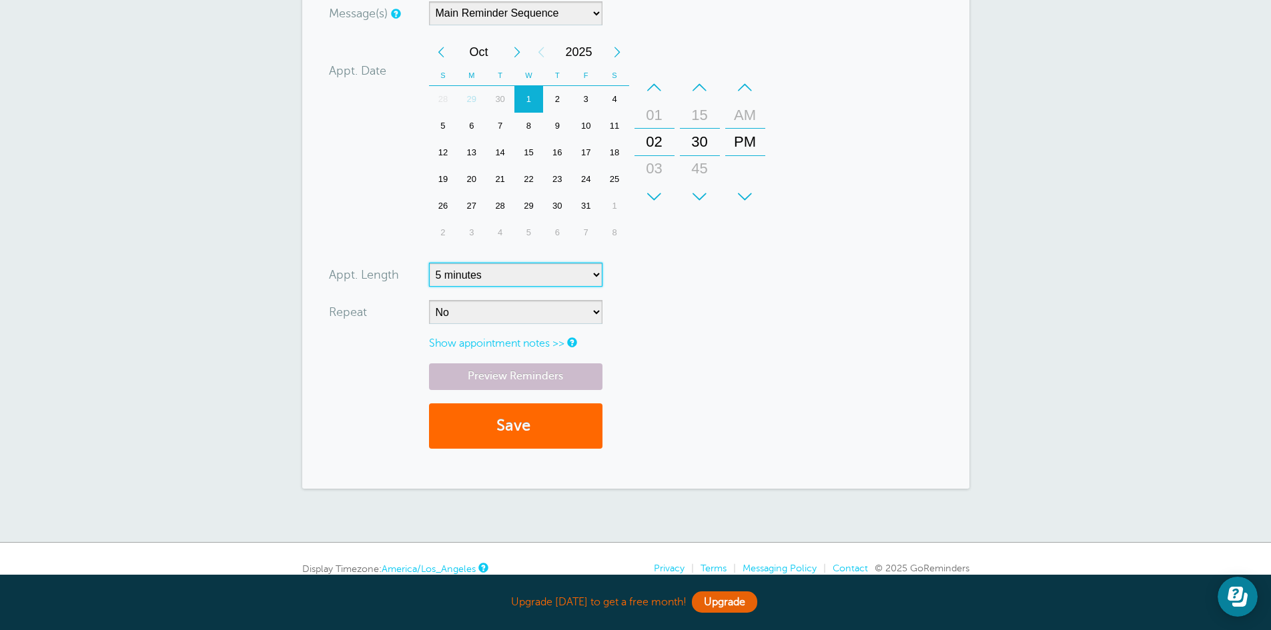
click at [599, 280] on select "5 minutes 10 minutes 15 minutes 20 minutes 25 minutes 30 minutes 35 minutes 40 …" at bounding box center [515, 275] width 173 height 24
select select "60"
click at [429, 263] on select "5 minutes 10 minutes 15 minutes 20 minutes 25 minutes 30 minutes 35 minutes 40 …" at bounding box center [515, 275] width 173 height 24
click at [596, 311] on select "No Daily Weekly Every 2 weeks Every 3 weeks Every 4 weeks Monthly Every 5 weeks…" at bounding box center [515, 312] width 173 height 24
select select "RRULE:FREQ=WEEKLY"
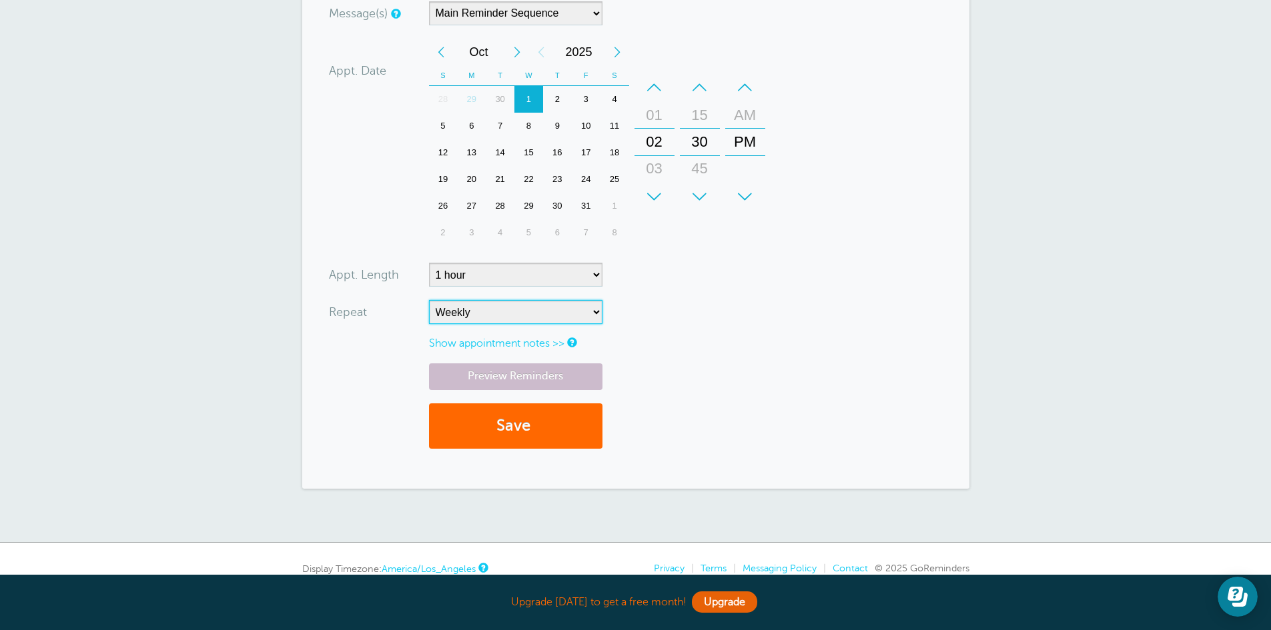
click at [429, 300] on select "No Daily Weekly Every 2 weeks Every 3 weeks Every 4 weeks Monthly Every 5 weeks…" at bounding box center [515, 312] width 173 height 24
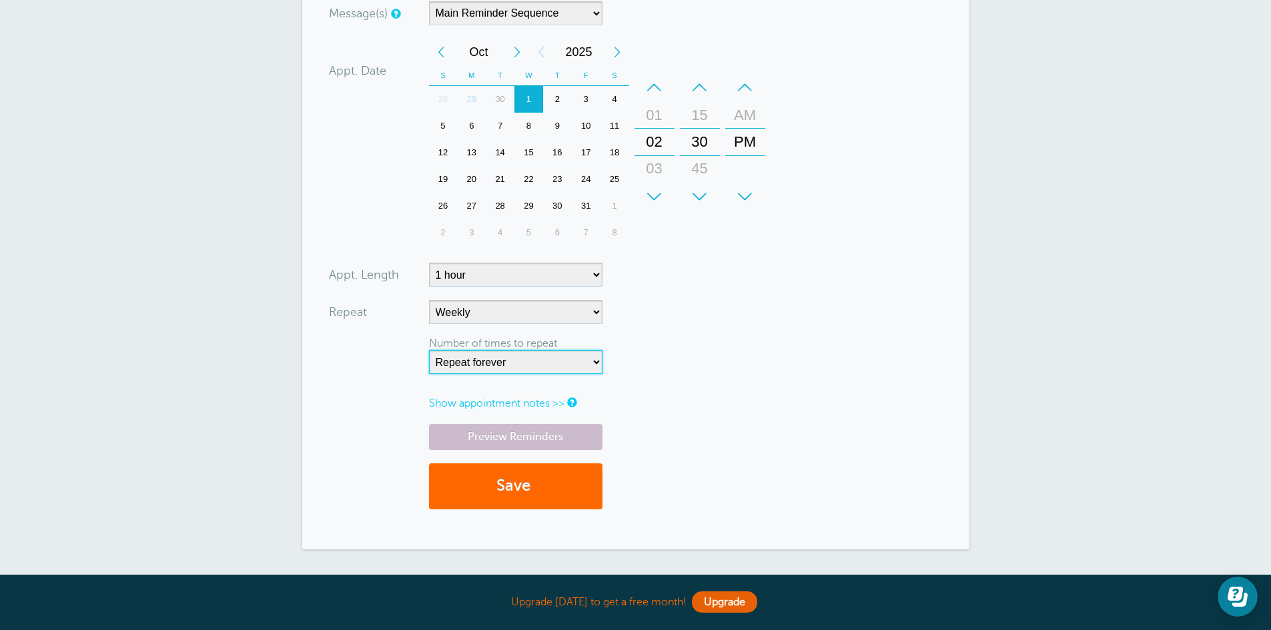
click at [594, 367] on select "Repeat forever 2 3 4 5 6 7 8 9 10 11 12 13 14 15 16 17 18 19 20" at bounding box center [515, 362] width 173 height 24
click at [429, 350] on select "Repeat forever 2 3 4 5 6 7 8 9 10 11 12 13 14 15 16 17 18 19 20" at bounding box center [515, 362] width 173 height 24
click at [596, 372] on select "Repeat forever 2 3 4 5 6 7 8 9 10 11 12 13 14 15 16 17 18 19 20" at bounding box center [515, 362] width 173 height 24
select select "0"
click at [429, 350] on select "Repeat forever 2 3 4 5 6 7 8 9 10 11 12 13 14 15 16 17 18 19 20" at bounding box center [515, 362] width 173 height 24
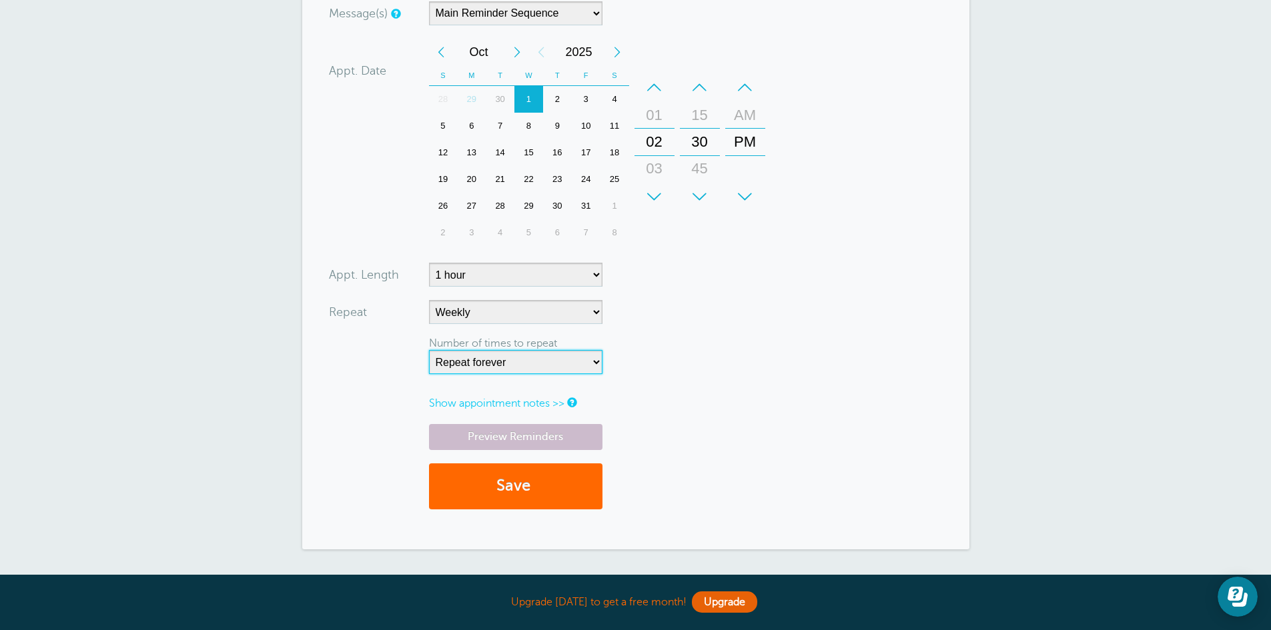
click at [592, 374] on select "Repeat forever 2 3 4 5 6 7 8 9 10 11 12 13 14 15 16 17 18 19 20" at bounding box center [515, 362] width 173 height 24
click at [758, 333] on form "You are creating a new customer. To use an existing customer select one from th…" at bounding box center [636, 104] width 614 height 835
click at [918, 159] on form "You are creating a new customer. To use an existing customer select one from th…" at bounding box center [636, 104] width 614 height 835
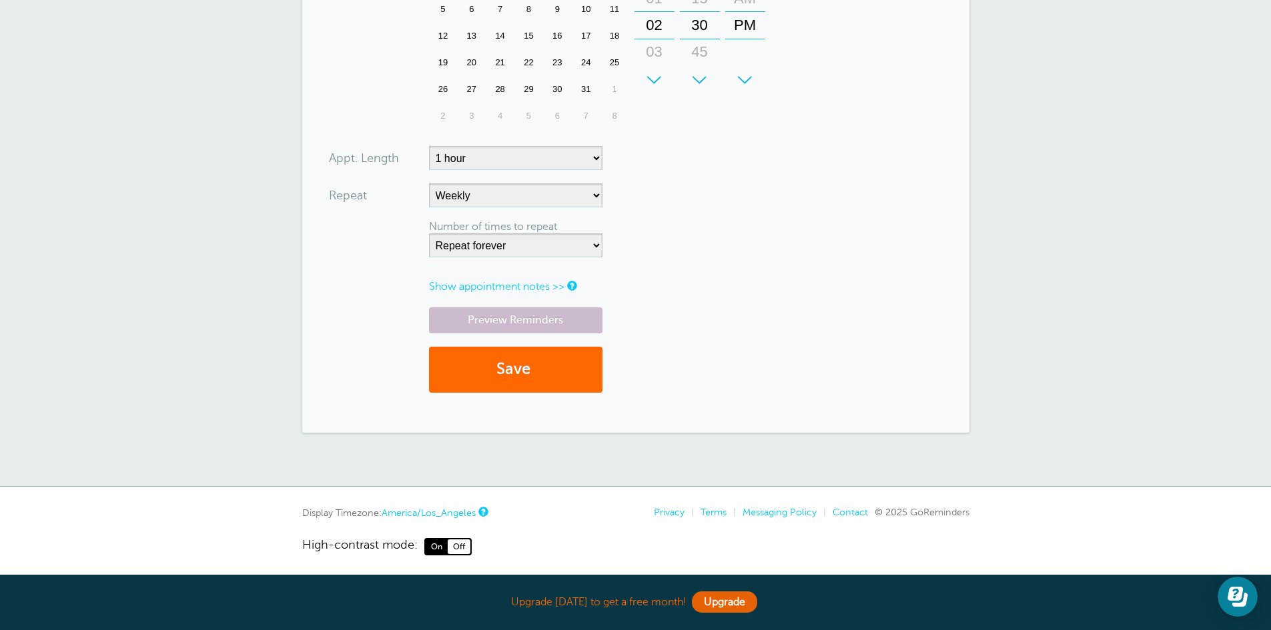
scroll to position [563, 0]
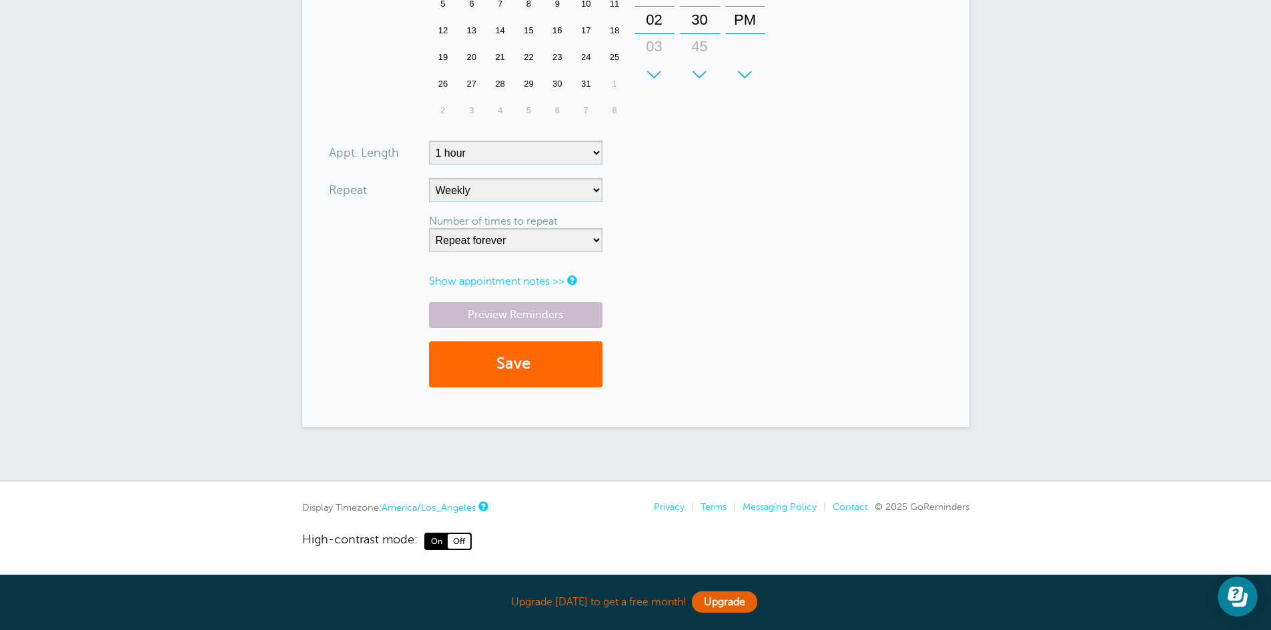
click at [600, 183] on select "No Daily Weekly Every 2 weeks Every 3 weeks Every 4 weeks Monthly Every 5 weeks…" at bounding box center [515, 190] width 173 height 24
select select
click at [429, 202] on select "No Daily Weekly Every 2 weeks Every 3 weeks Every 4 weeks Monthly Every 5 weeks…" at bounding box center [515, 190] width 173 height 24
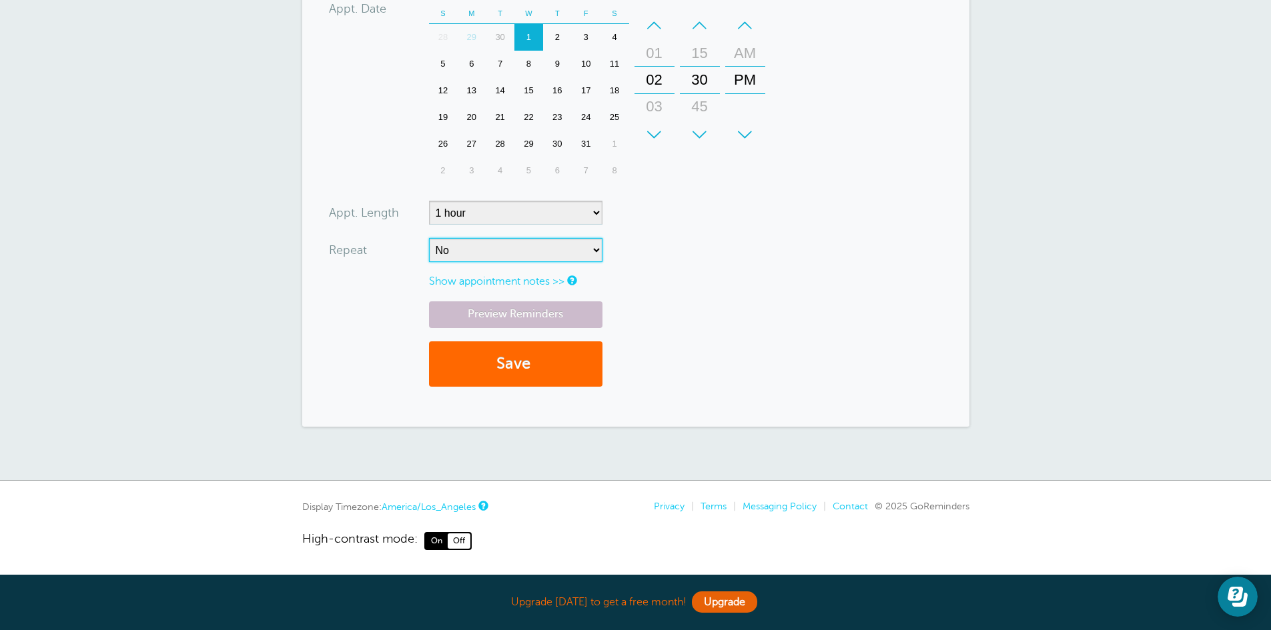
scroll to position [503, 0]
click at [773, 294] on form "You are creating a new customer. To use an existing customer select one from th…" at bounding box center [636, 12] width 614 height 775
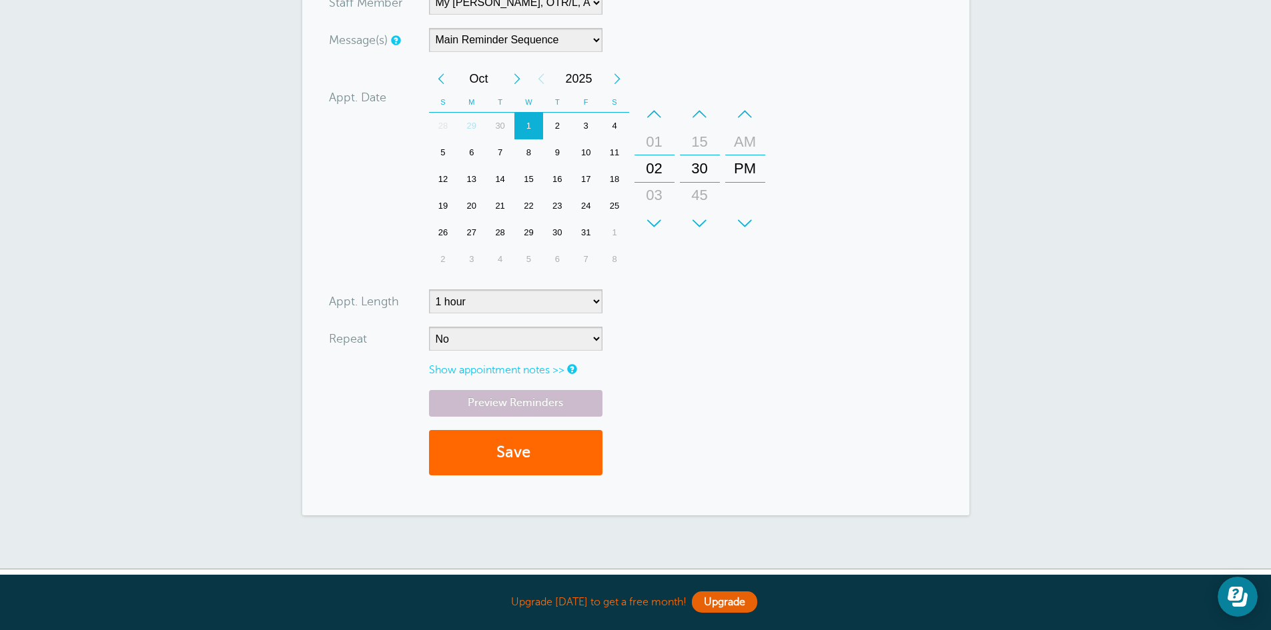
scroll to position [414, 0]
click at [550, 457] on button "Save" at bounding box center [515, 454] width 173 height 46
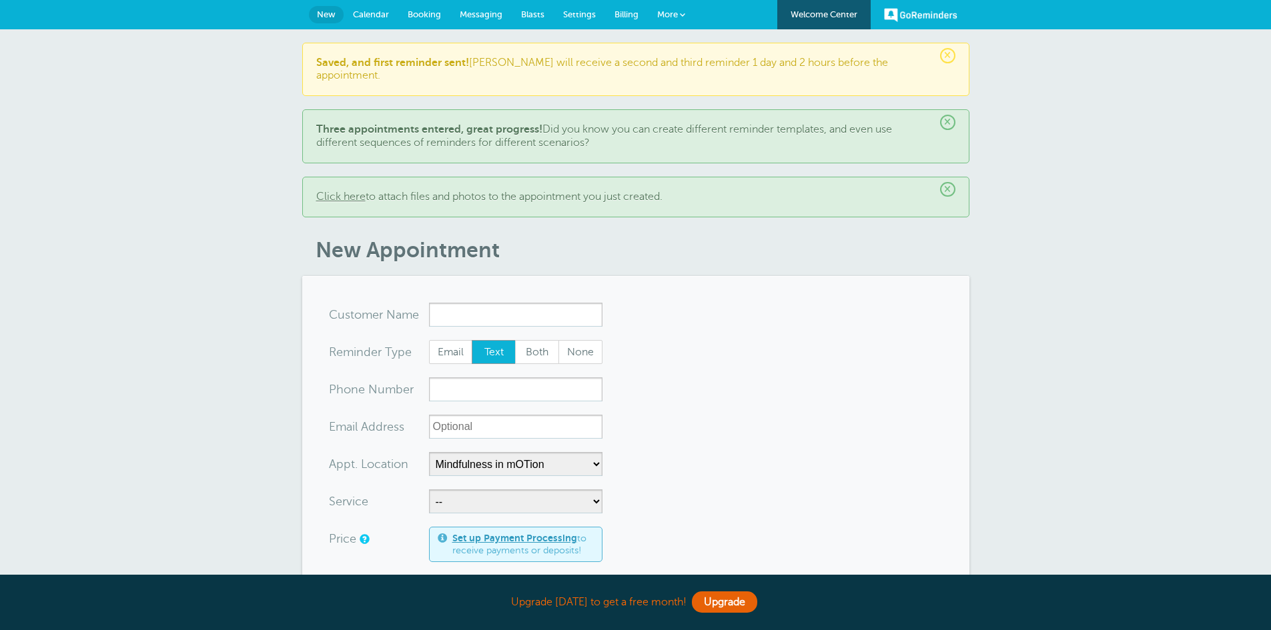
select select "25351"
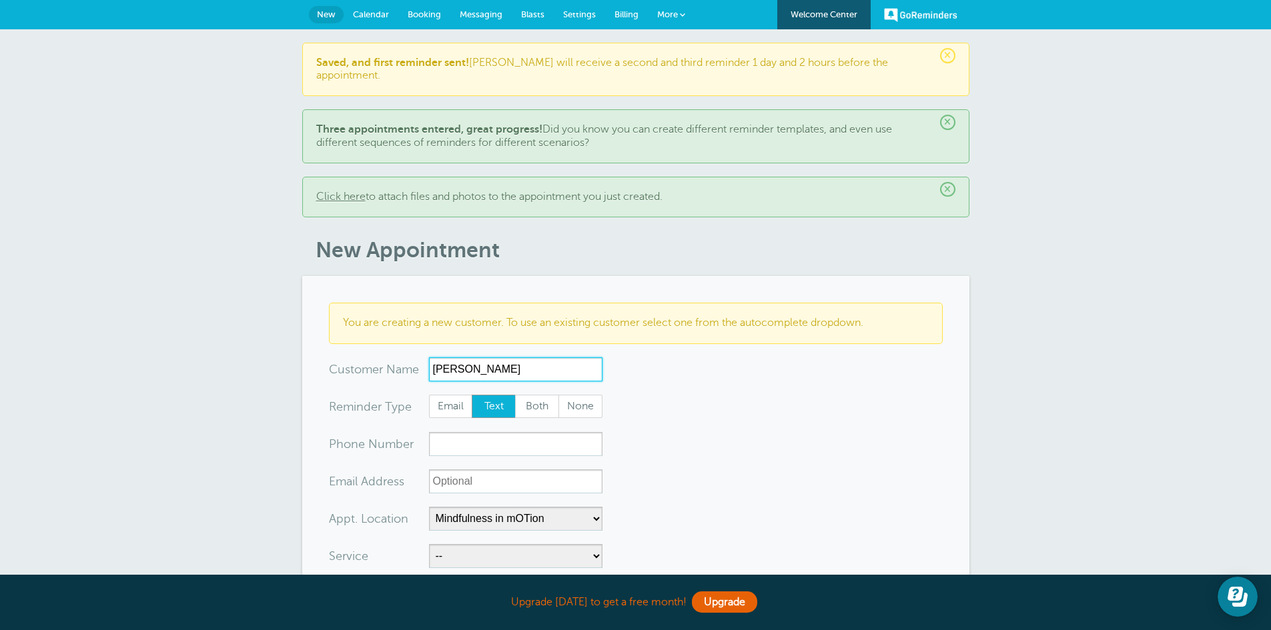
type input "Josh Avis"
click at [529, 432] on input "xxx-no-autofill" at bounding box center [515, 444] width 173 height 24
type input "19097253875"
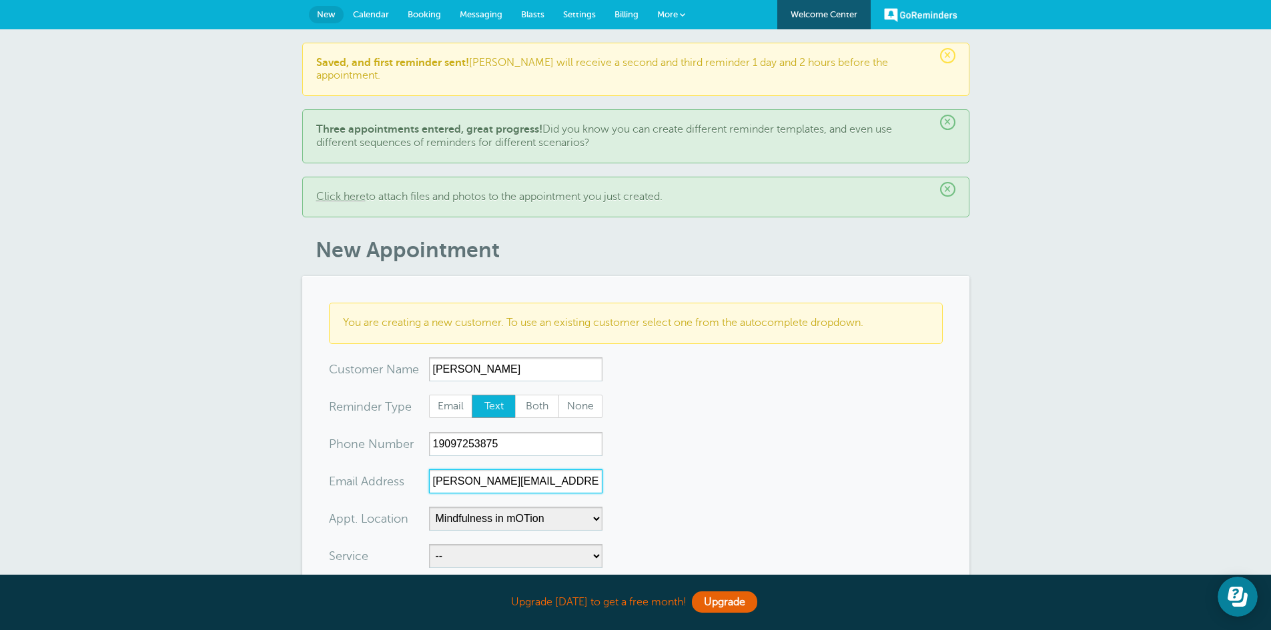
type input "josh@theluckyfew.com"
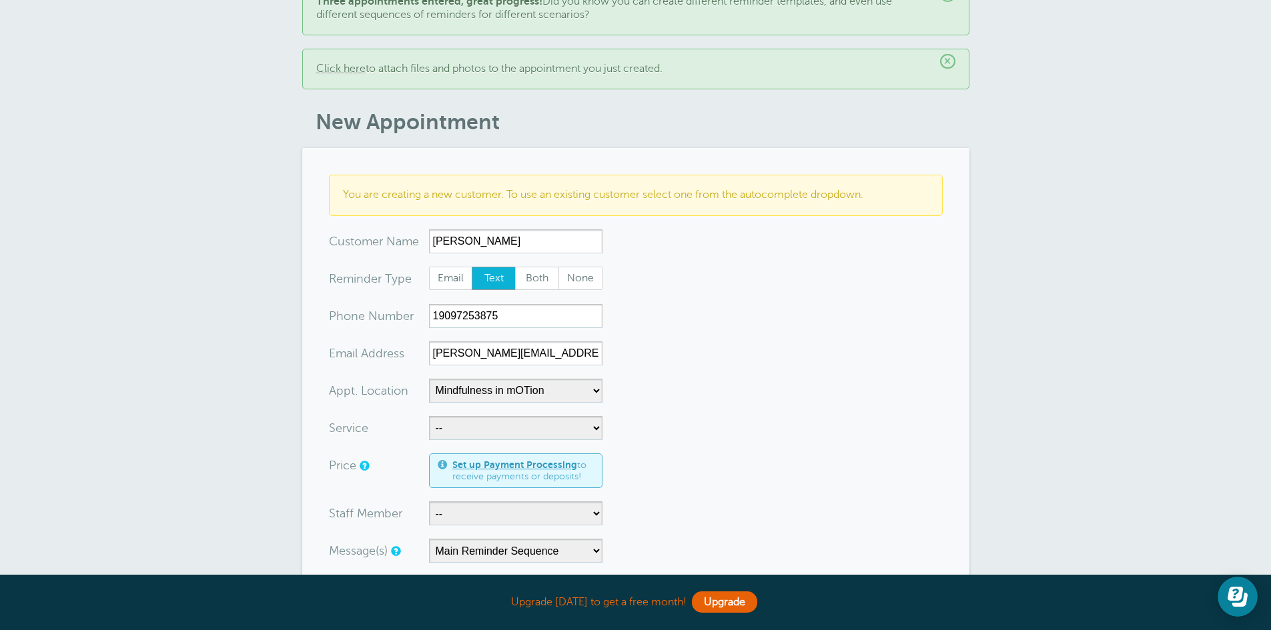
scroll to position [129, 0]
click at [588, 415] on select "-- Occupational Therapy Physical Therapy Speech Therapy" at bounding box center [515, 427] width 173 height 24
select select "28345"
click at [429, 415] on select "-- Occupational Therapy Physical Therapy Speech Therapy" at bounding box center [515, 427] width 173 height 24
select select "5"
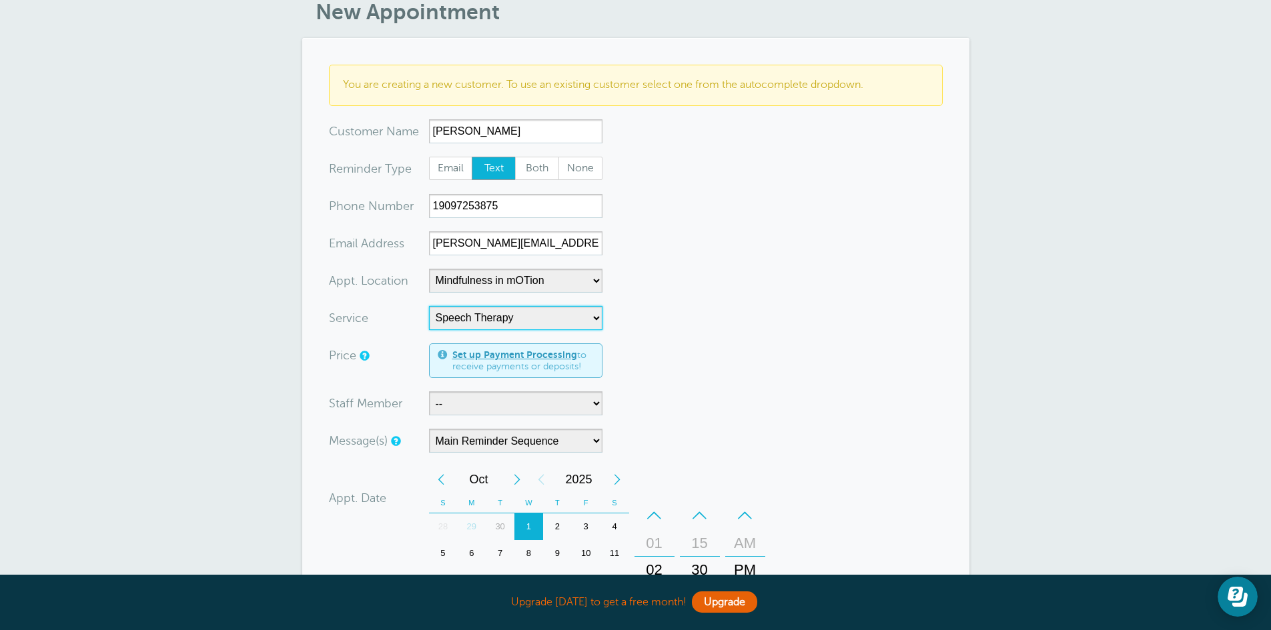
scroll to position [248, 0]
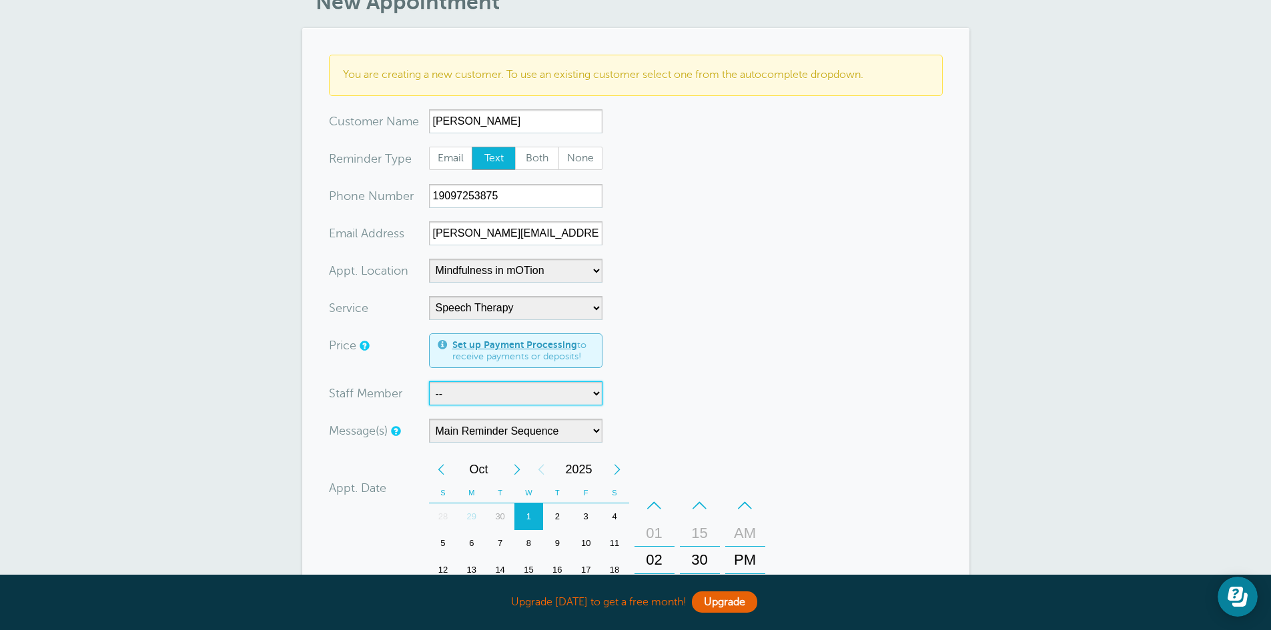
click at [590, 384] on select "-- Carly Kemmerer, M.S., SLP Danielle Delorenzo, OTD, OTR/L, RYT 200 Kaitlyn Wo…" at bounding box center [515, 394] width 173 height 24
select select "21662"
click at [429, 382] on select "-- Carly Kemmerer, M.S., SLP Danielle Delorenzo, OTD, OTR/L, RYT 200 Kaitlyn Wo…" at bounding box center [515, 394] width 173 height 24
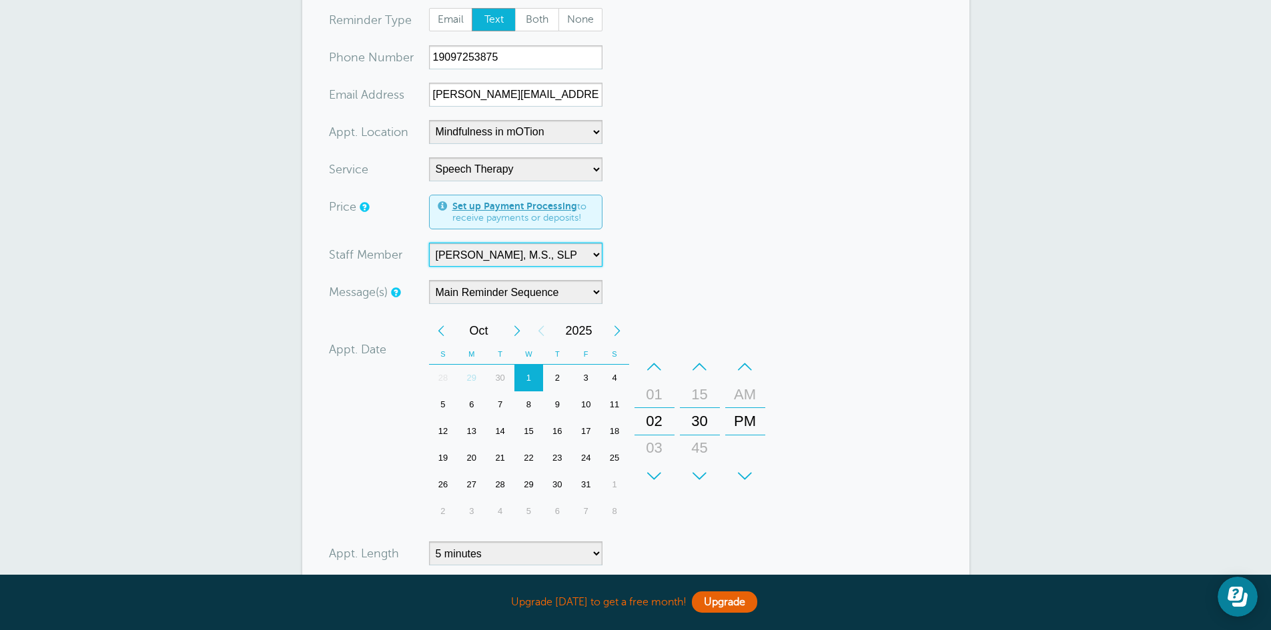
scroll to position [390, 0]
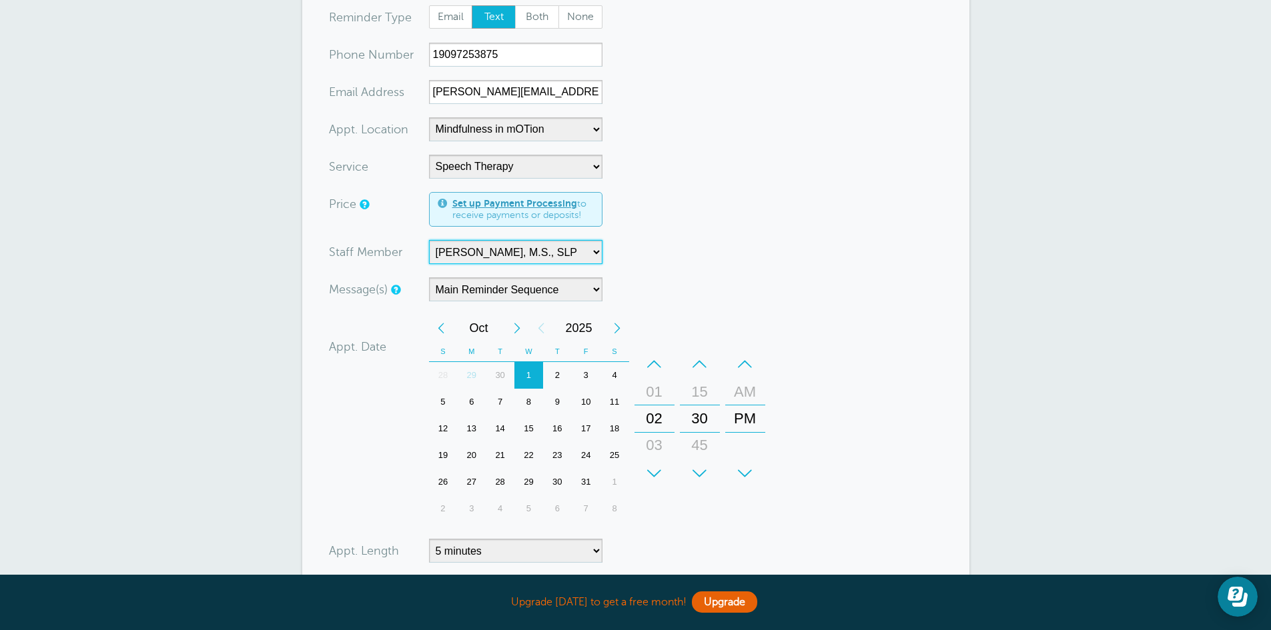
click at [473, 398] on div "6" at bounding box center [471, 402] width 29 height 27
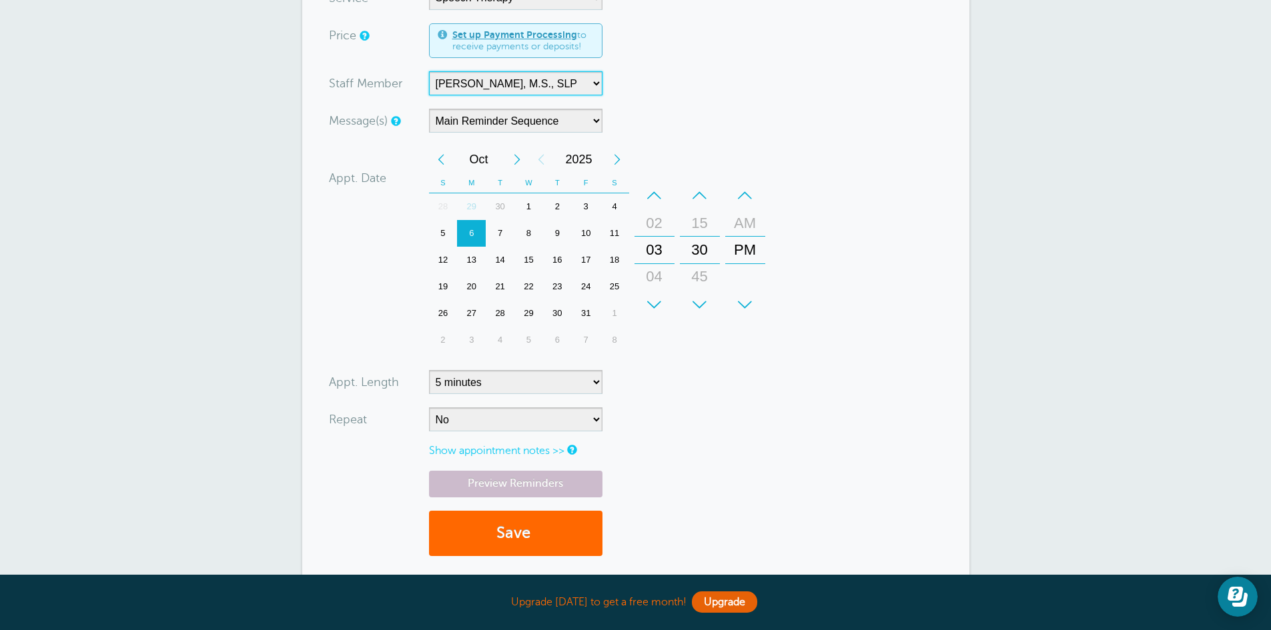
scroll to position [564, 0]
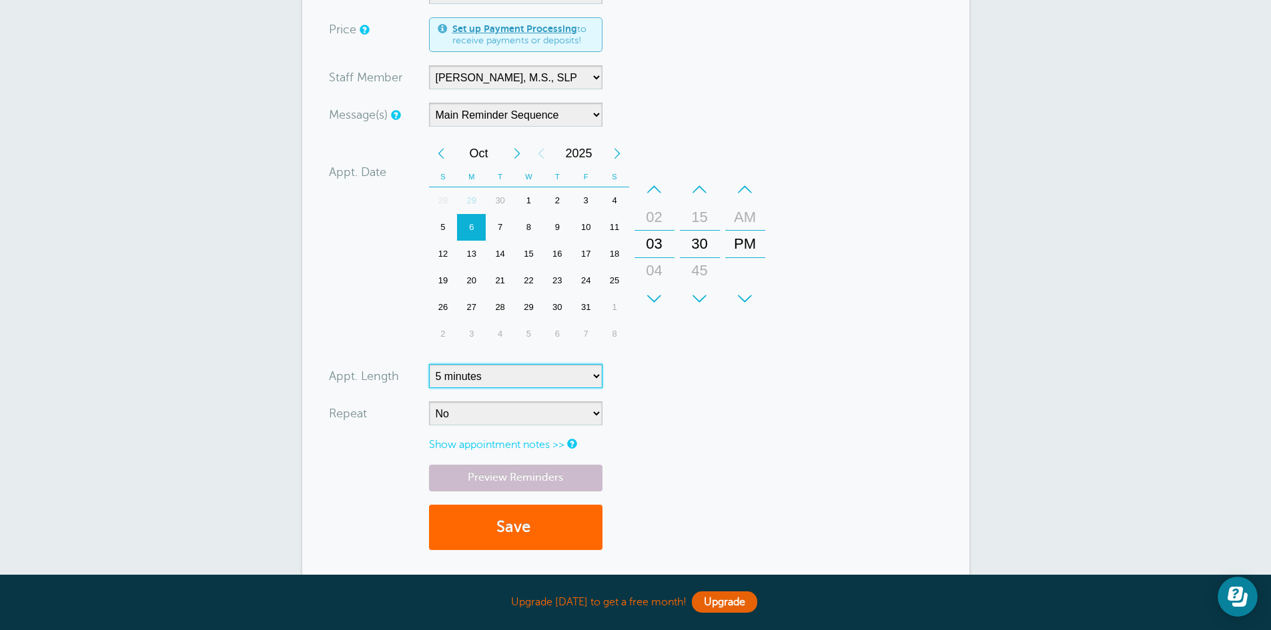
click at [588, 364] on select "5 minutes 10 minutes 15 minutes 20 minutes 25 minutes 30 minutes 35 minutes 40 …" at bounding box center [515, 376] width 173 height 24
select select "60"
click at [429, 364] on select "5 minutes 10 minutes 15 minutes 20 minutes 25 minutes 30 minutes 35 minutes 40 …" at bounding box center [515, 376] width 173 height 24
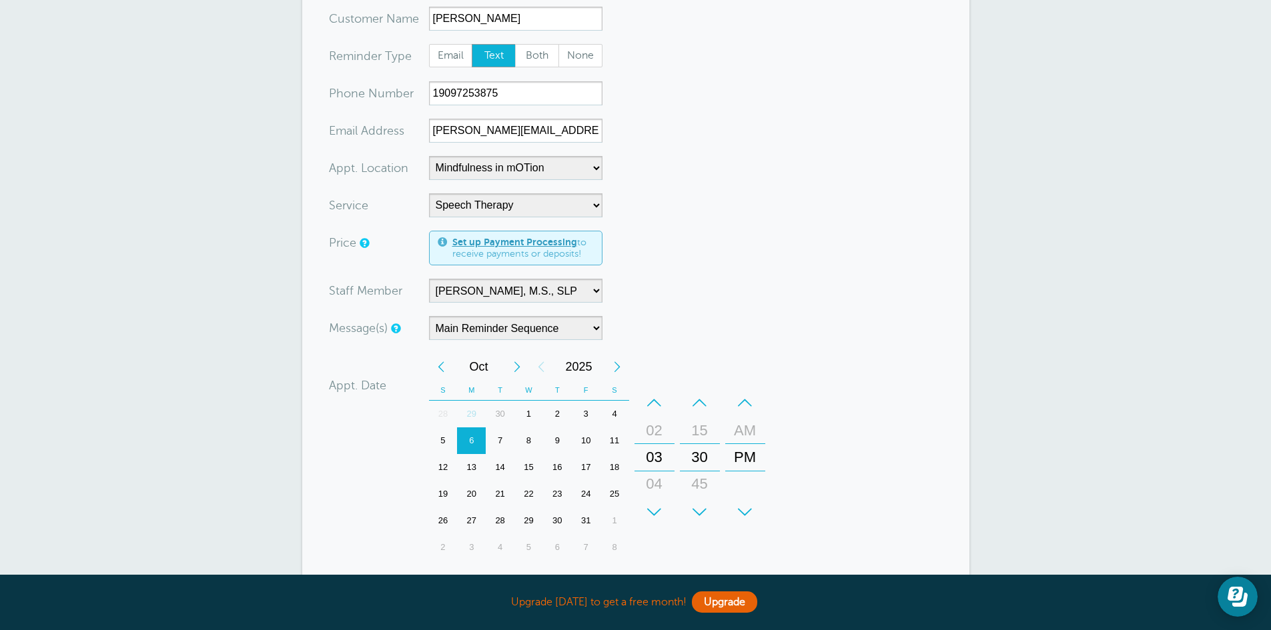
scroll to position [340, 0]
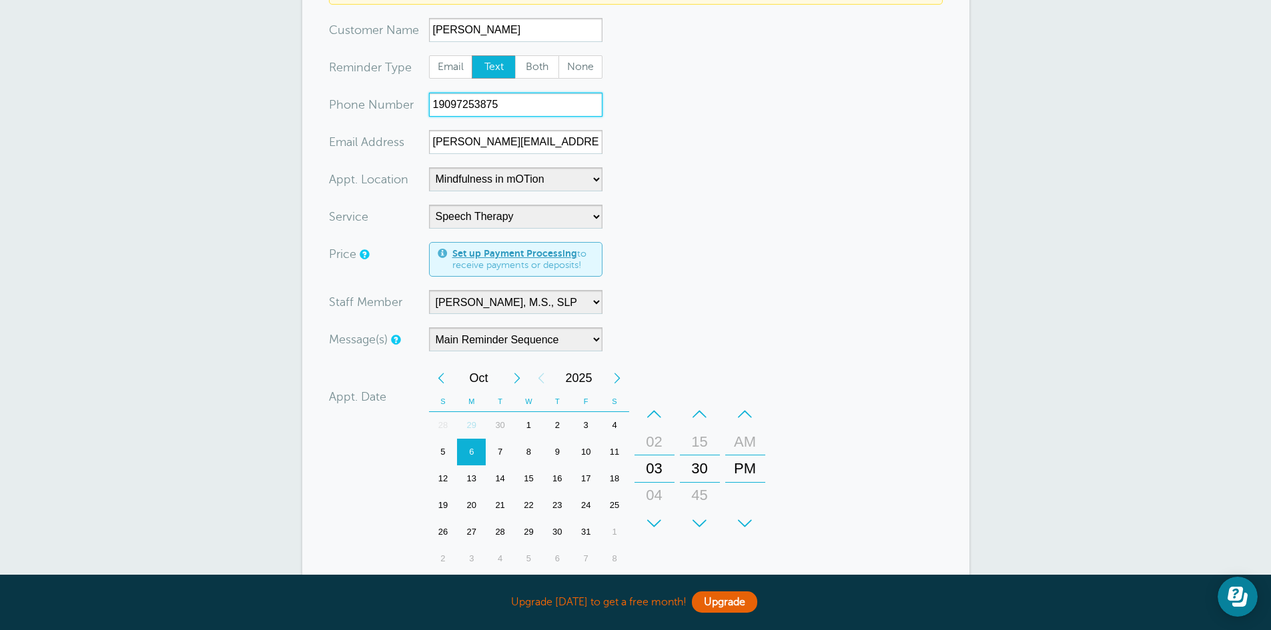
click at [439, 93] on input "19097253875" at bounding box center [515, 105] width 173 height 24
click at [462, 93] on input "1 (9097253875" at bounding box center [515, 105] width 173 height 24
click at [492, 93] on input "1 (909) 7253875" at bounding box center [515, 105] width 173 height 24
type input "1 (909) 725-3875"
click at [883, 396] on form "You are creating a new customer. To use an existing customer select one from th…" at bounding box center [636, 375] width 614 height 825
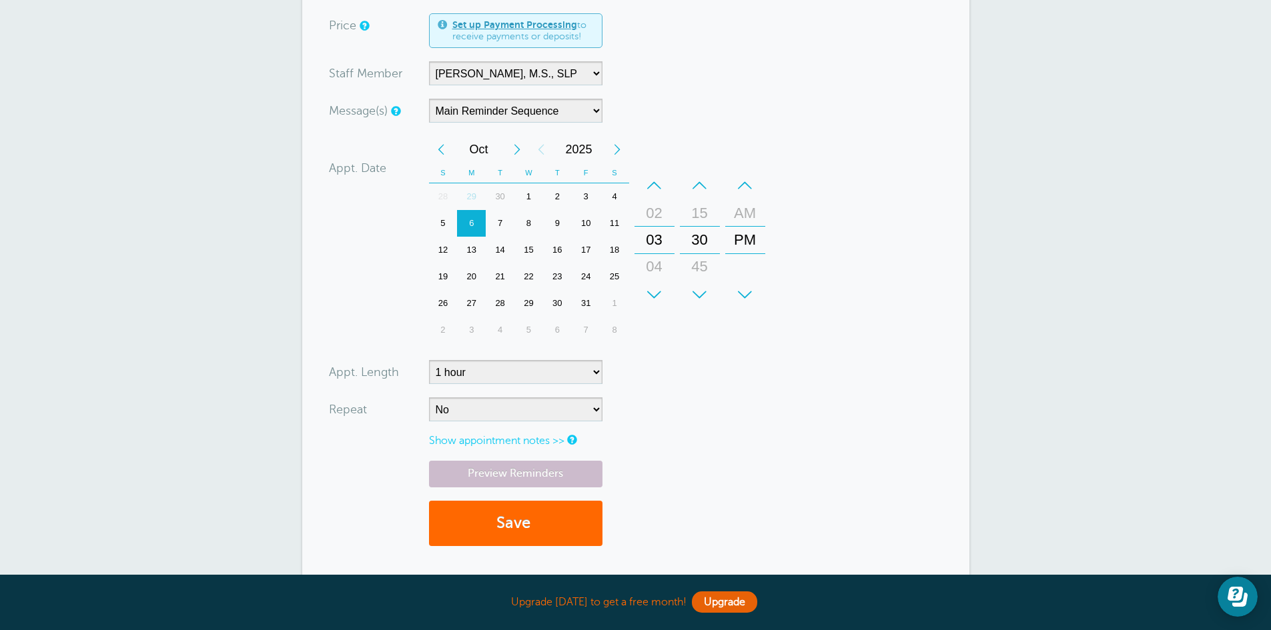
scroll to position [715, 0]
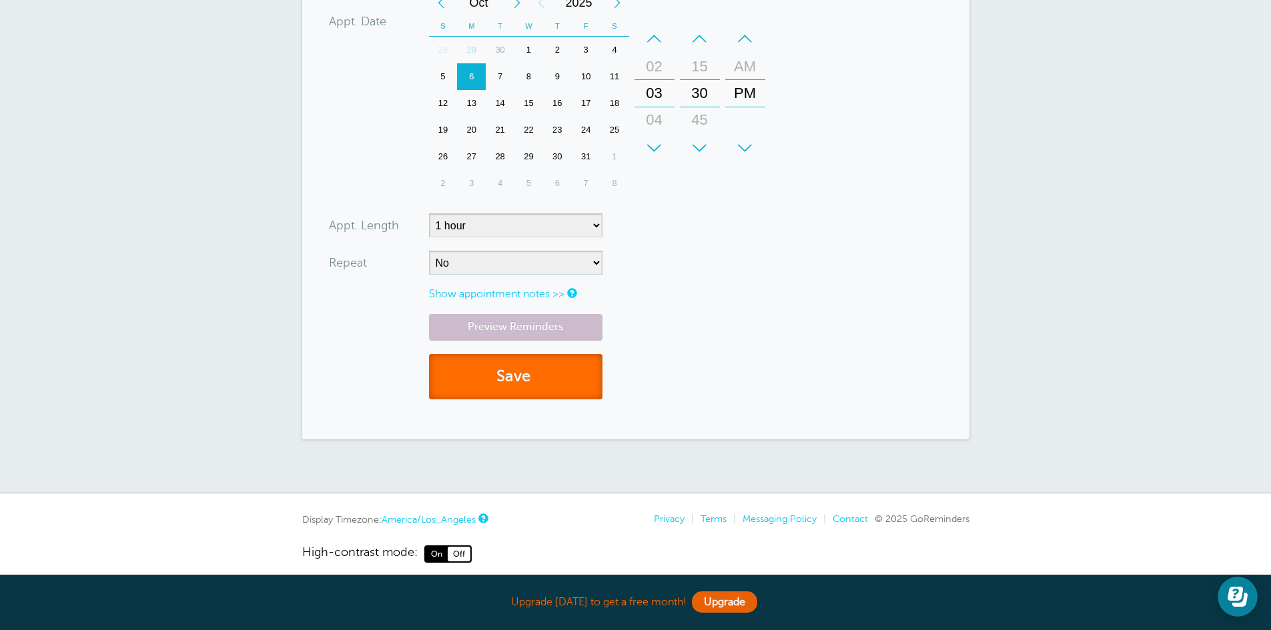
click at [552, 368] on button "Save" at bounding box center [515, 377] width 173 height 46
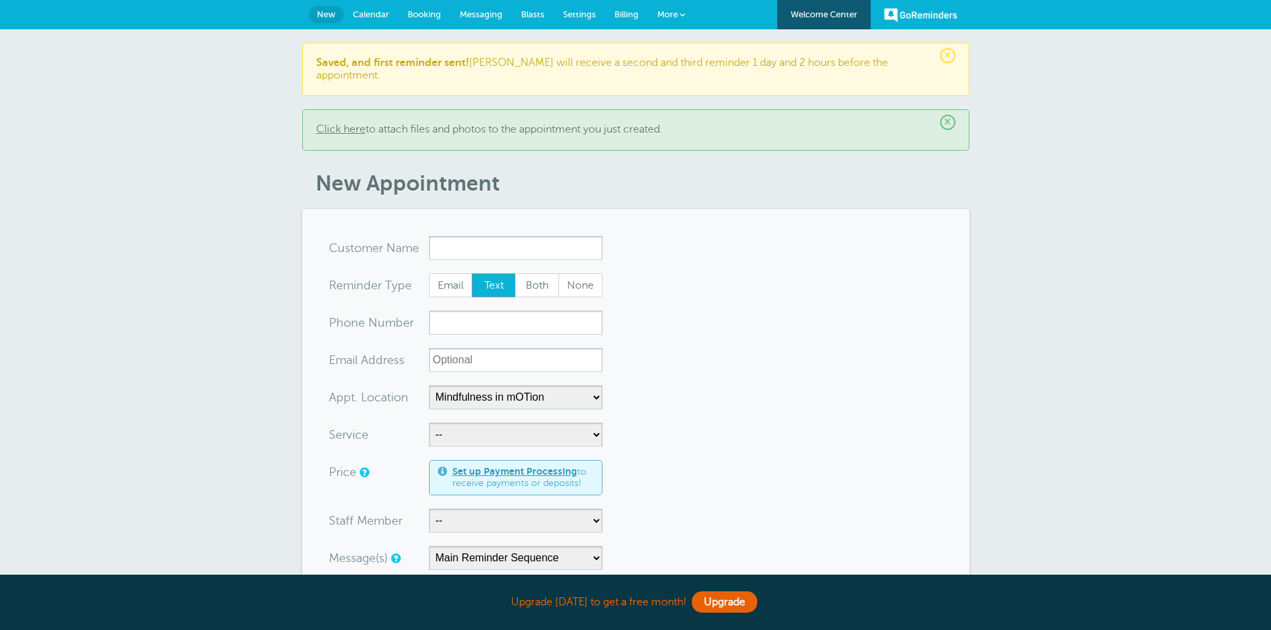
select select "25351"
click at [693, 10] on link "More" at bounding box center [671, 15] width 47 height 30
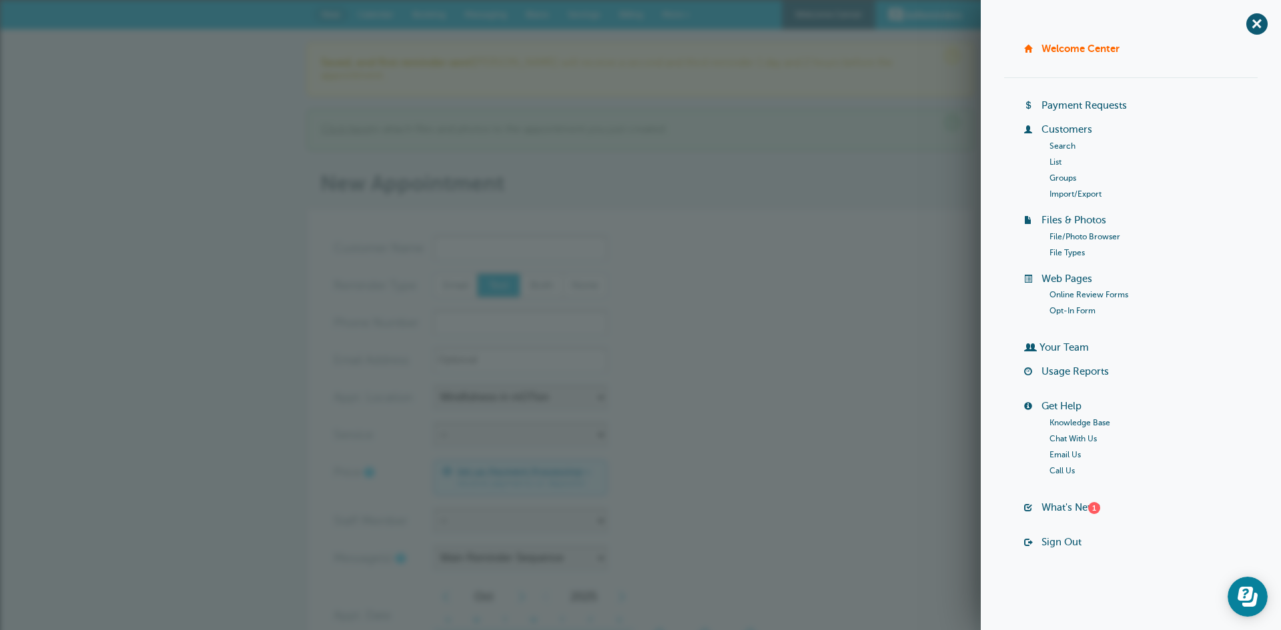
click at [1059, 161] on link "List" at bounding box center [1055, 161] width 12 height 9
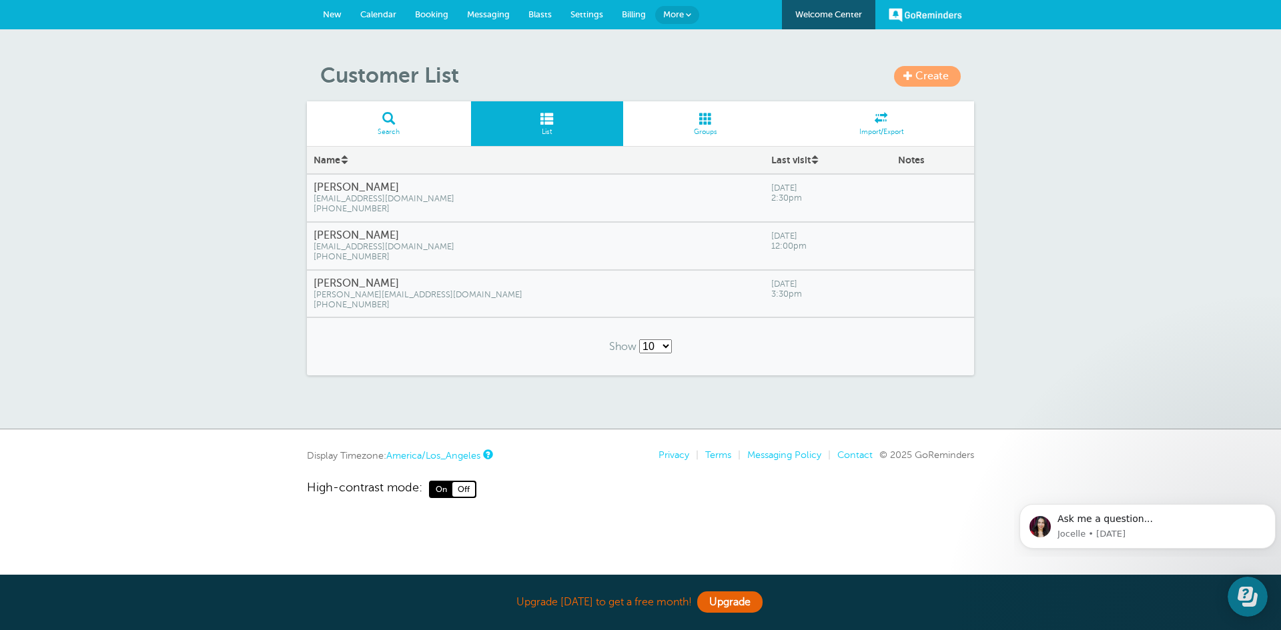
click at [322, 20] on link "New" at bounding box center [332, 14] width 37 height 29
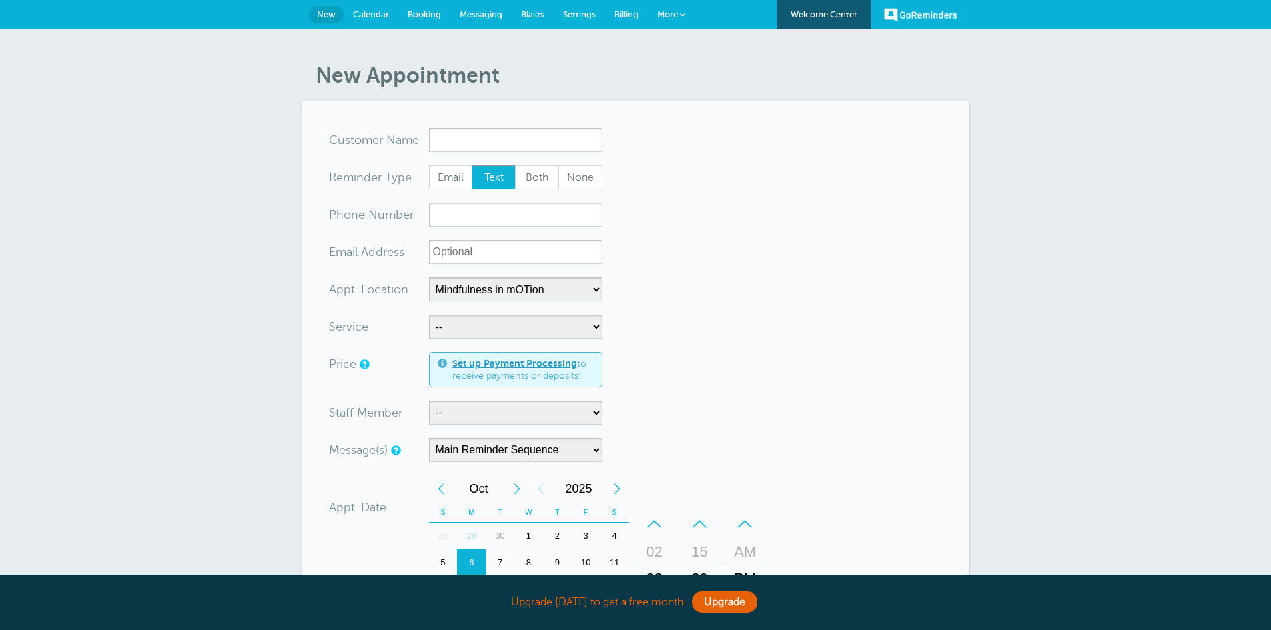
select select "25351"
click at [673, 14] on span "More" at bounding box center [667, 14] width 21 height 10
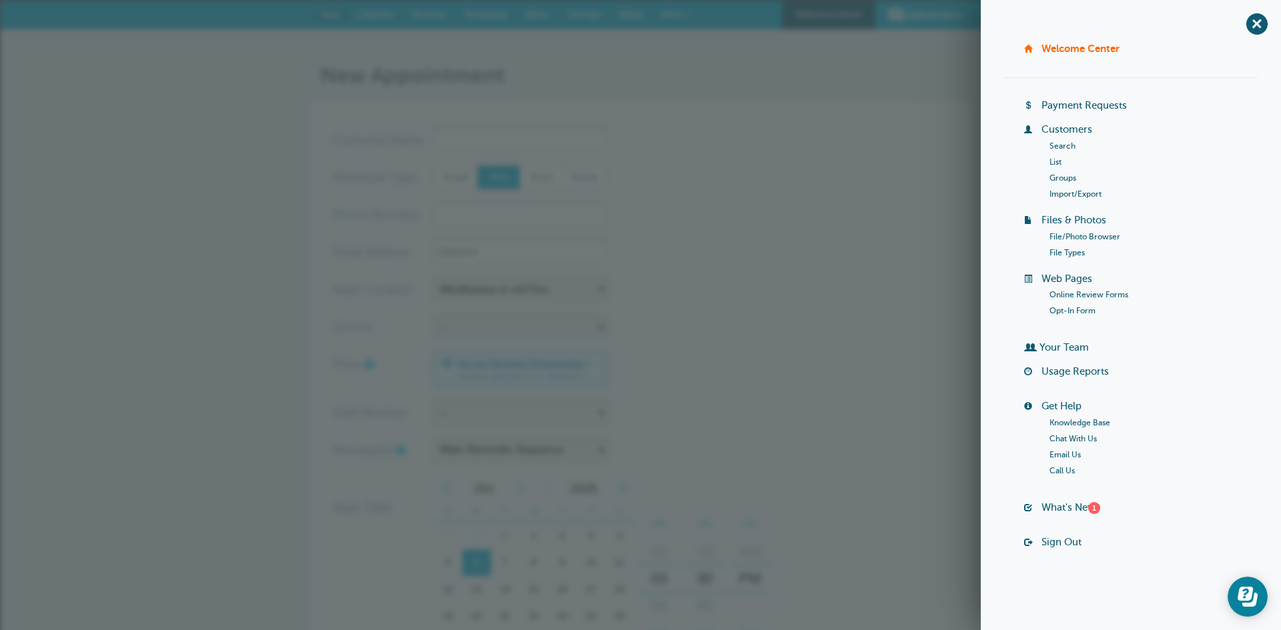
click at [1049, 159] on link "List" at bounding box center [1055, 161] width 12 height 9
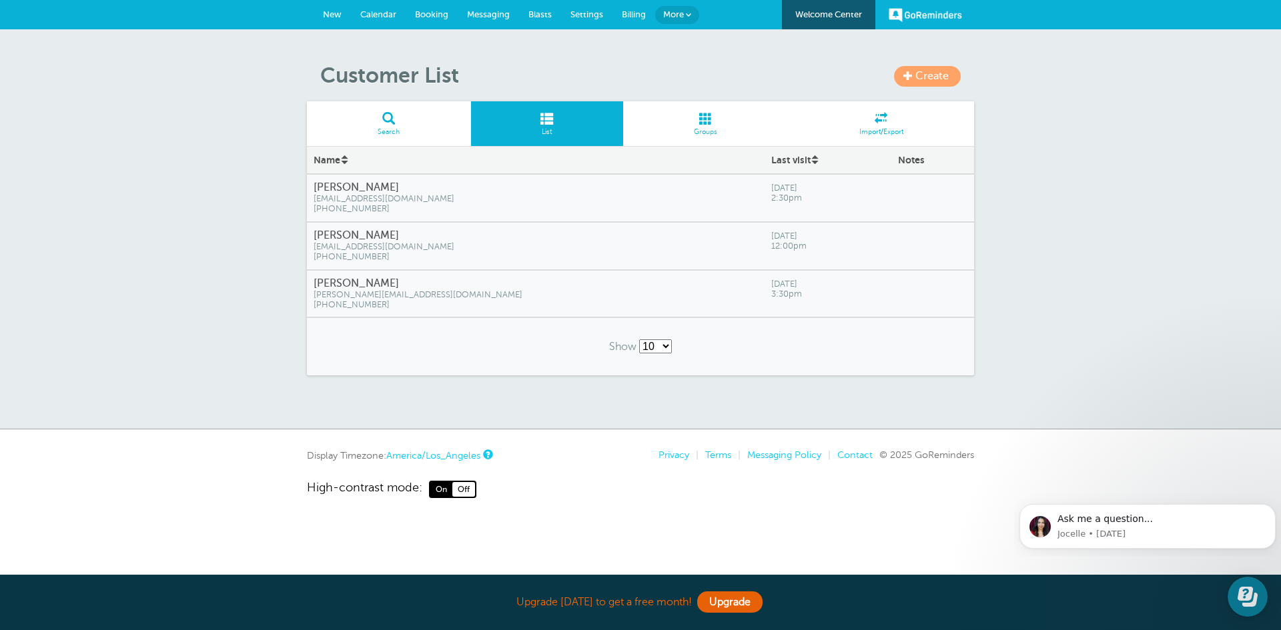
click at [328, 19] on link "New" at bounding box center [332, 14] width 37 height 29
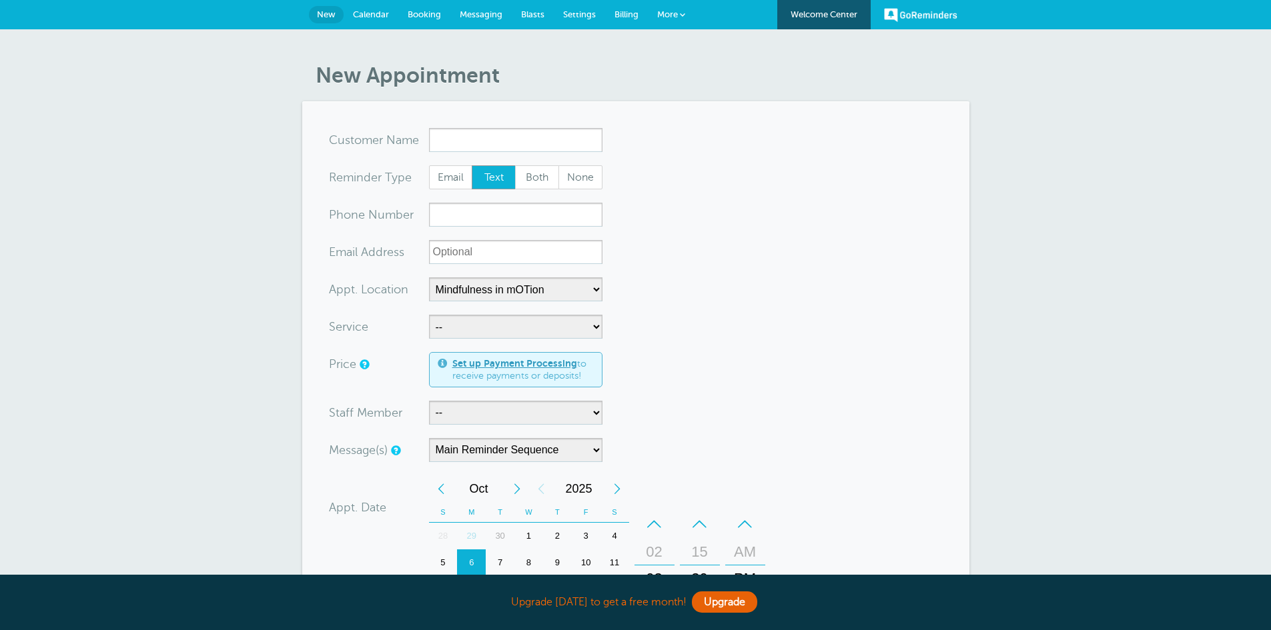
select select "25351"
paste input "[PERSON_NAME]"
type input "[PERSON_NAME]"
paste input "[PHONE_NUMBER]"
type input "[PHONE_NUMBER]"
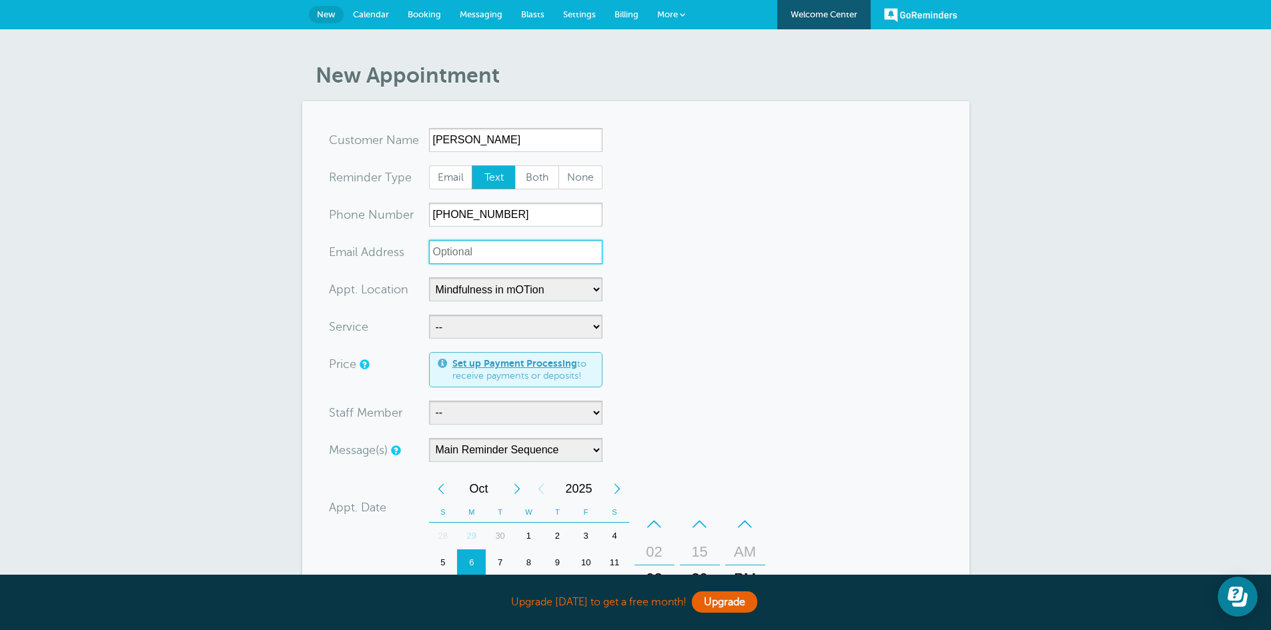
paste input "[EMAIL_ADDRESS][DOMAIN_NAME]"
type input "[EMAIL_ADDRESS][DOMAIN_NAME]"
click at [597, 330] on select "-- [MEDICAL_DATA] Physical Therapy Speech Therapy" at bounding box center [515, 327] width 173 height 24
select select "28343"
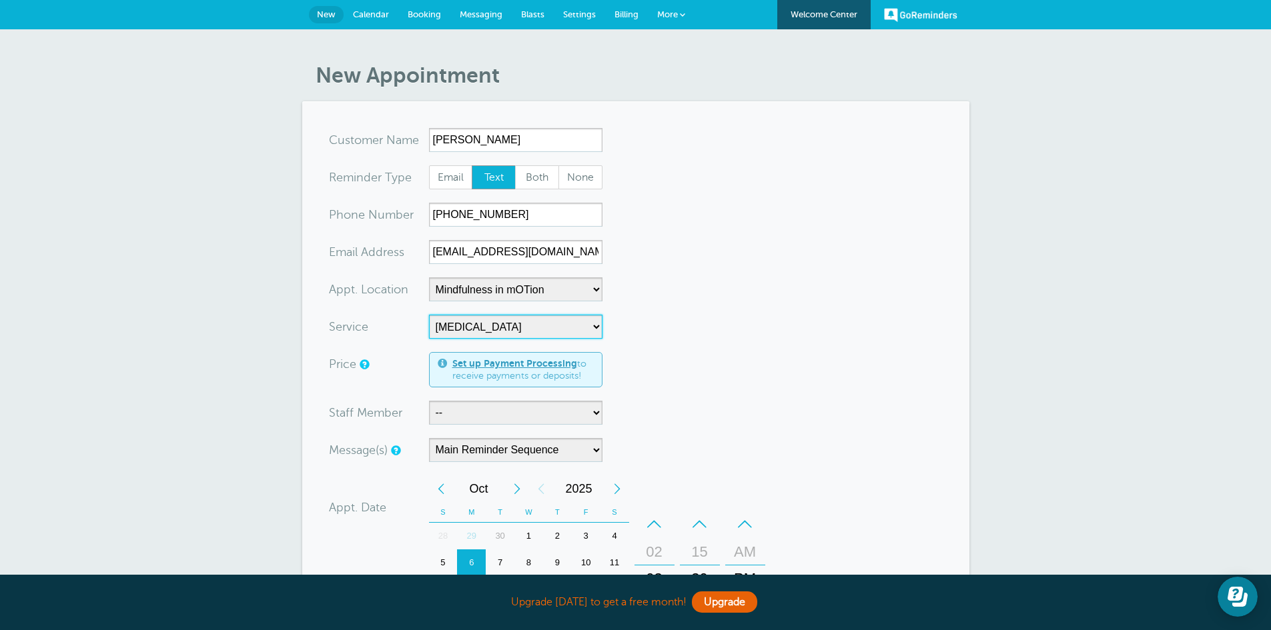
click at [429, 315] on select "-- [MEDICAL_DATA] Physical Therapy Speech Therapy" at bounding box center [515, 327] width 173 height 24
select select "5"
click at [576, 410] on select "-- [PERSON_NAME], M.S., SLP [PERSON_NAME], OTD, OTR/L, RYT 200 [PERSON_NAME], M…" at bounding box center [515, 413] width 173 height 24
select select "21660"
click at [429, 401] on select "-- [PERSON_NAME], M.S., SLP [PERSON_NAME], OTD, OTR/L, RYT 200 [PERSON_NAME], M…" at bounding box center [515, 413] width 173 height 24
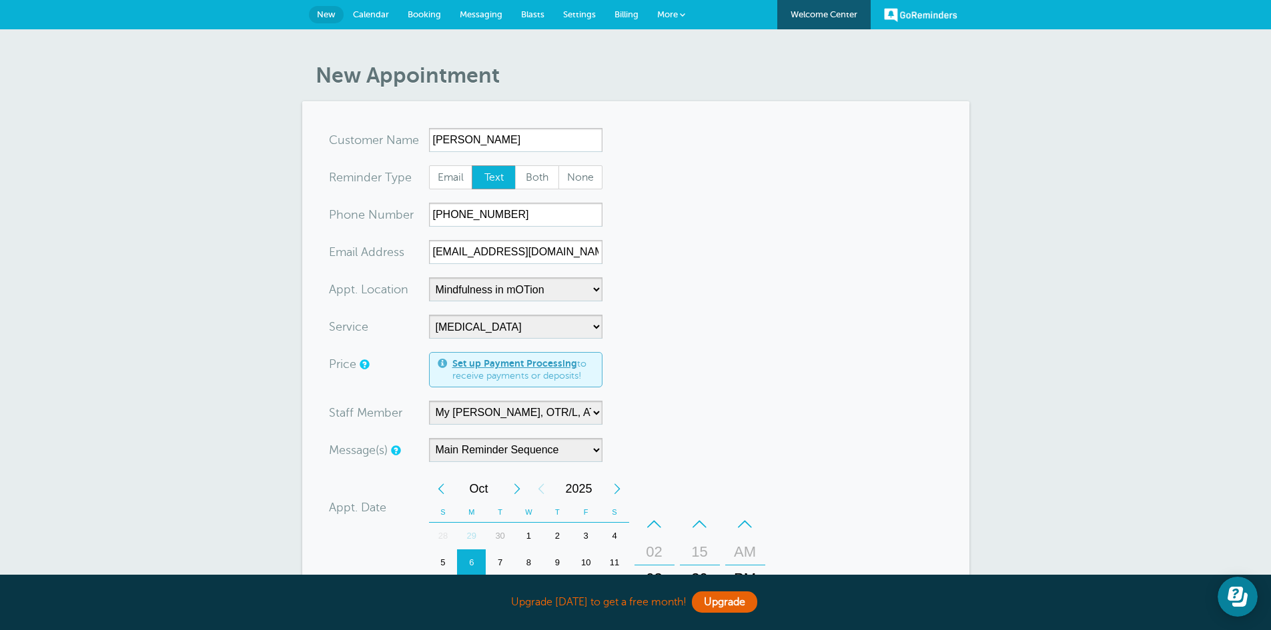
click at [880, 384] on form "You are creating a new customer. To use an existing customer select one from th…" at bounding box center [636, 513] width 614 height 771
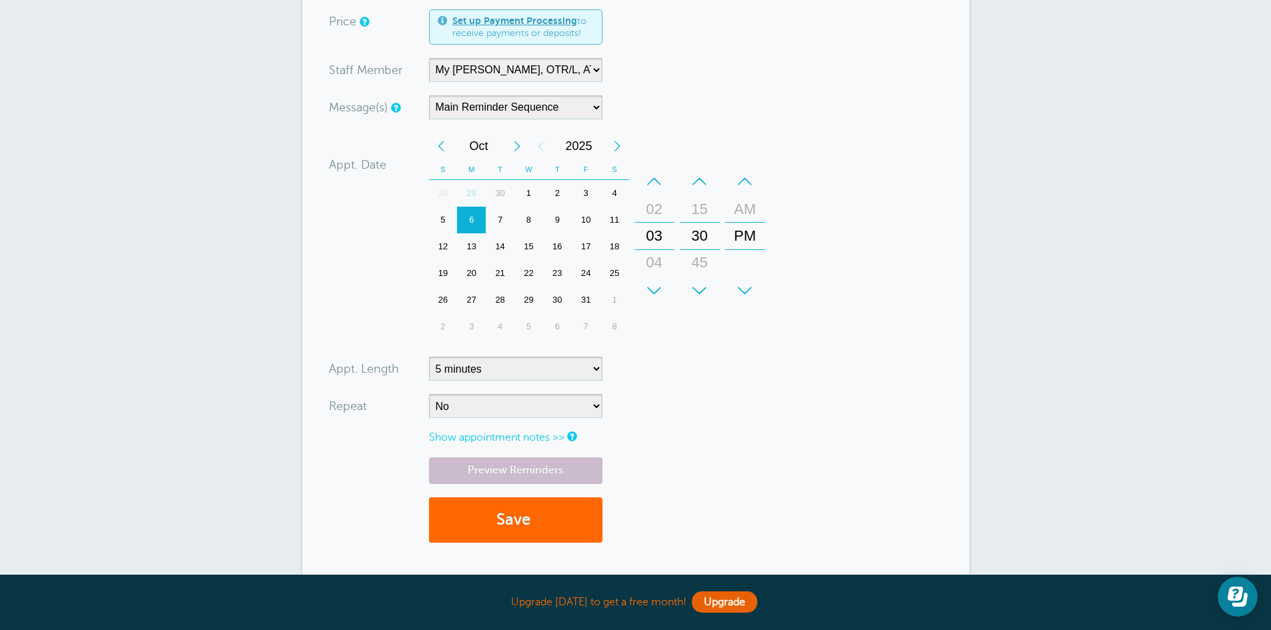
scroll to position [344, 0]
click at [595, 368] on select "5 minutes 10 minutes 15 minutes 20 minutes 25 minutes 30 minutes 35 minutes 40 …" at bounding box center [515, 368] width 173 height 24
select select "60"
click at [429, 356] on select "5 minutes 10 minutes 15 minutes 20 minutes 25 minutes 30 minutes 35 minutes 40 …" at bounding box center [515, 368] width 173 height 24
click at [585, 191] on div "3" at bounding box center [586, 192] width 29 height 27
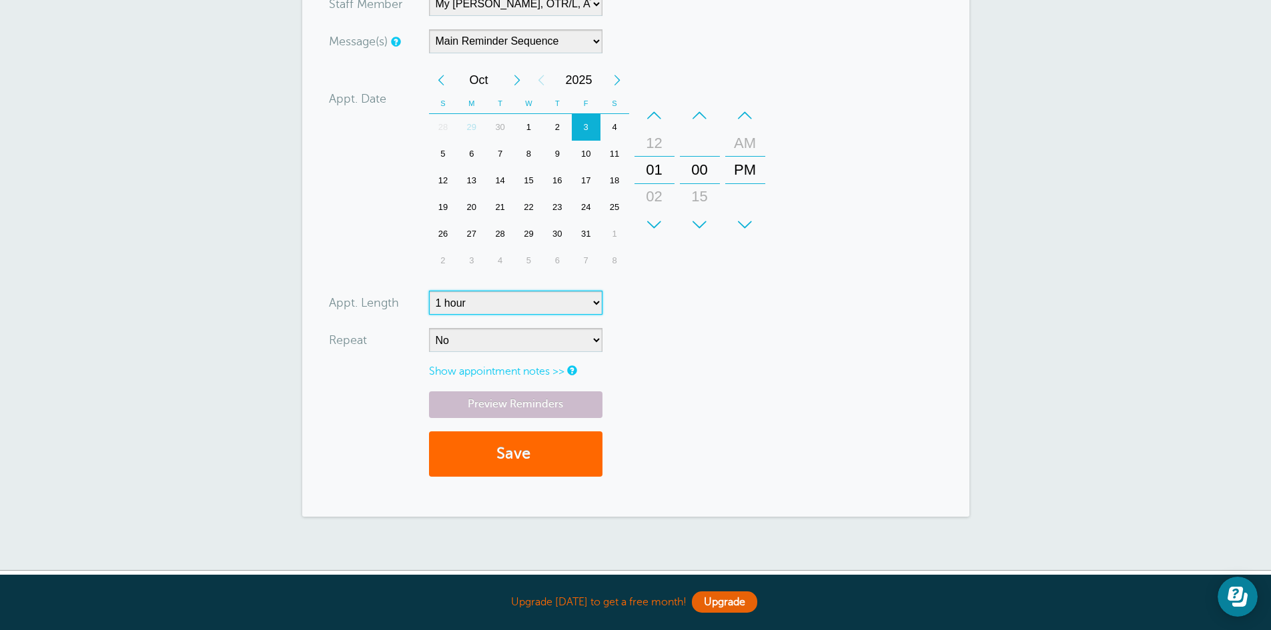
scroll to position [499, 0]
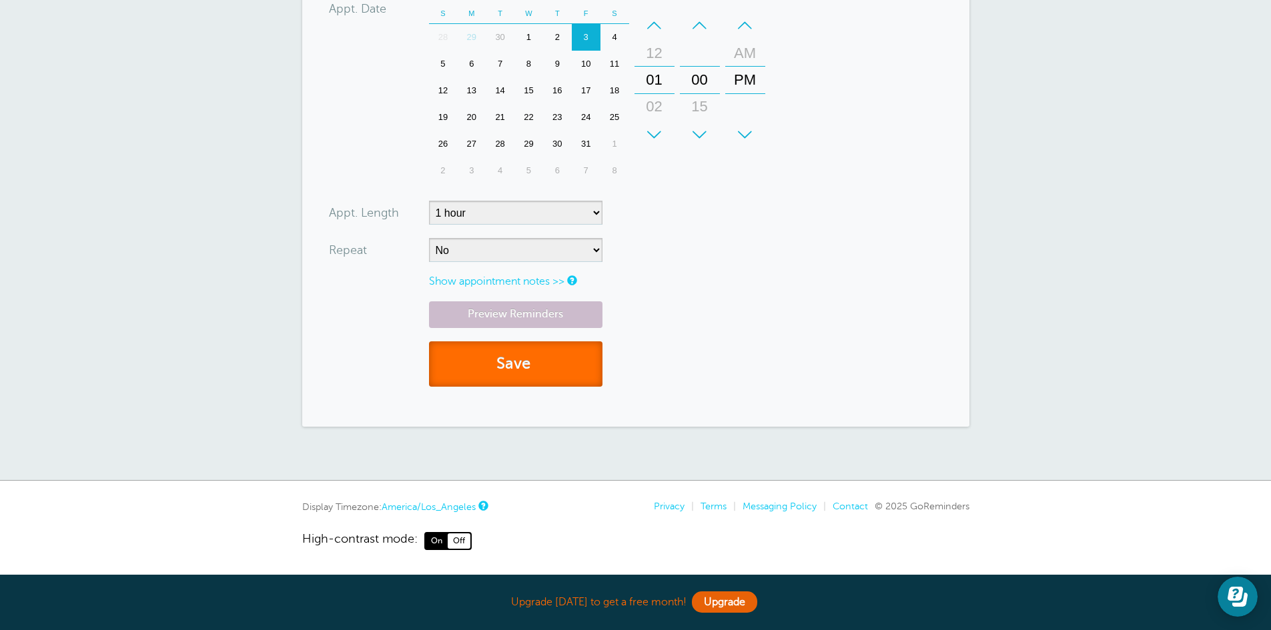
click at [531, 371] on button "Save" at bounding box center [515, 365] width 173 height 46
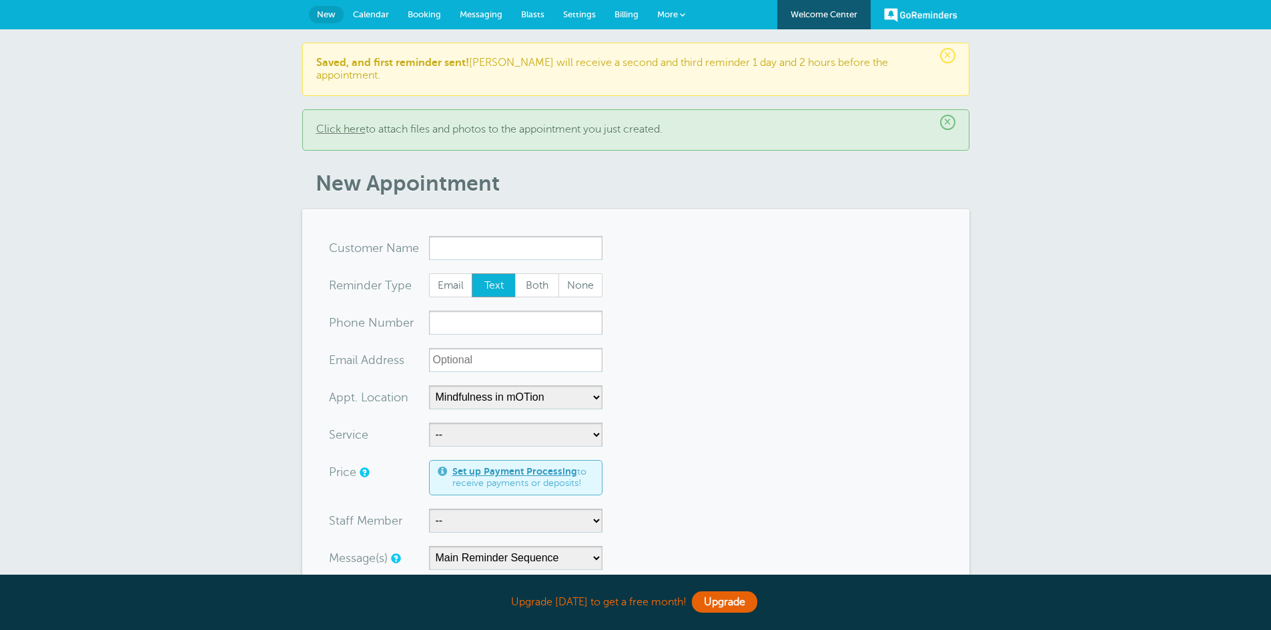
select select "25351"
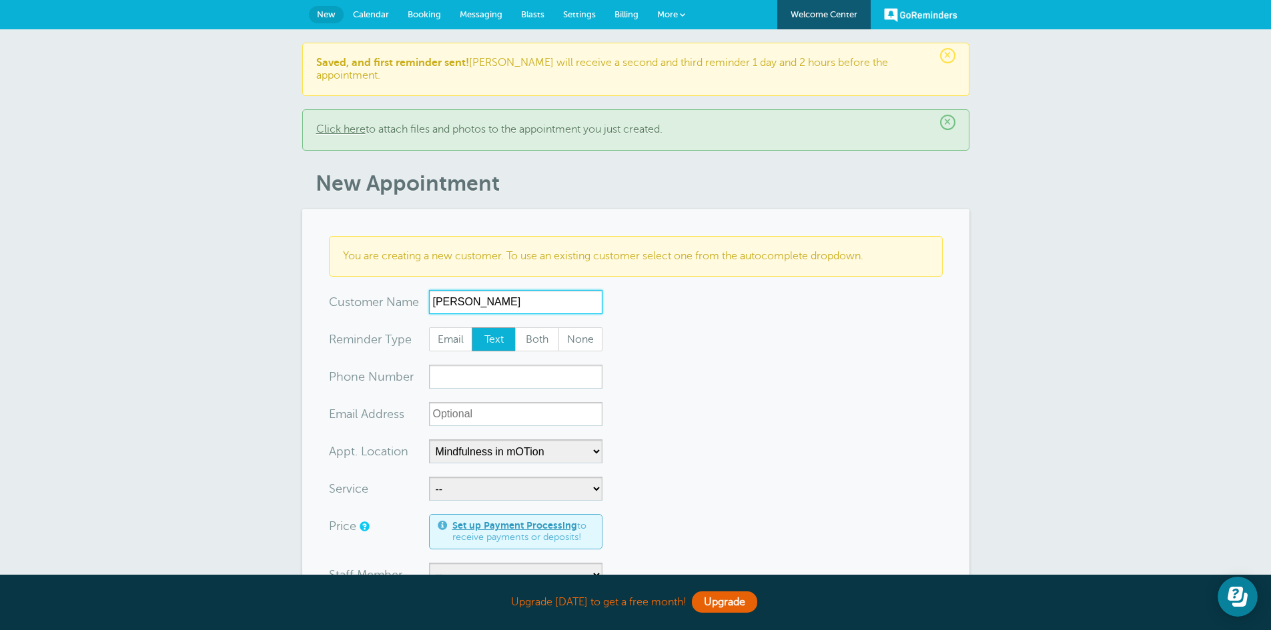
type input "[PERSON_NAME]"
click at [522, 366] on input "xxx-no-autofill" at bounding box center [515, 377] width 173 height 24
paste input "[PHONE_NUMBER]"
type input "[PHONE_NUMBER]"
paste input "[PERSON_NAME][EMAIL_ADDRESS][DOMAIN_NAME]"
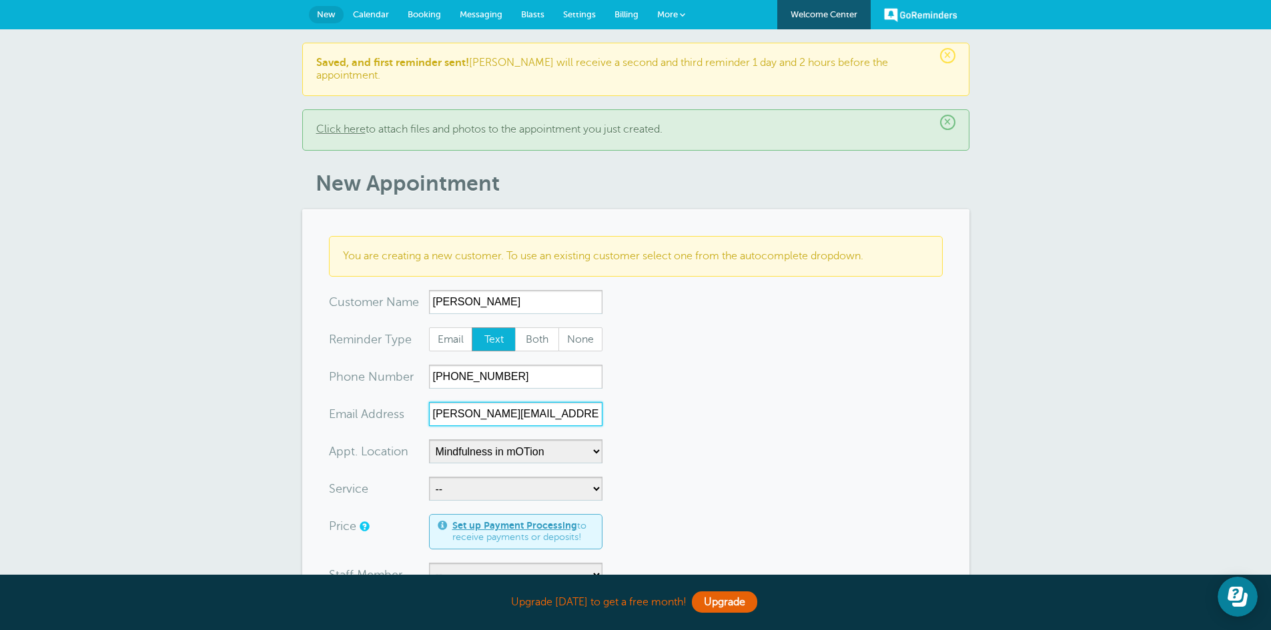
scroll to position [0, 1]
type input "[PERSON_NAME][EMAIL_ADDRESS][DOMAIN_NAME]"
click at [591, 478] on select "-- [MEDICAL_DATA] Physical Therapy Speech Therapy" at bounding box center [515, 489] width 173 height 24
select select "28343"
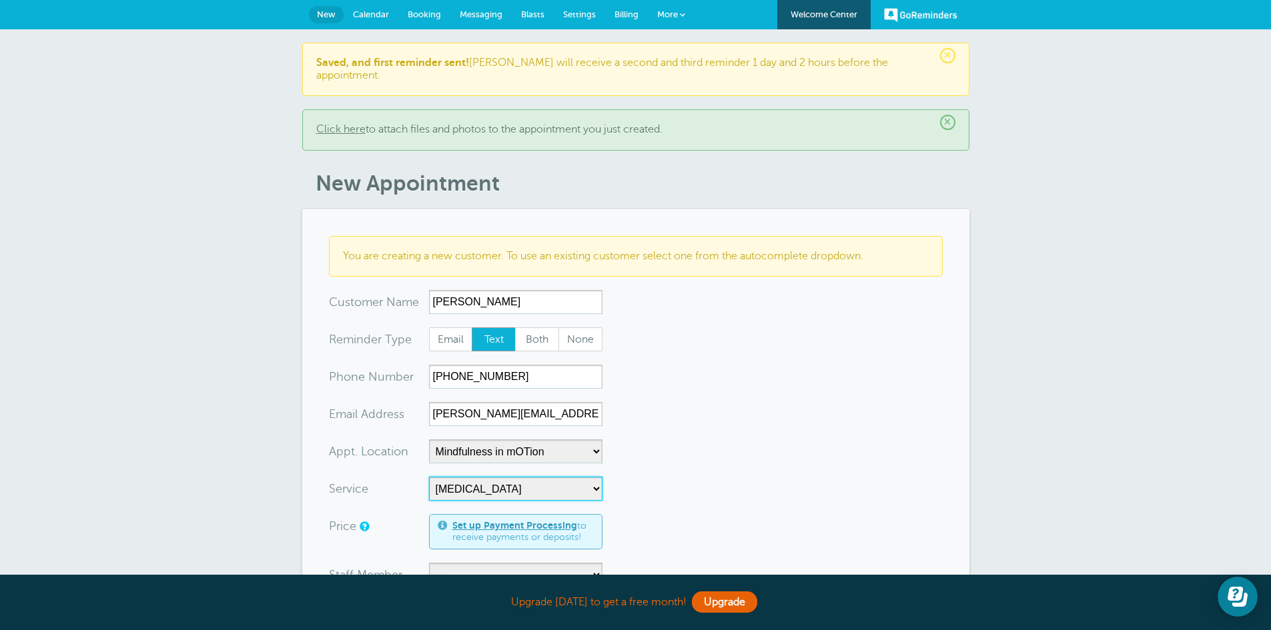
click at [429, 477] on select "-- [MEDICAL_DATA] Physical Therapy Speech Therapy" at bounding box center [515, 489] width 173 height 24
select select "5"
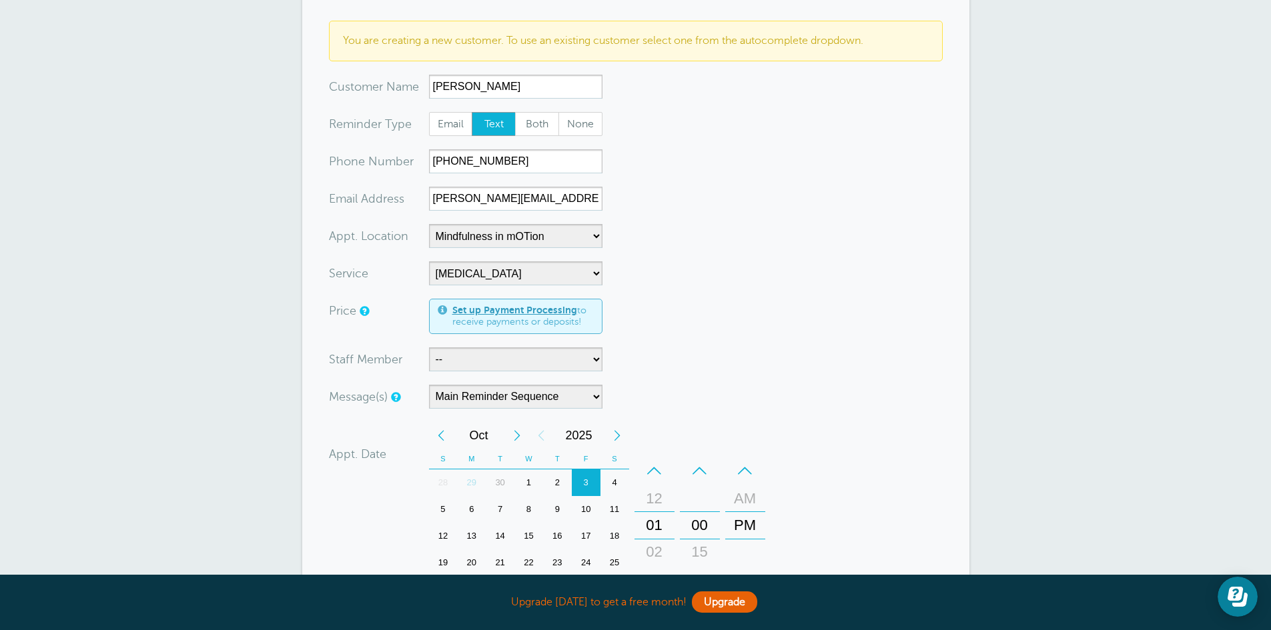
scroll to position [216, 0]
click at [596, 347] on select "-- [PERSON_NAME], M.S., SLP [PERSON_NAME], OTD, OTR/L, RYT 200 [PERSON_NAME], M…" at bounding box center [515, 359] width 173 height 24
select select "21660"
click at [429, 347] on select "-- [PERSON_NAME], M.S., SLP [PERSON_NAME], OTD, OTR/L, RYT 200 [PERSON_NAME], M…" at bounding box center [515, 359] width 173 height 24
click at [657, 458] on div "–" at bounding box center [654, 470] width 40 height 27
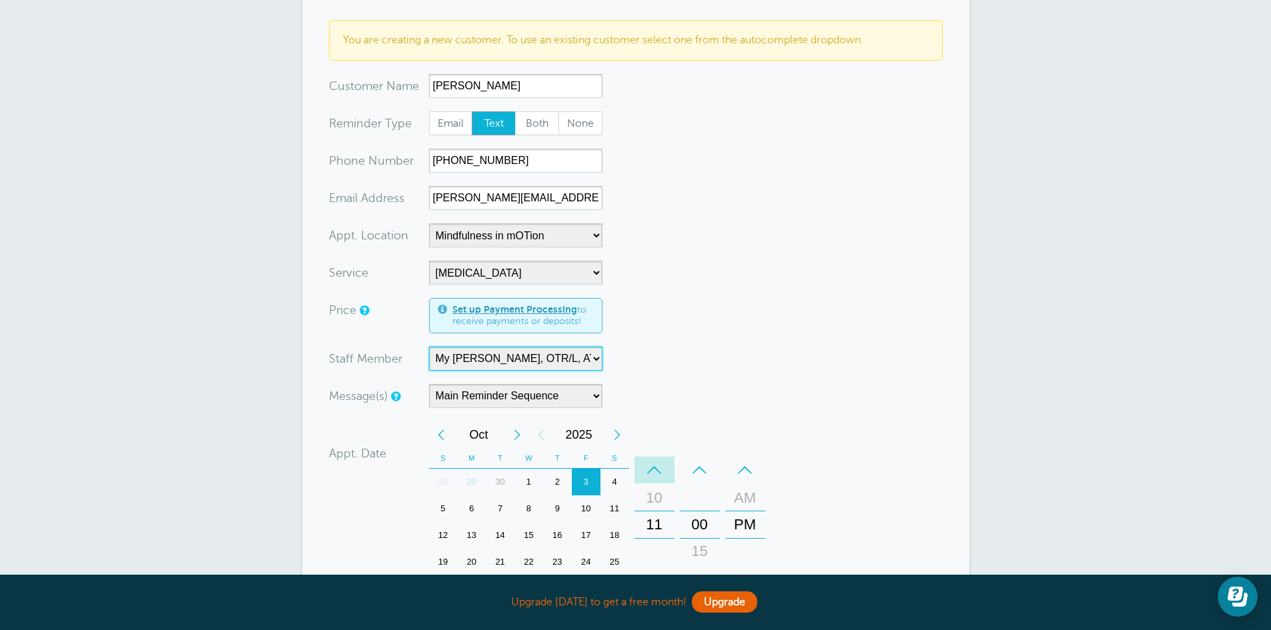
click at [657, 458] on div "–" at bounding box center [654, 470] width 40 height 27
click at [743, 485] on div "AM" at bounding box center [745, 498] width 32 height 27
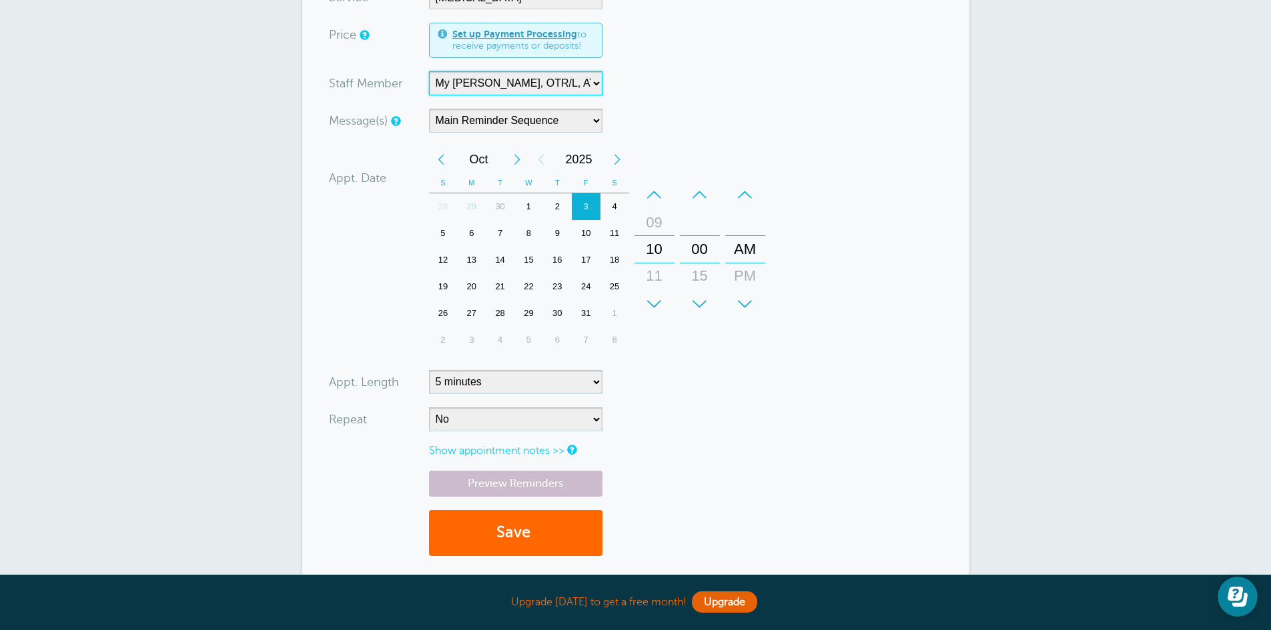
scroll to position [498, 0]
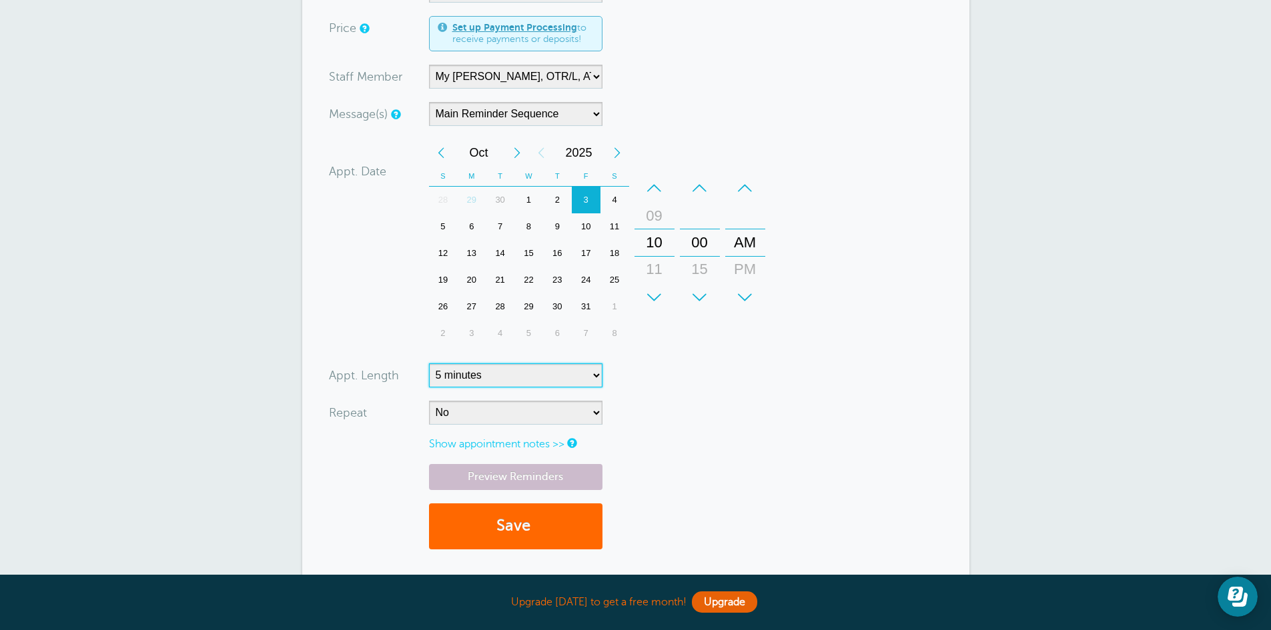
click at [594, 365] on select "5 minutes 10 minutes 15 minutes 20 minutes 25 minutes 30 minutes 35 minutes 40 …" at bounding box center [515, 376] width 173 height 24
select select "60"
click at [429, 364] on select "5 minutes 10 minutes 15 minutes 20 minutes 25 minutes 30 minutes 35 minutes 40 …" at bounding box center [515, 376] width 173 height 24
click at [584, 514] on button "Save" at bounding box center [515, 527] width 173 height 46
